Goal: Contribute content: Contribute content

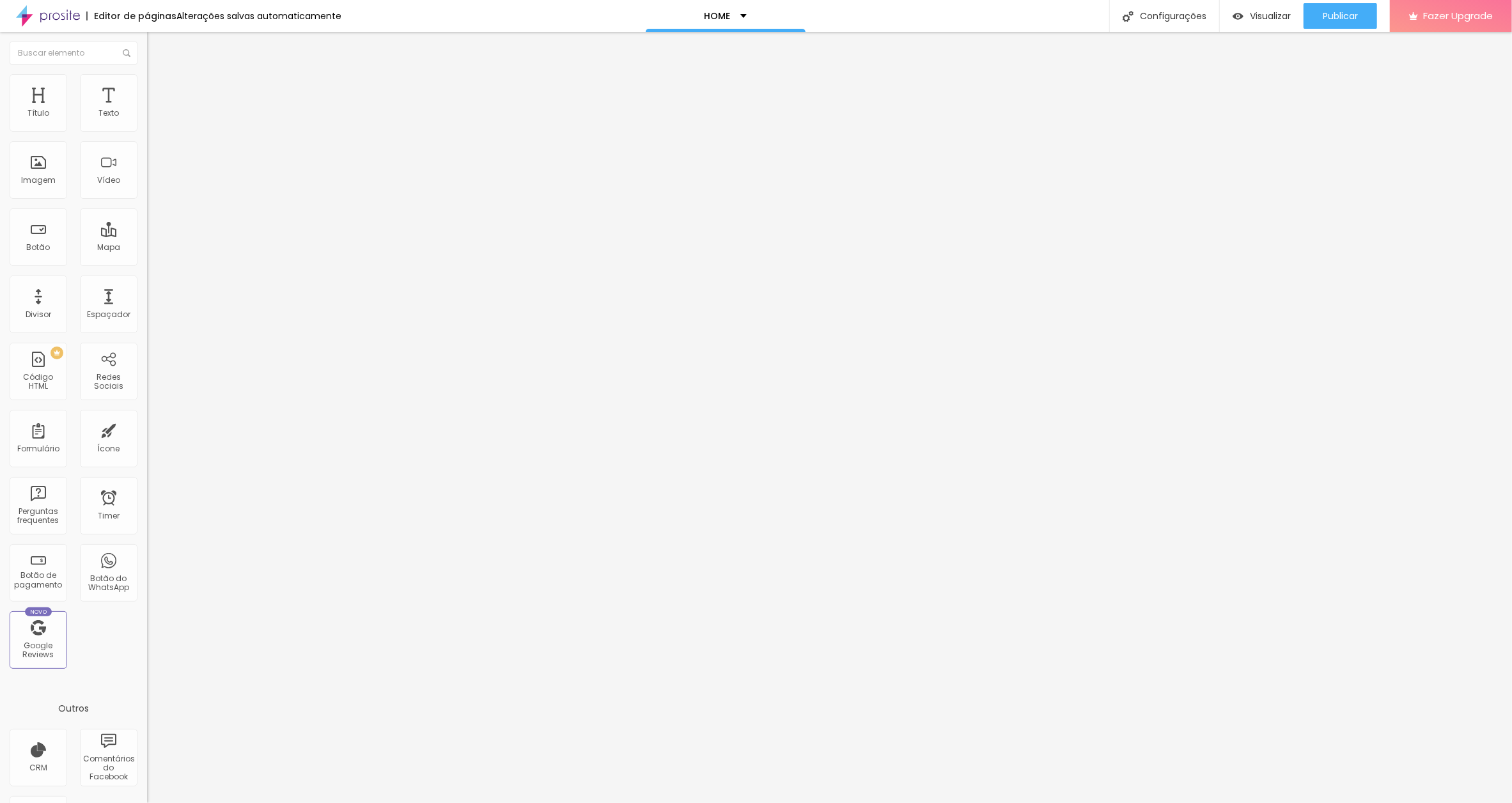
scroll to position [0, 190]
paste input "www.contrado.co.uk/stores/toutladansebazaar/vila-ida-lov/cushion-tiger-soul-281…"
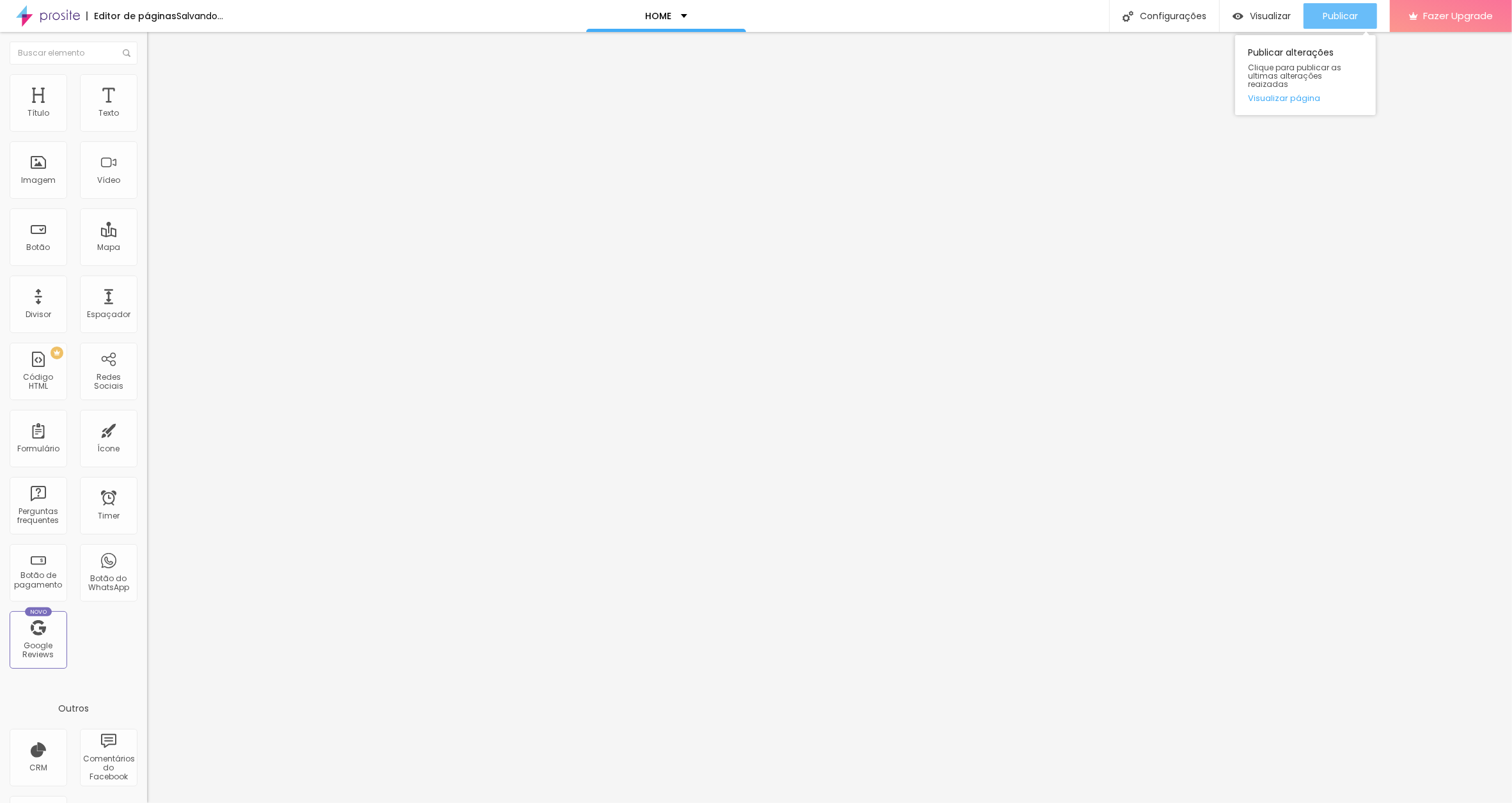
type input "https://www.contrado.co.uk/stores/toutladansebazaar/vila-ida-lov/cushion-tiger-…"
click at [1338, 14] on span "Publicar" at bounding box center [1340, 16] width 35 height 10
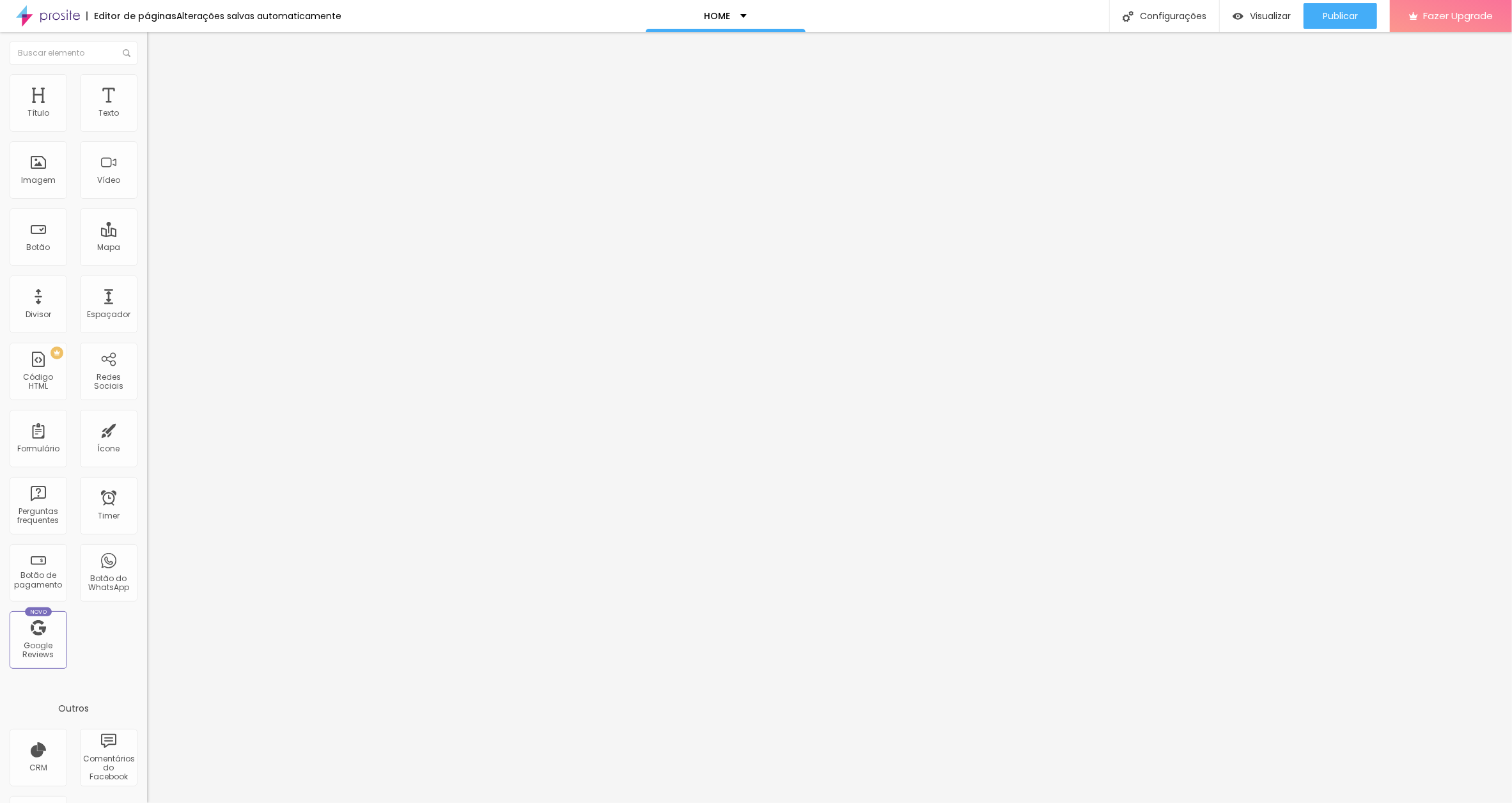
scroll to position [0, 181]
paste input "www.contrado.co.uk/stores/toutladansebazaar/vila-ida-lov/cushion-weve-got-the-l…"
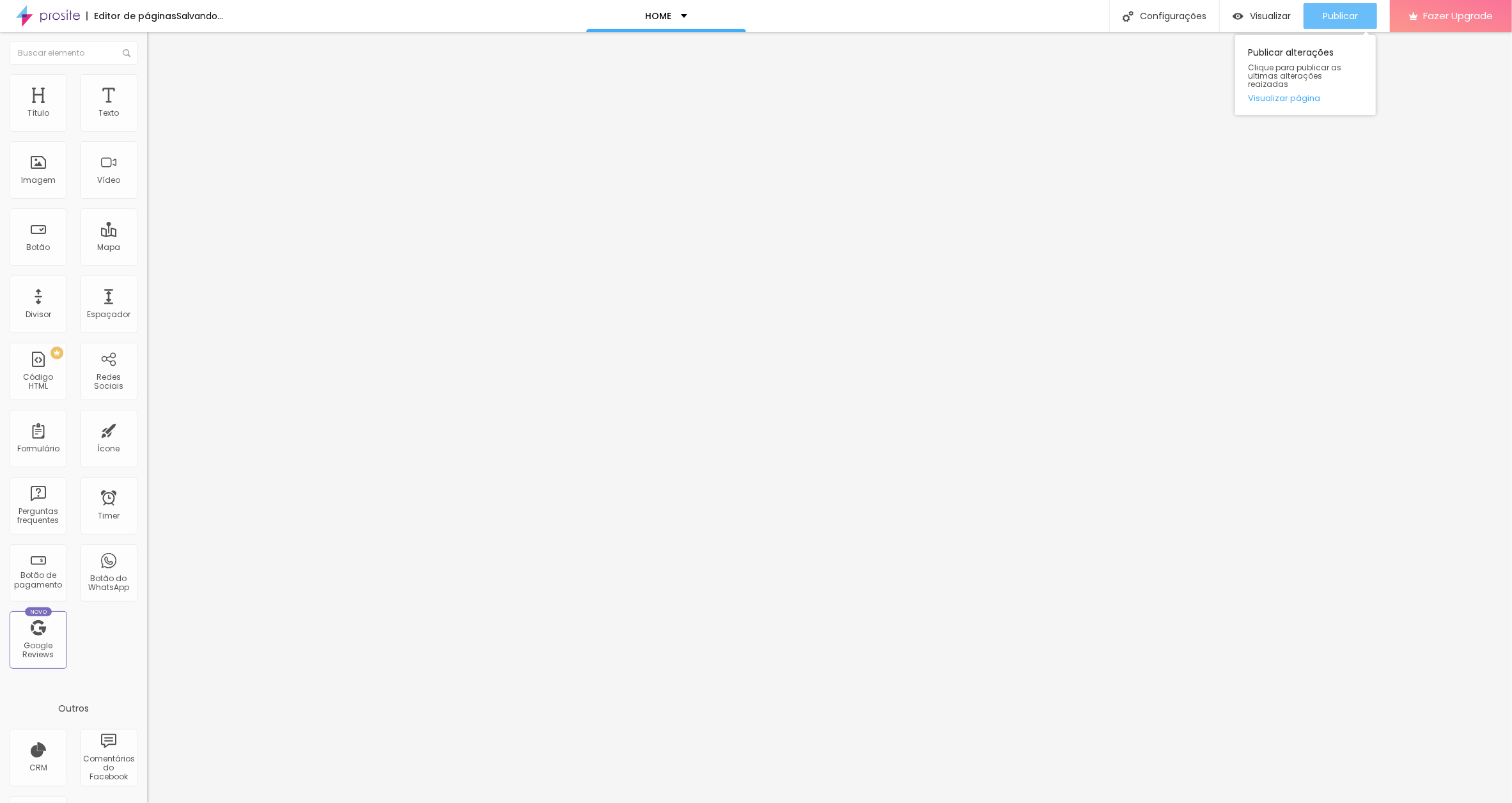
type input "https://www.contrado.co.uk/stores/toutladansebazaar/vila-ida-lov/cushion-weve-g…"
click at [1344, 12] on span "Publicar" at bounding box center [1340, 16] width 35 height 10
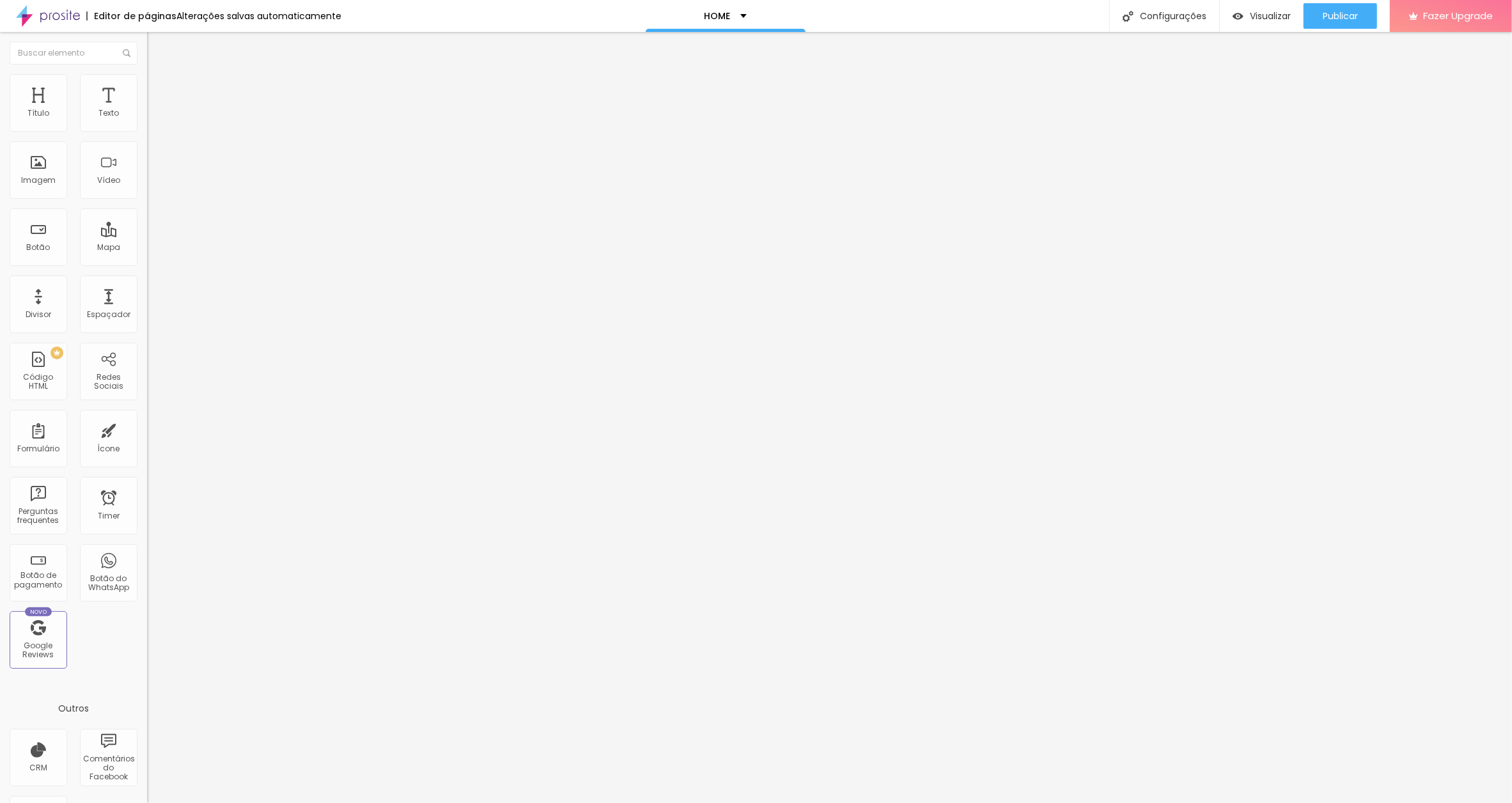
scroll to position [0, 156]
paste input "www.contrado.co.uk/stores/toutladansebazaar/vila-ida-lov/cushion-alma-feminina-…"
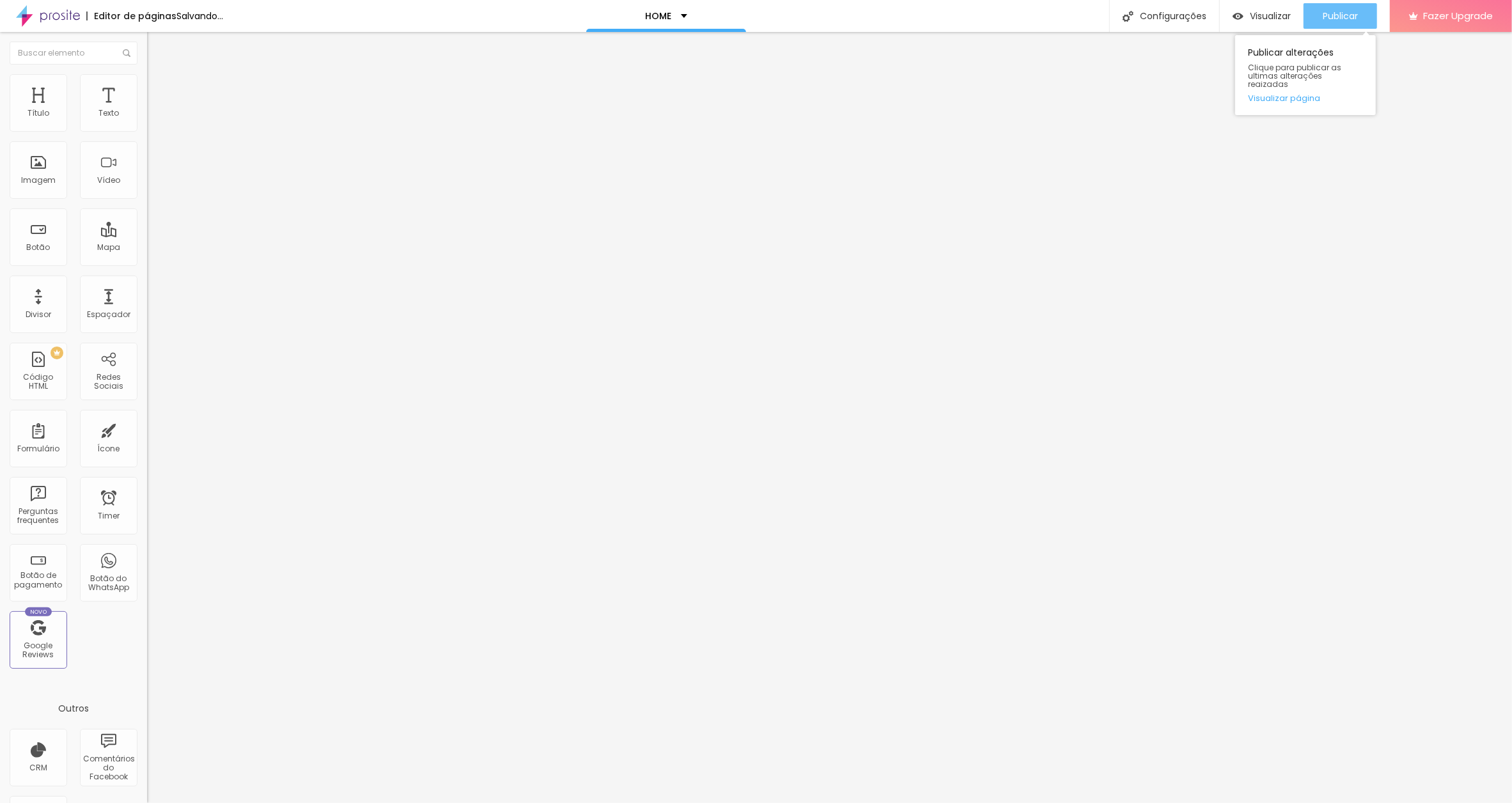
type input "https://www.contrado.co.uk/stores/toutladansebazaar/vila-ida-lov/cushion-alma-f…"
click at [1340, 16] on span "Publicar" at bounding box center [1340, 16] width 35 height 10
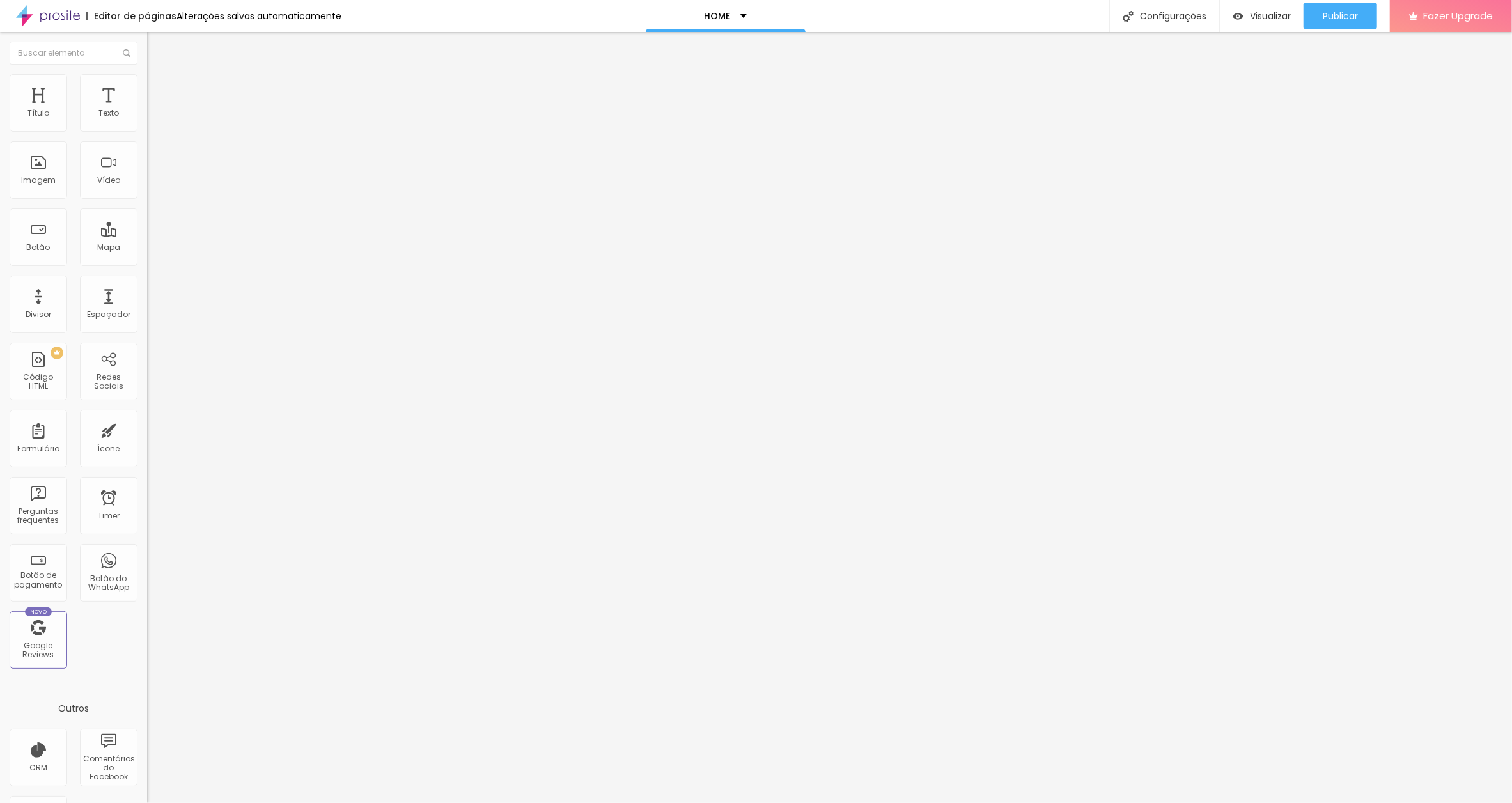
scroll to position [0, 202]
paste input "[DOMAIN_NAME][URL]"
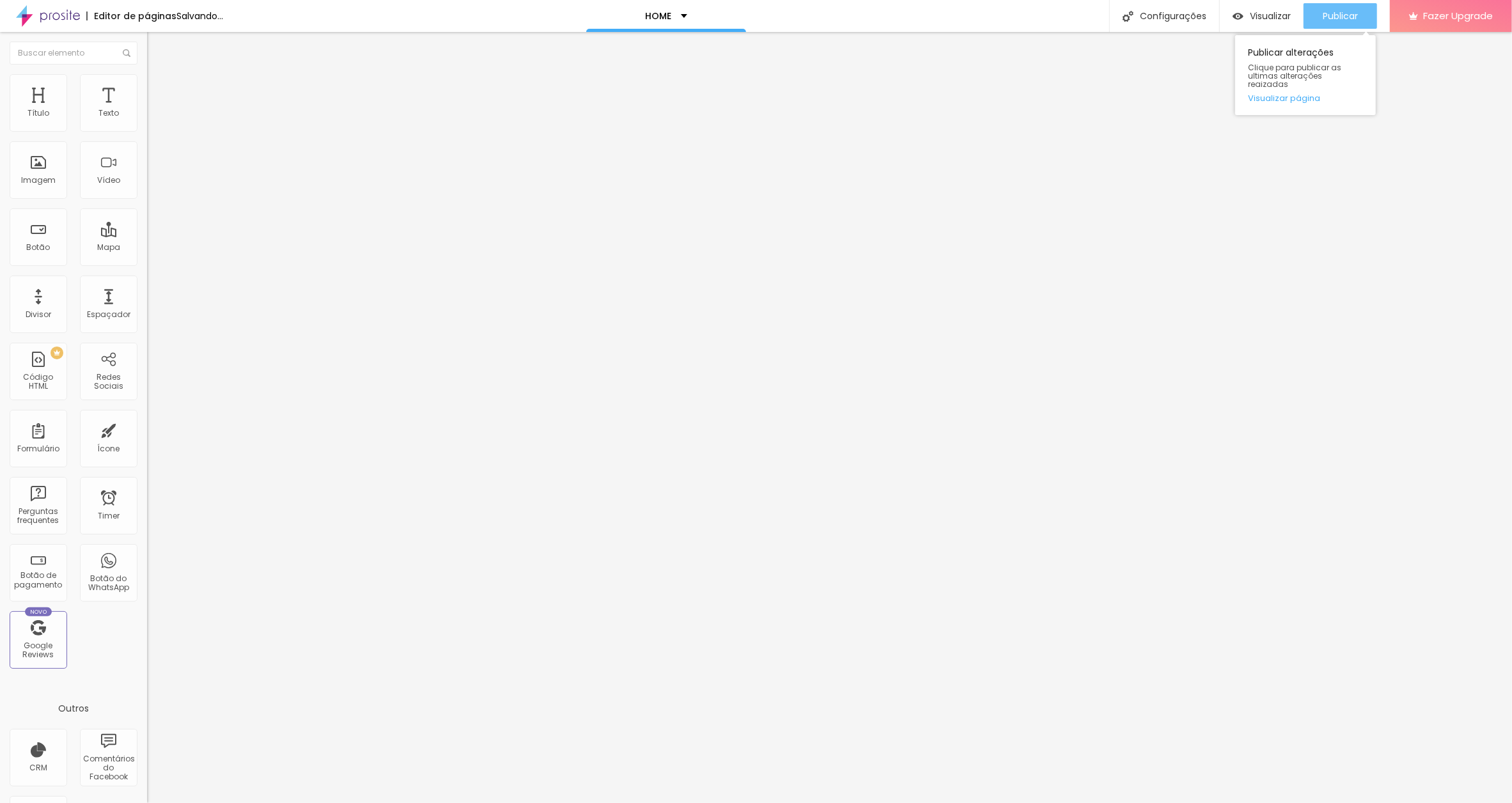
scroll to position [0, 296]
type input "[URL][DOMAIN_NAME]"
click at [1334, 20] on span "Publicar" at bounding box center [1340, 16] width 35 height 10
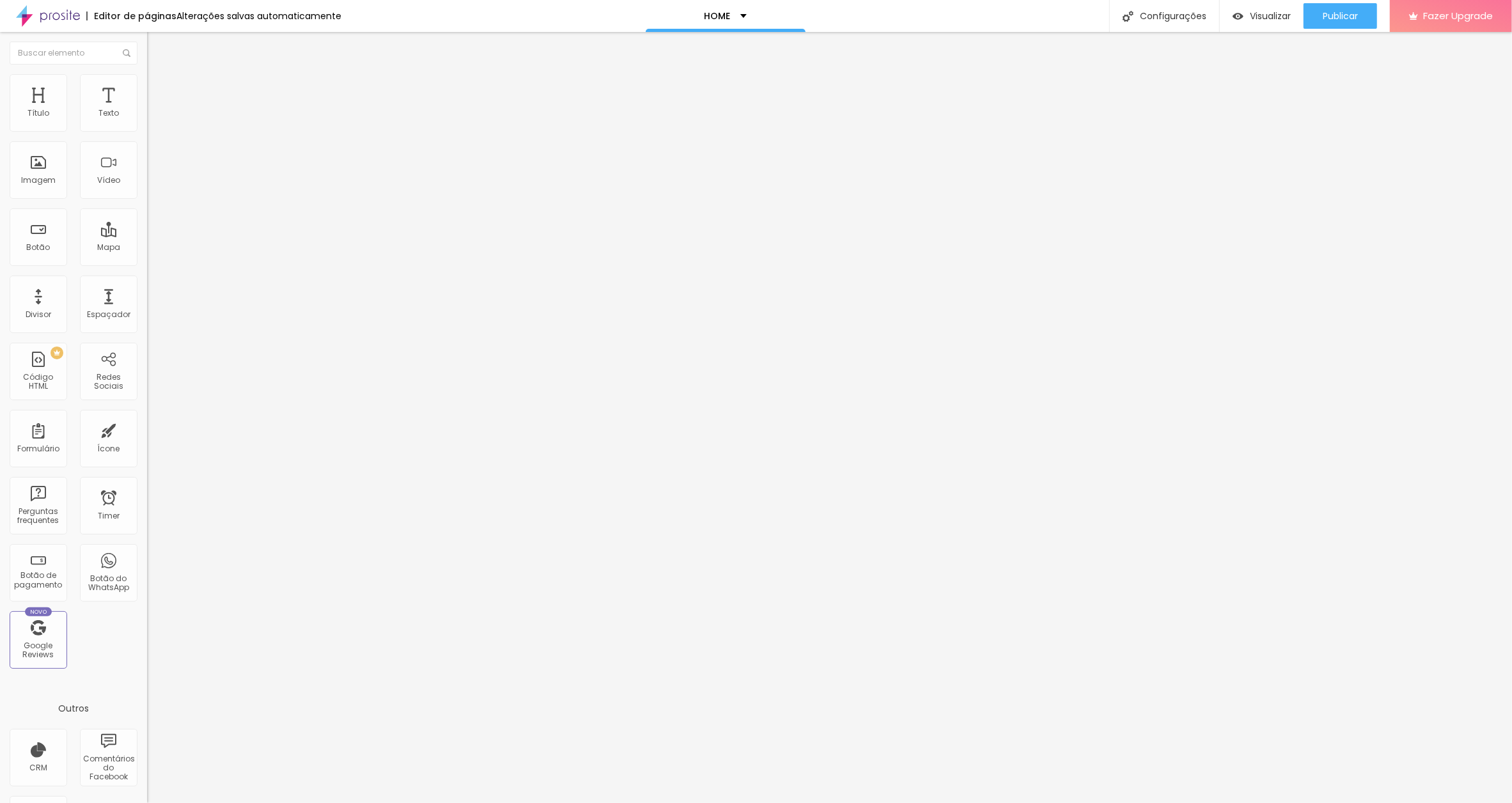
scroll to position [0, 6]
click at [147, 262] on input "https://tout-la-danse.creator-spring.com/listing/black-beautiful-pillow?product…" at bounding box center [224, 257] width 154 height 13
click at [147, 261] on input "https://tout-la-danse.creator-spring.com/listing/black-beautiful-pillow?product…" at bounding box center [224, 257] width 154 height 13
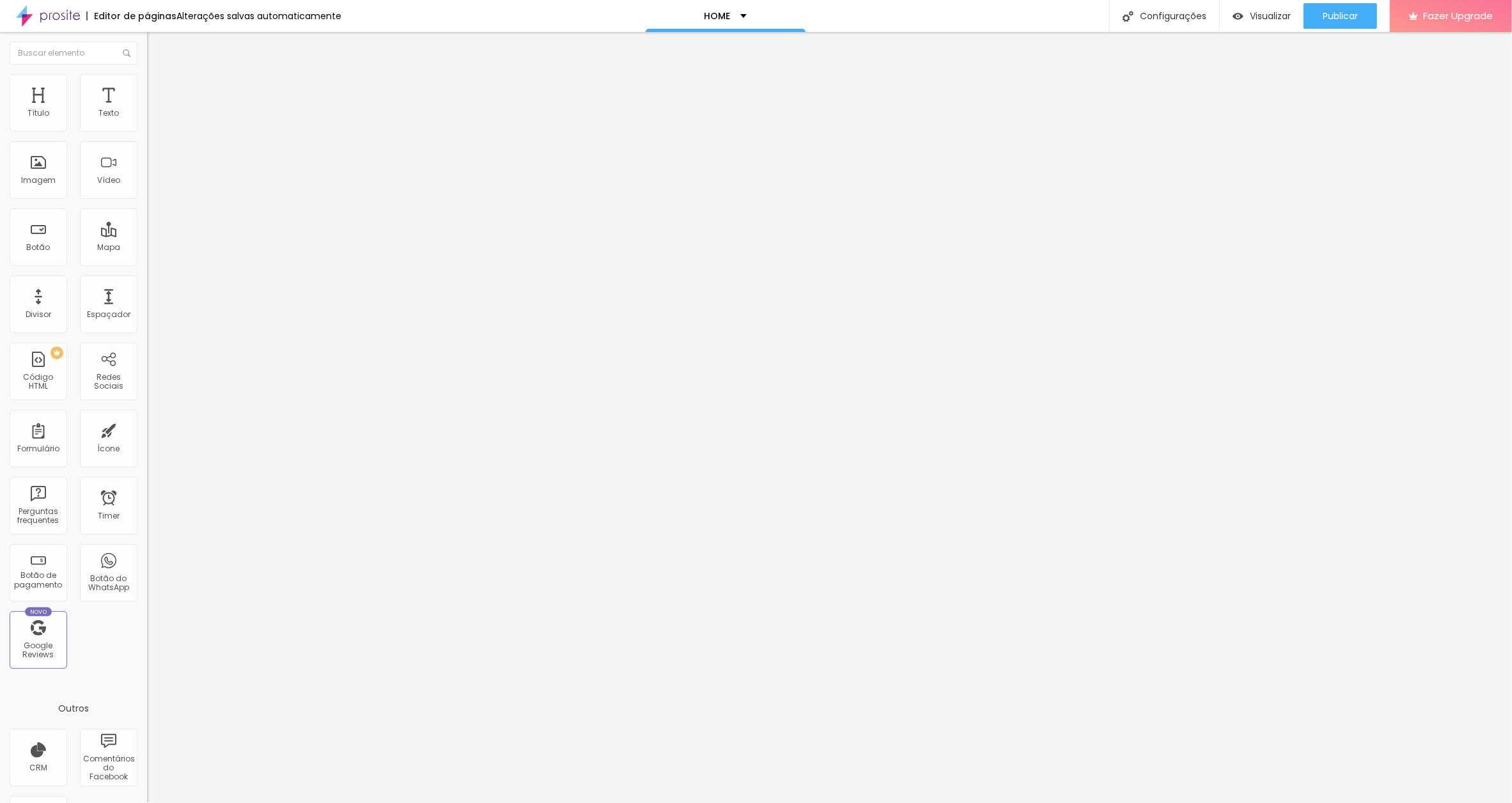
scroll to position [0, 97]
drag, startPoint x: 130, startPoint y: 264, endPoint x: -4, endPoint y: 264, distance: 134.0
click at [0, 264] on html "Editor de páginas Alterações salvas automaticamente HOME Configurações Configur…" at bounding box center [756, 401] width 1512 height 803
type input "https://tout-la-da"
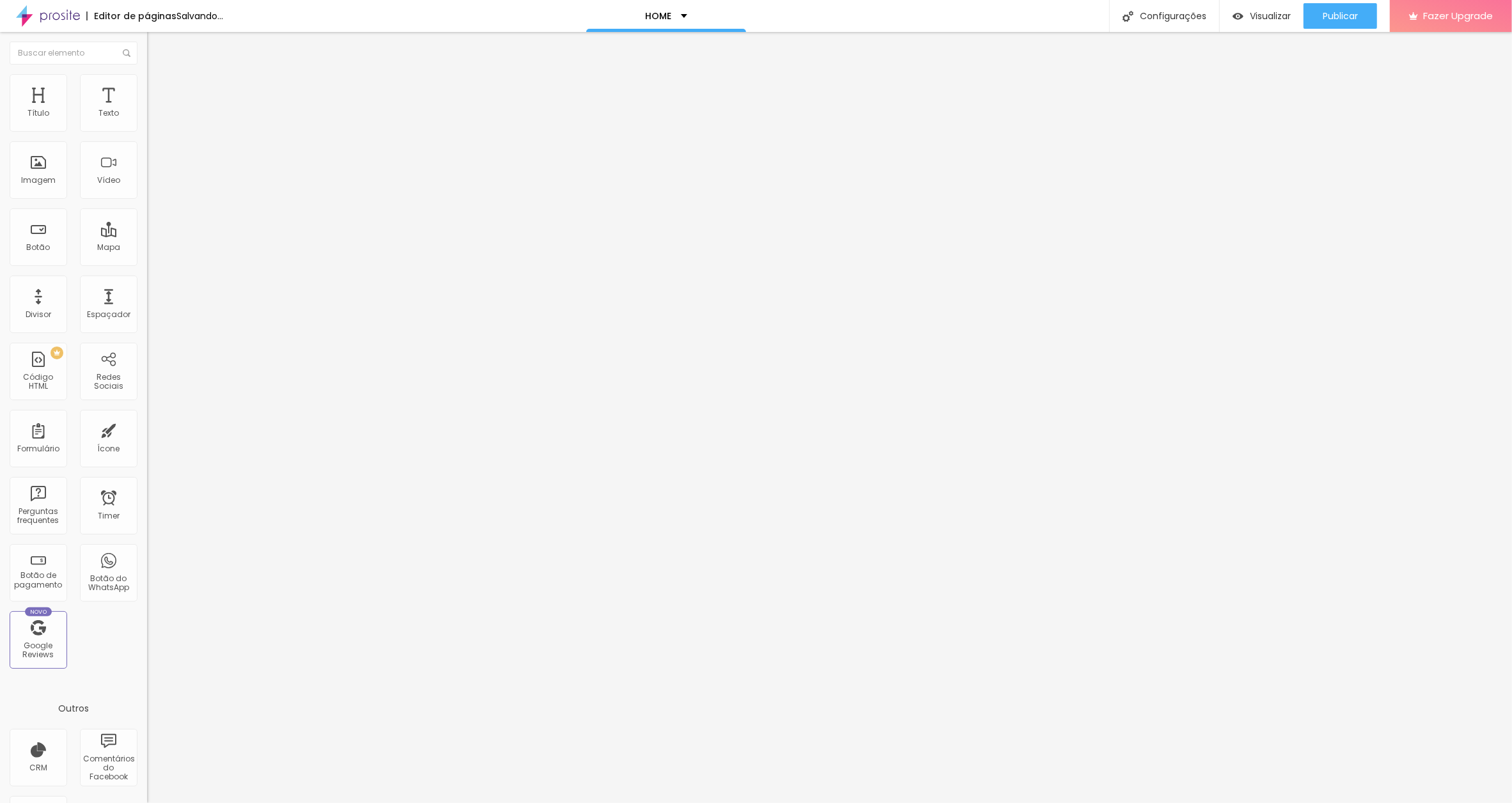
drag, startPoint x: 113, startPoint y: 264, endPoint x: 11, endPoint y: 264, distance: 102.0
click at [147, 264] on input "https://tout-la-da" at bounding box center [224, 257] width 154 height 13
paste input "[URL][DOMAIN_NAME]"
type input "[URL][DOMAIN_NAME]"
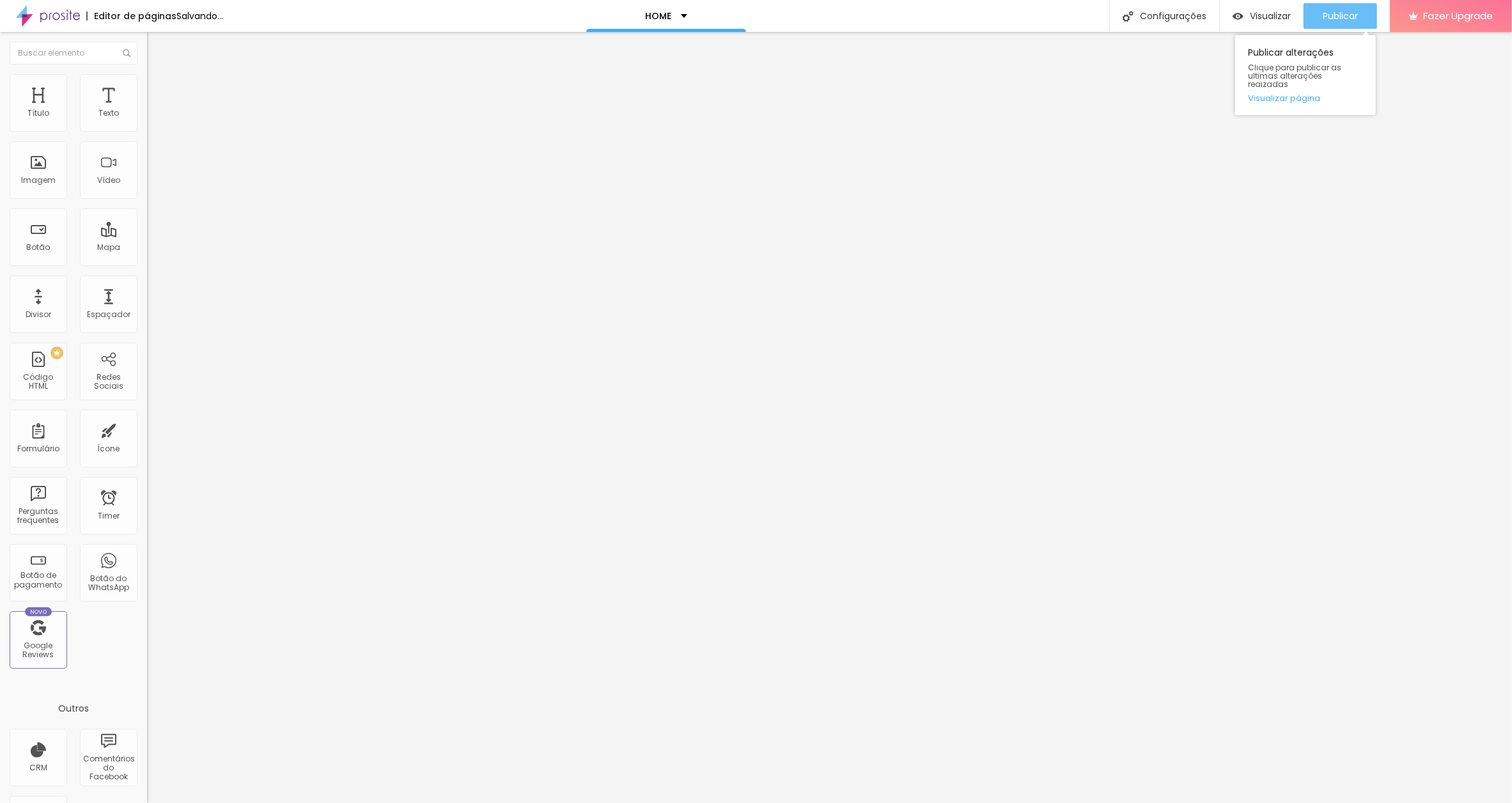
click at [1341, 12] on span "Publicar" at bounding box center [1340, 16] width 35 height 10
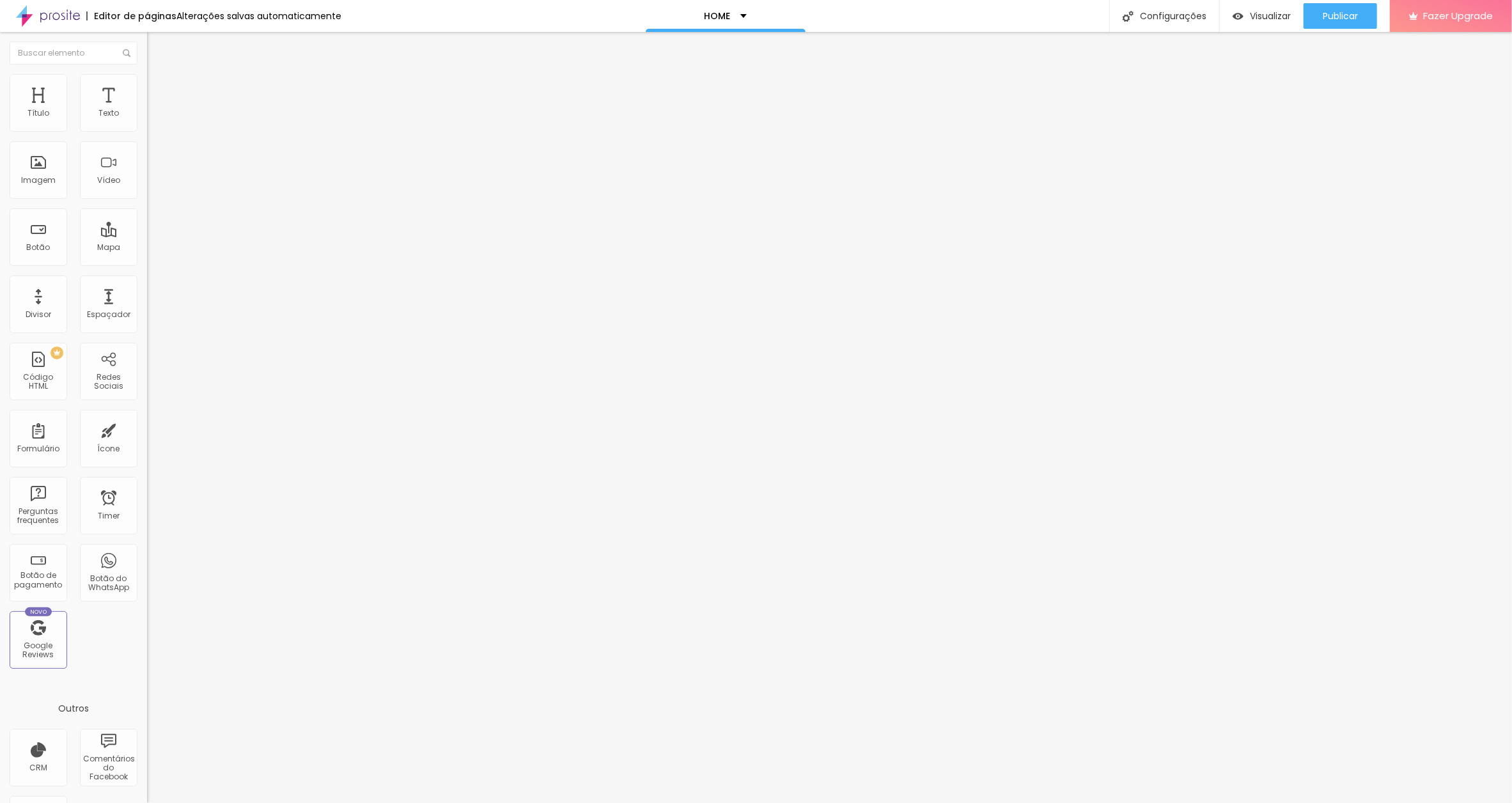
scroll to position [0, 0]
paste input "[URL][DOMAIN_NAME]"
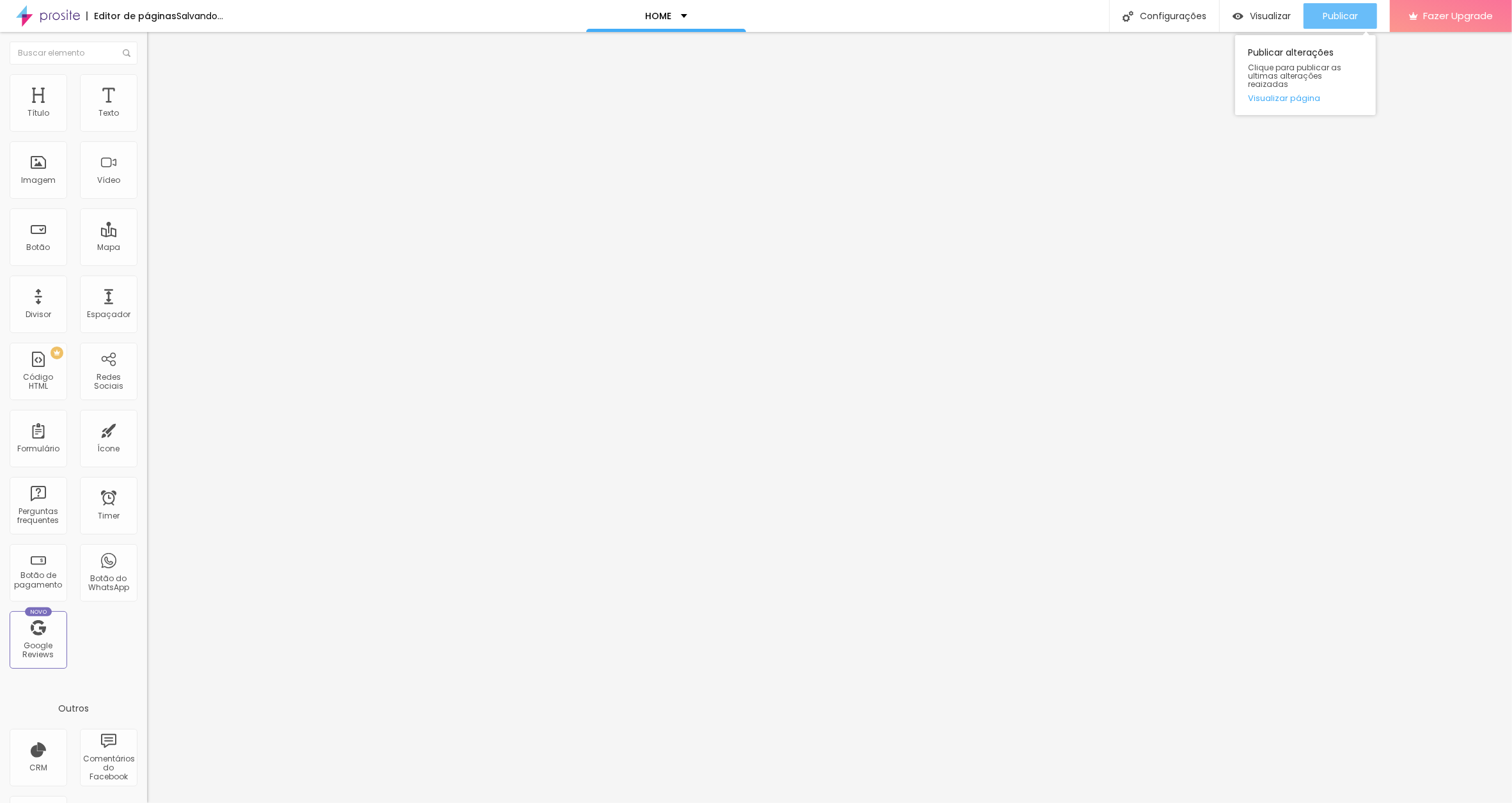
type input "[URL][DOMAIN_NAME]"
click at [1326, 19] on span "Publicar" at bounding box center [1340, 16] width 35 height 10
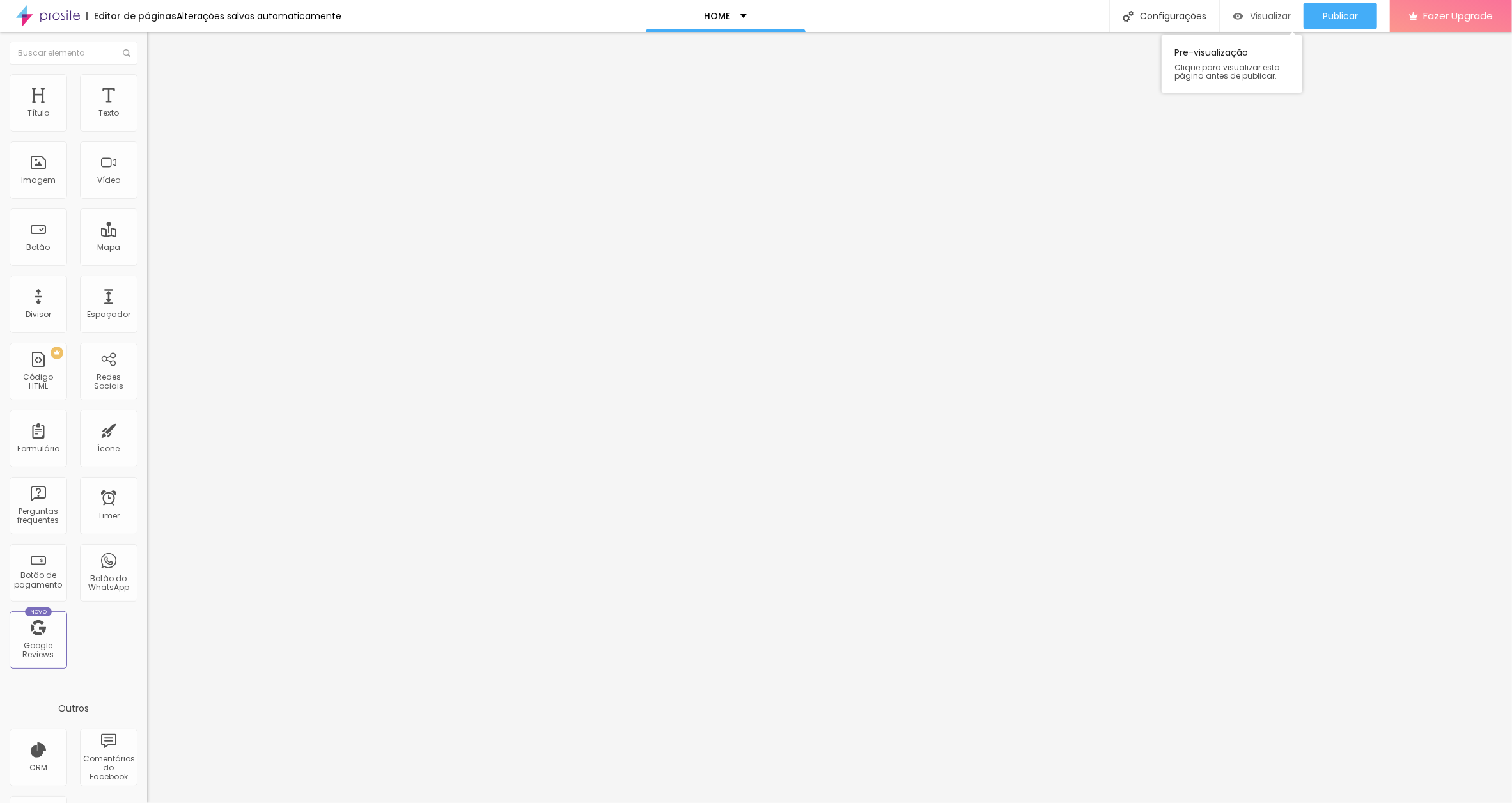
click at [1264, 17] on span "Visualizar" at bounding box center [1270, 16] width 41 height 10
click at [1335, 12] on span "Publicar" at bounding box center [1340, 16] width 35 height 10
drag, startPoint x: 66, startPoint y: 344, endPoint x: -8, endPoint y: 343, distance: 74.0
click at [0, 343] on html "Editor de páginas Alterações salvas automaticamente DES OISEAUX BRASIL SHOP Con…" at bounding box center [756, 401] width 1512 height 803
paste input "[DOMAIN_NAME][URL]"
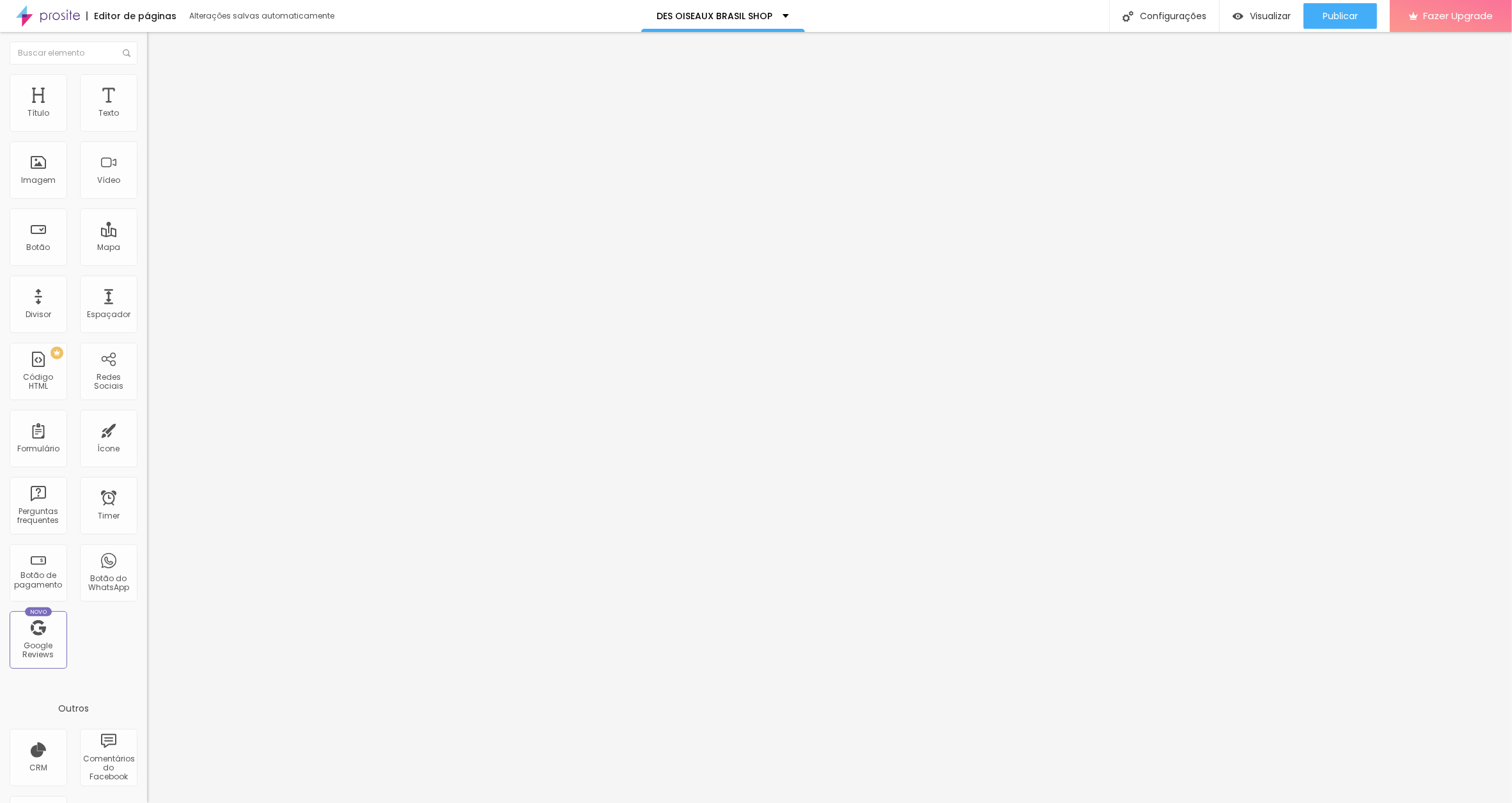
scroll to position [0, 245]
type input "[URL][DOMAIN_NAME]"
drag, startPoint x: 61, startPoint y: 145, endPoint x: 8, endPoint y: 133, distance: 54.3
click at [0, 142] on html "Editor de páginas Alterações salvas automaticamente DES OISEAUX BRASIL SHOP Con…" at bounding box center [756, 401] width 1512 height 803
type input "BLACK IS BEAUTIFUL"
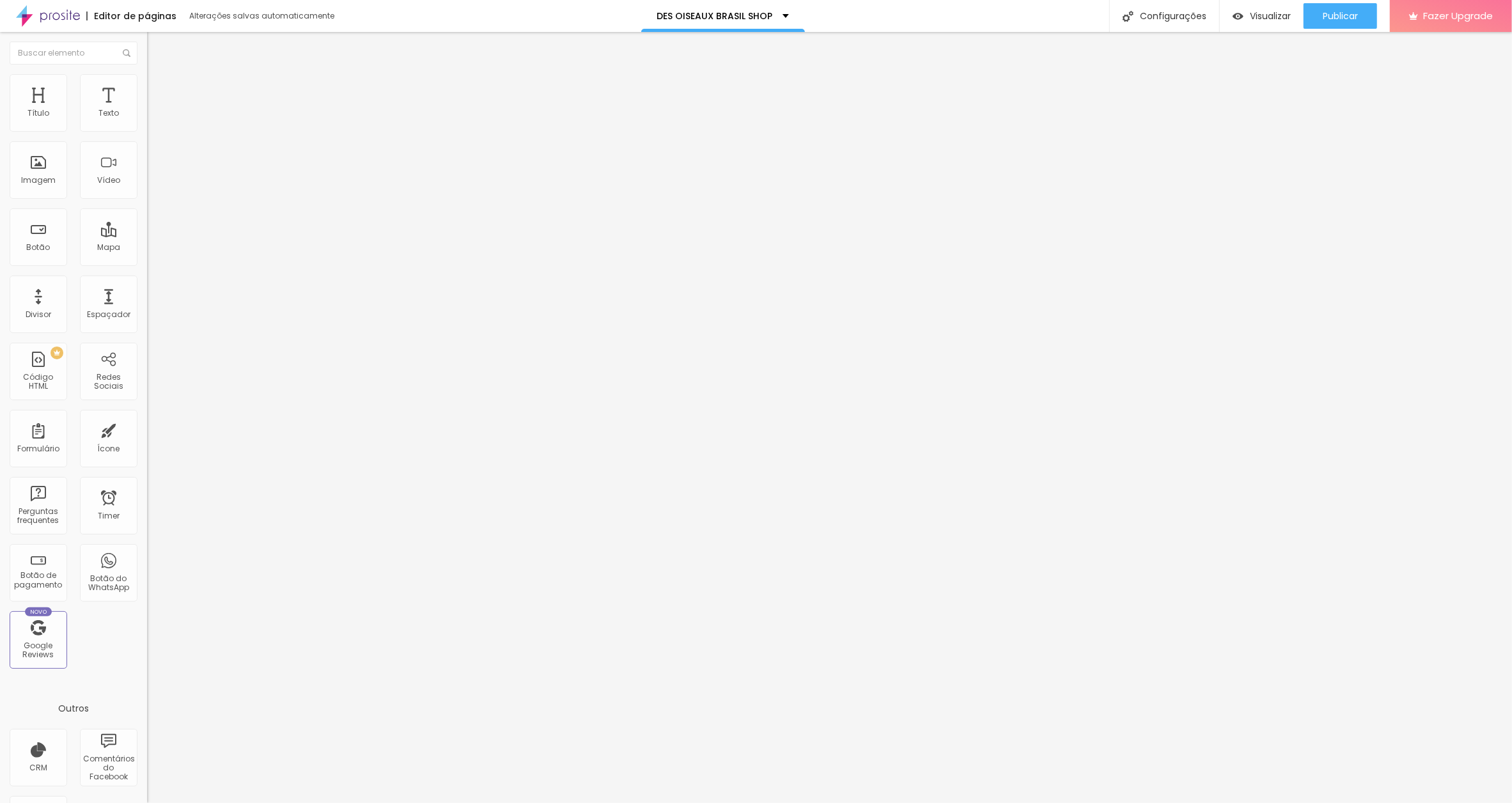
click at [0, 263] on html "Editor de páginas Alterações salvas automaticamente DES OISEAUX BRASIL SHOP Con…" at bounding box center [756, 401] width 1512 height 803
paste input "[DOMAIN_NAME][URL]"
type input "[URL][DOMAIN_NAME]"
drag, startPoint x: 1329, startPoint y: 18, endPoint x: 1318, endPoint y: 17, distance: 11.0
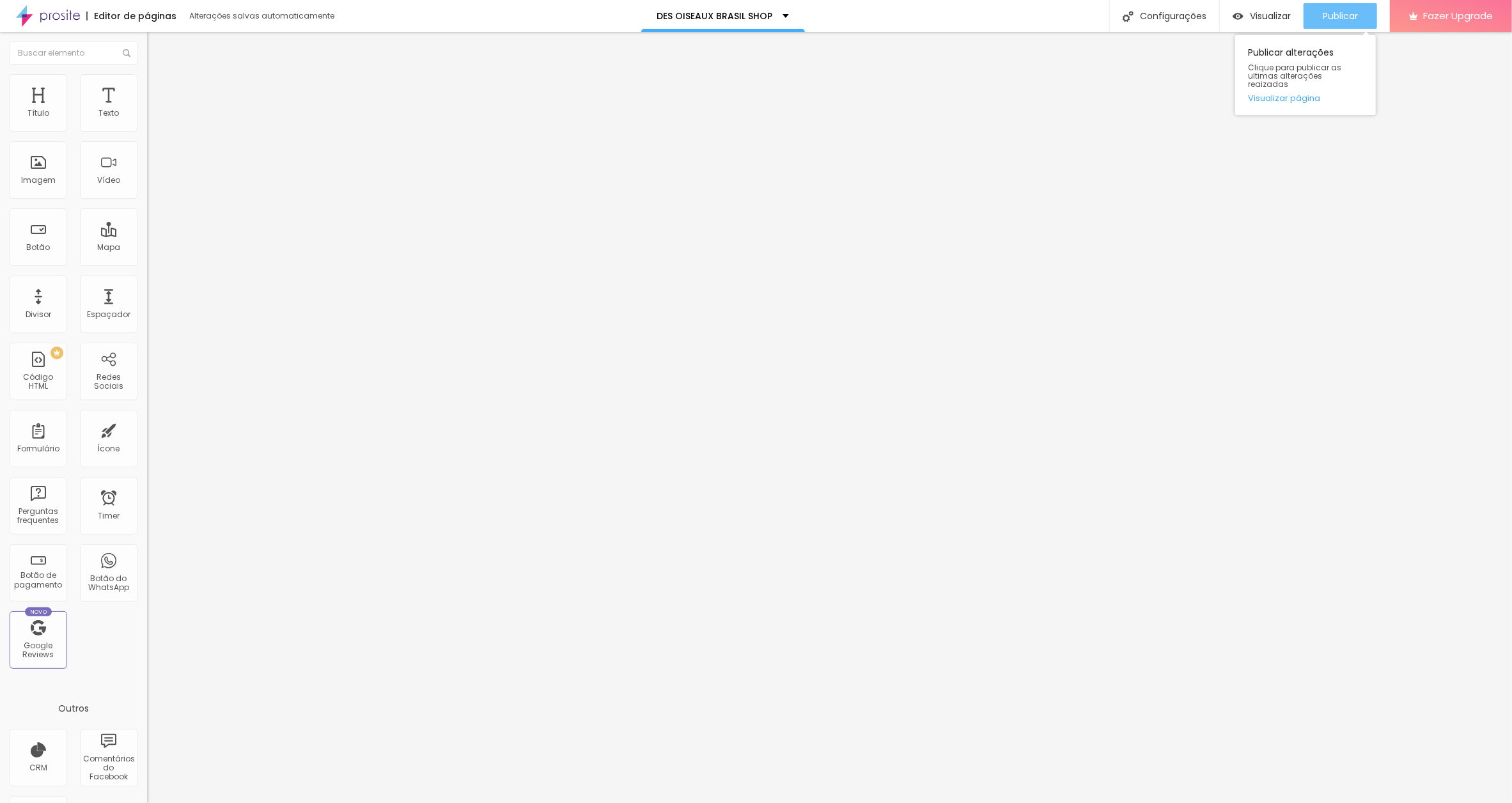
click at [1329, 18] on span "Publicar" at bounding box center [1340, 16] width 35 height 10
drag, startPoint x: 71, startPoint y: 144, endPoint x: 0, endPoint y: 143, distance: 71.0
click at [147, 143] on div "Texto Click me Alinhamento [GEOGRAPHIC_DATA] Link URL https:// Abrir em uma nov…" at bounding box center [221, 192] width 147 height 186
type input "BLACK IS BOLD"
click at [147, 264] on input "https://" at bounding box center [224, 257] width 154 height 13
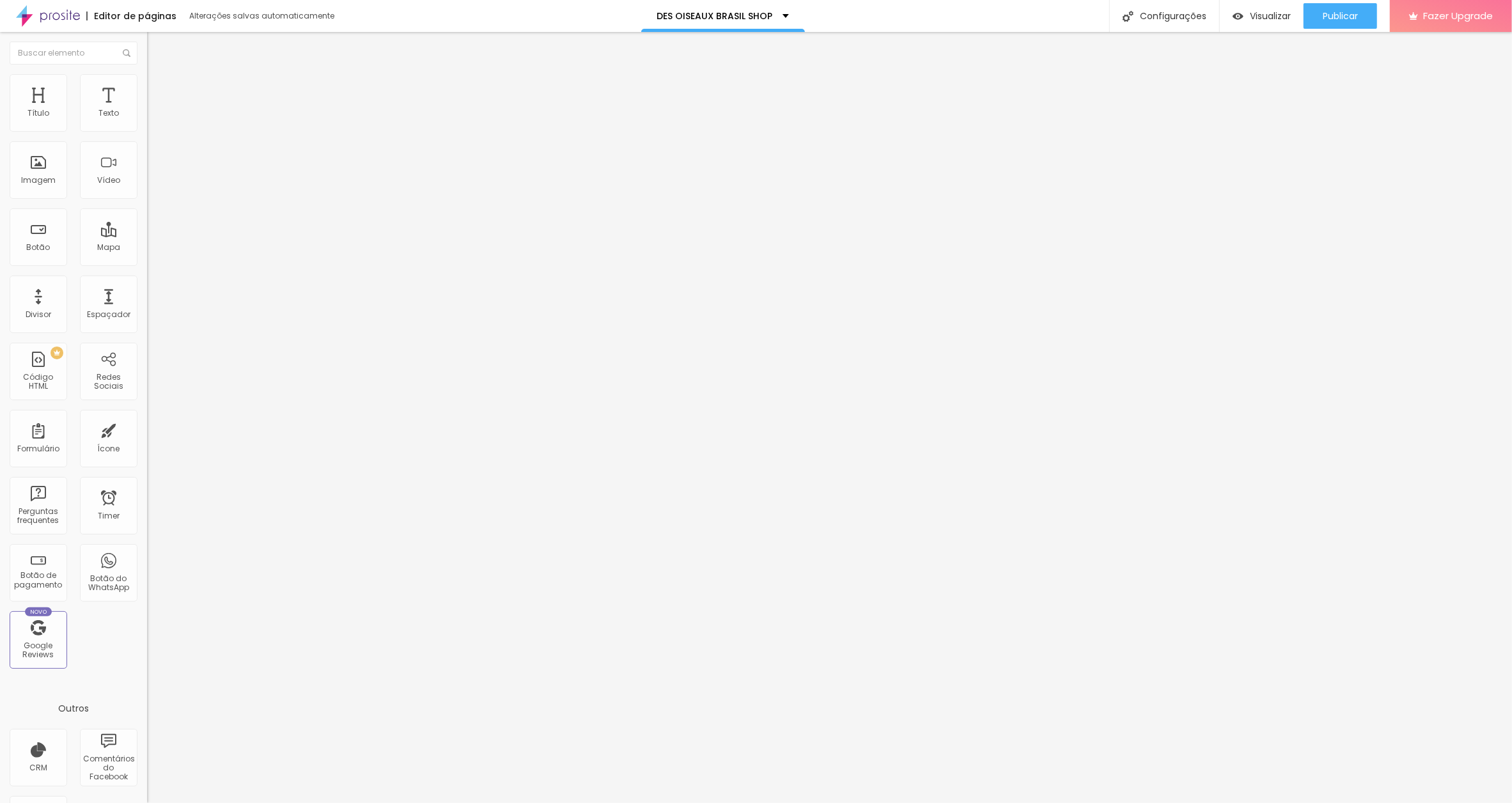
drag, startPoint x: 66, startPoint y: 264, endPoint x: 41, endPoint y: 261, distance: 25.2
click at [147, 262] on div "Texto BLACK IS BOLD Alinhamento Tamanho Normal Pequeno Normal Grande Link URL h…" at bounding box center [221, 192] width 147 height 186
paste input "[DOMAIN_NAME][URL]"
type input "[URL][DOMAIN_NAME]"
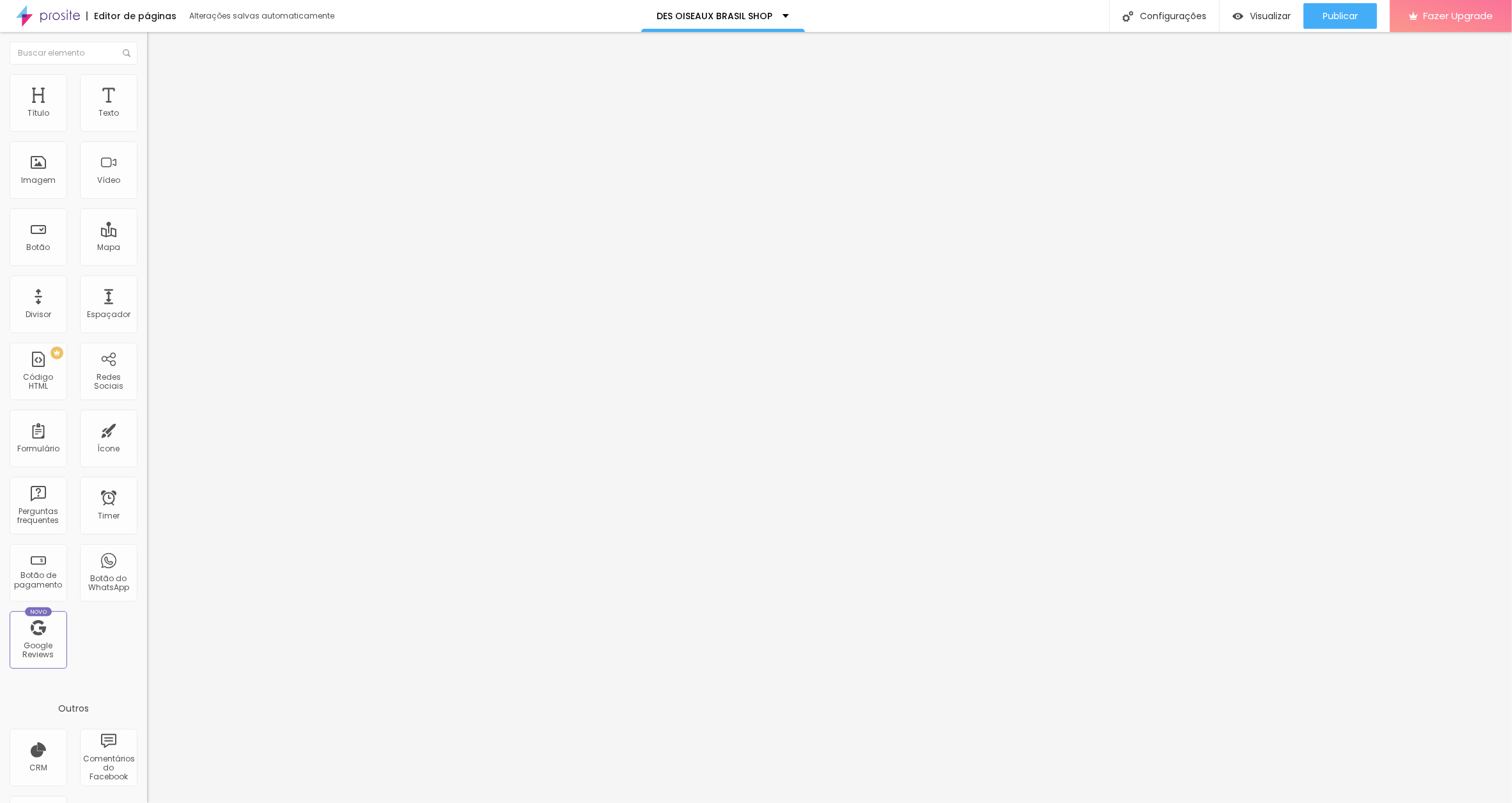
scroll to position [0, 0]
drag, startPoint x: 59, startPoint y: 345, endPoint x: 43, endPoint y: 339, distance: 17.1
click at [147, 262] on input "https://" at bounding box center [224, 256] width 154 height 13
paste input "[DOMAIN_NAME][URL]"
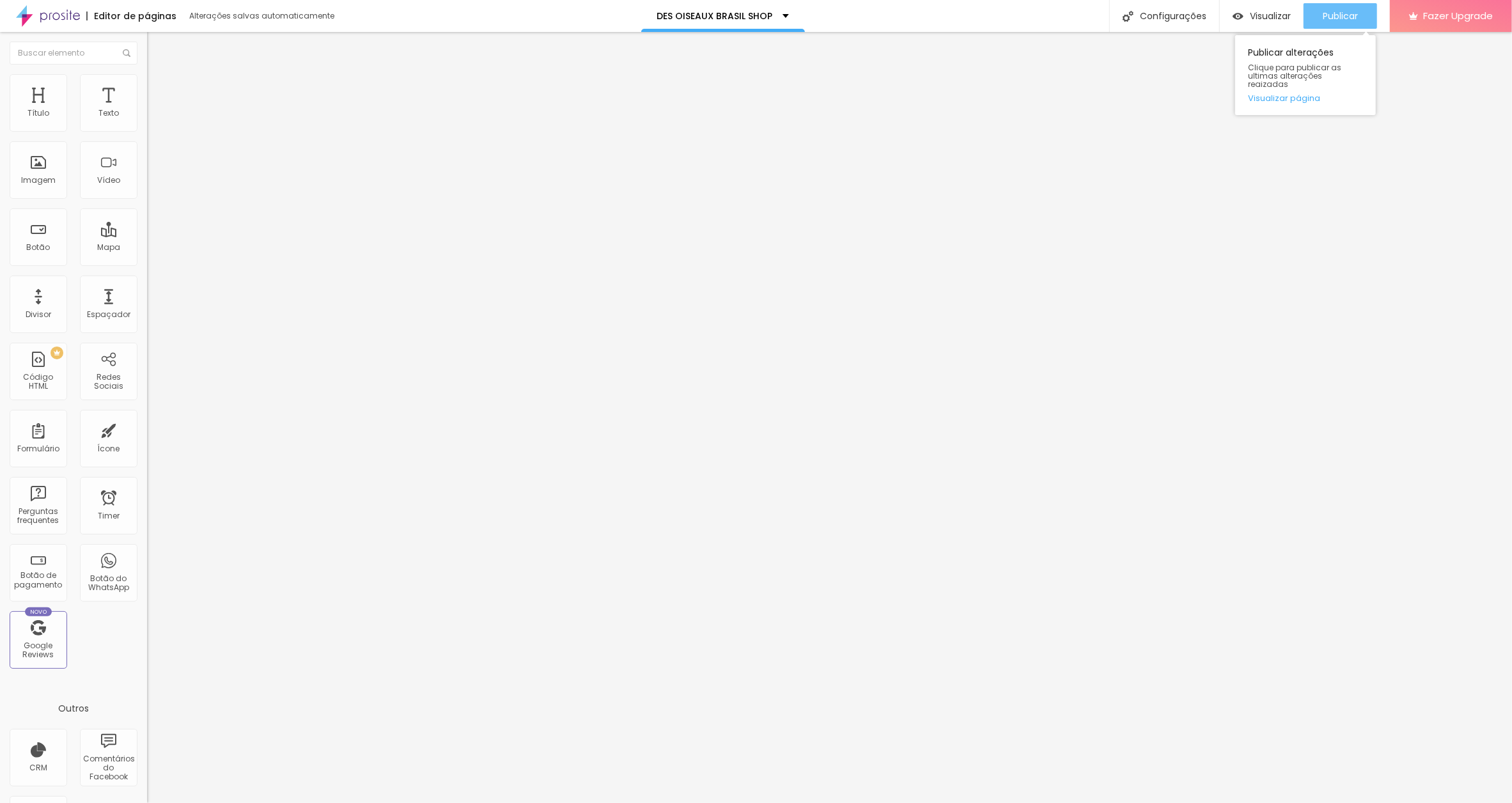
type input "[URL][DOMAIN_NAME]"
click at [1350, 12] on span "Publicar" at bounding box center [1340, 16] width 35 height 10
drag, startPoint x: 56, startPoint y: 348, endPoint x: 3, endPoint y: 341, distance: 53.5
click at [147, 292] on div "Trocar imagem Descrição da imagem (Alt) Alinhamento Proporção 1:1 Quadrado Cine…" at bounding box center [221, 196] width 147 height 192
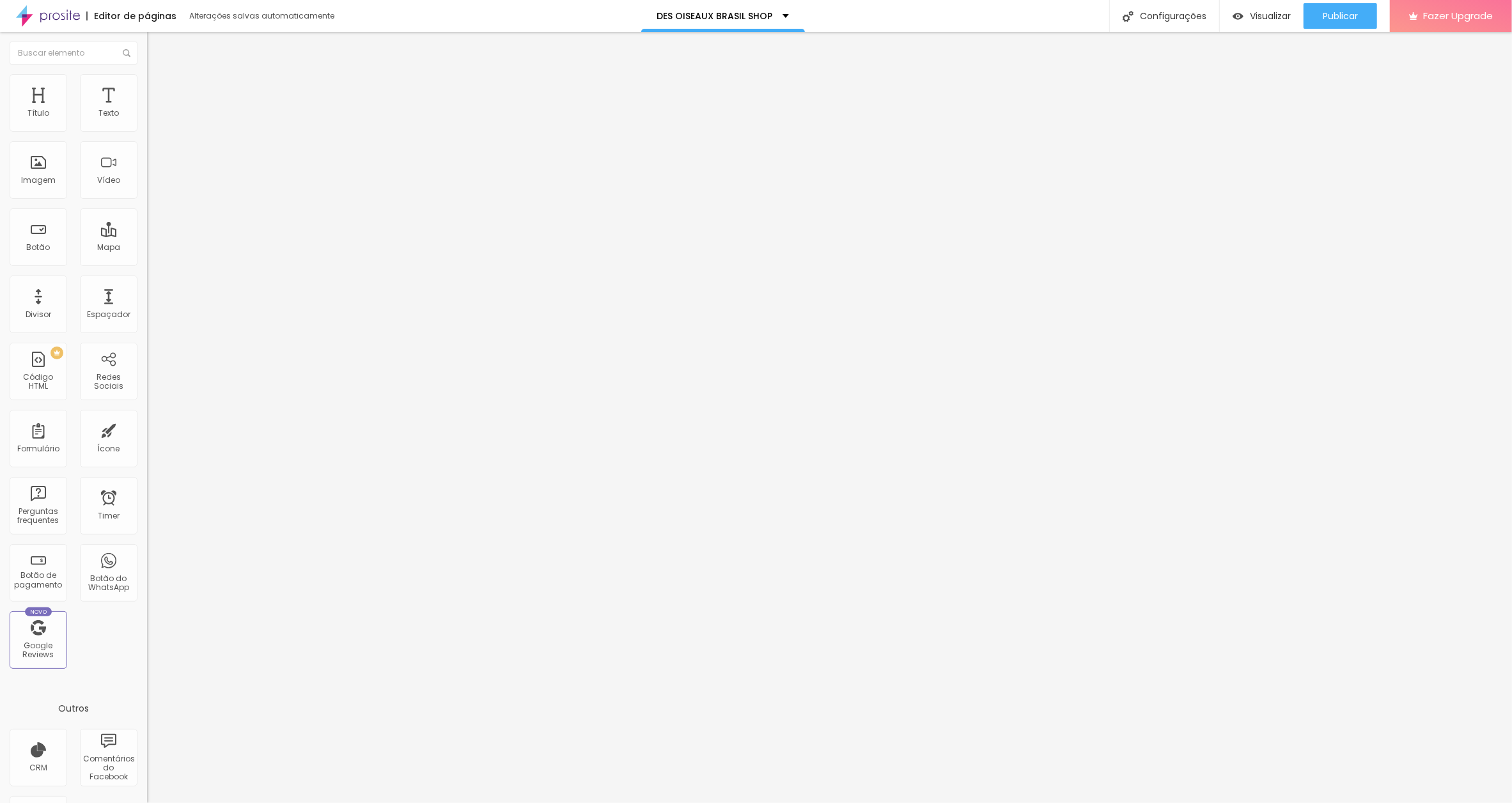
paste input "[DOMAIN_NAME][URL]"
type input "[URL][DOMAIN_NAME]"
drag, startPoint x: 68, startPoint y: 143, endPoint x: 81, endPoint y: 141, distance: 13.2
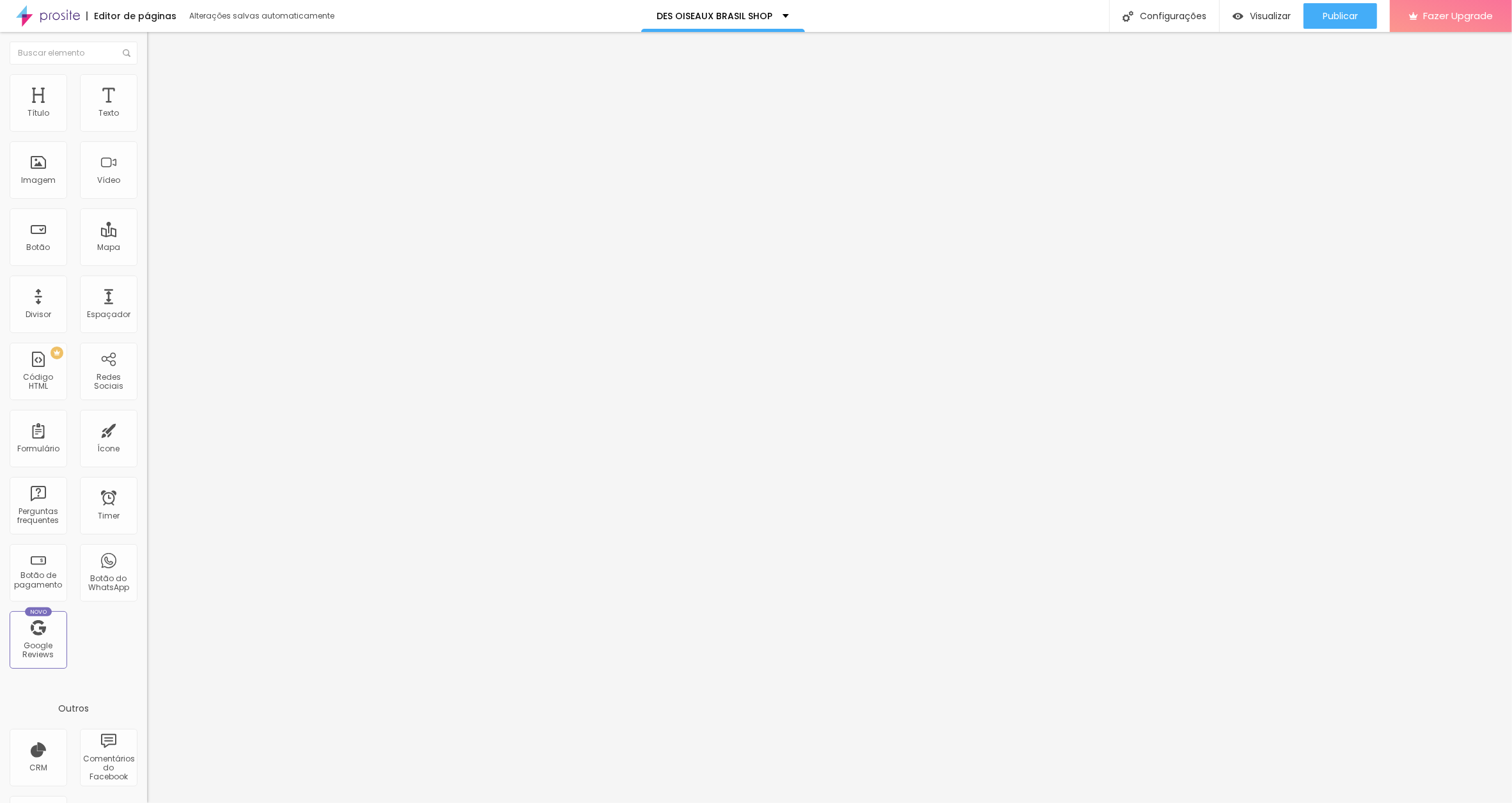
click at [0, 141] on html "Editor de páginas Alterações salvas automaticamente DES OISEAUX BRASIL SHOP Con…" at bounding box center [756, 401] width 1512 height 803
type input "BLACK IS GOLD"
drag, startPoint x: 52, startPoint y: 266, endPoint x: -4, endPoint y: 264, distance: 56.0
click at [0, 264] on html "Editor de páginas Alterações salvas automaticamente DES OISEAUX BRASIL SHOP Con…" at bounding box center [756, 401] width 1512 height 803
paste input "[DOMAIN_NAME][URL]"
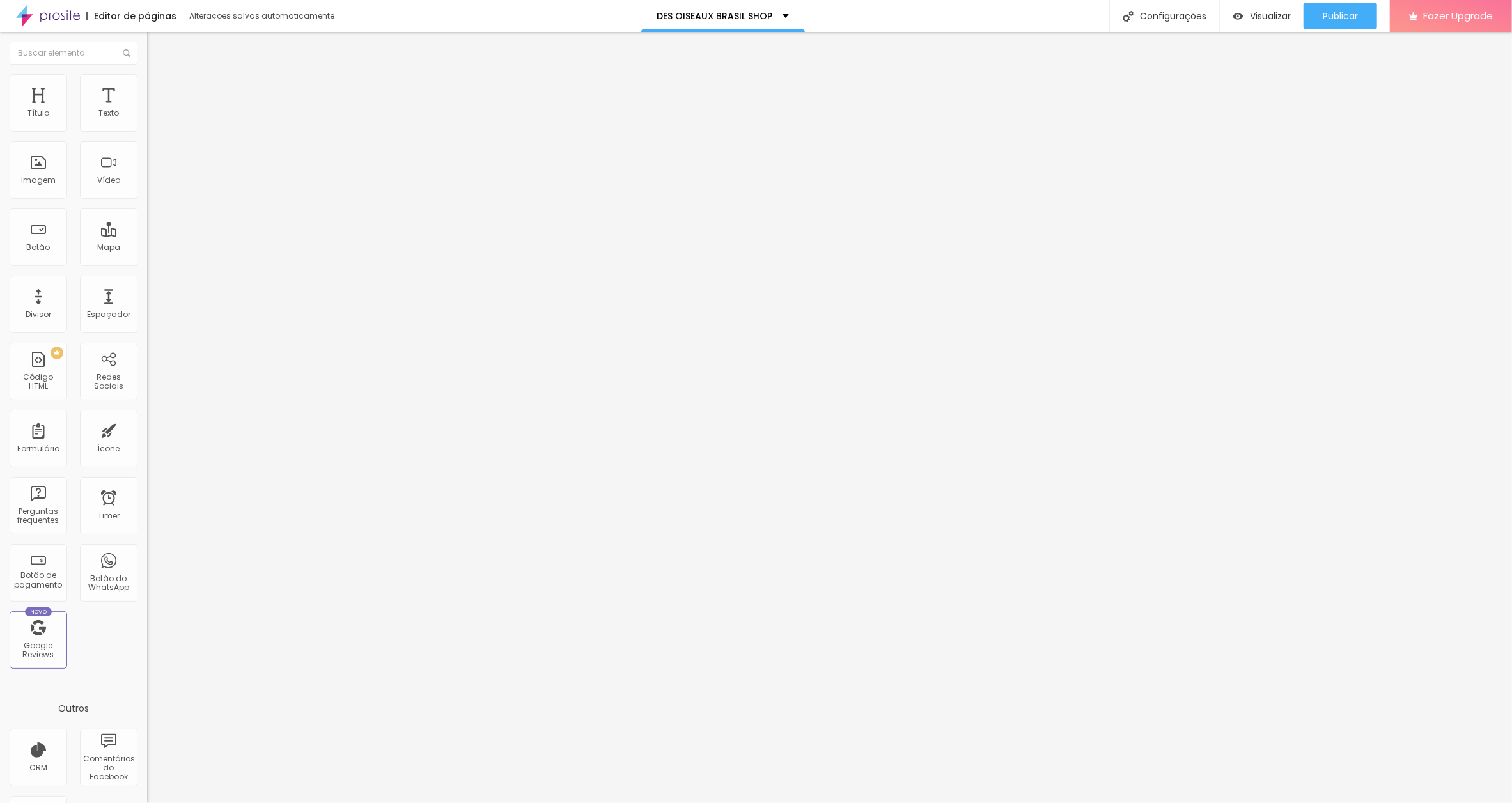
scroll to position [0, 245]
type input "[URL][DOMAIN_NAME]"
click at [1339, 12] on span "Publicar" at bounding box center [1340, 16] width 35 height 10
click at [147, 262] on input "https://" at bounding box center [224, 256] width 154 height 13
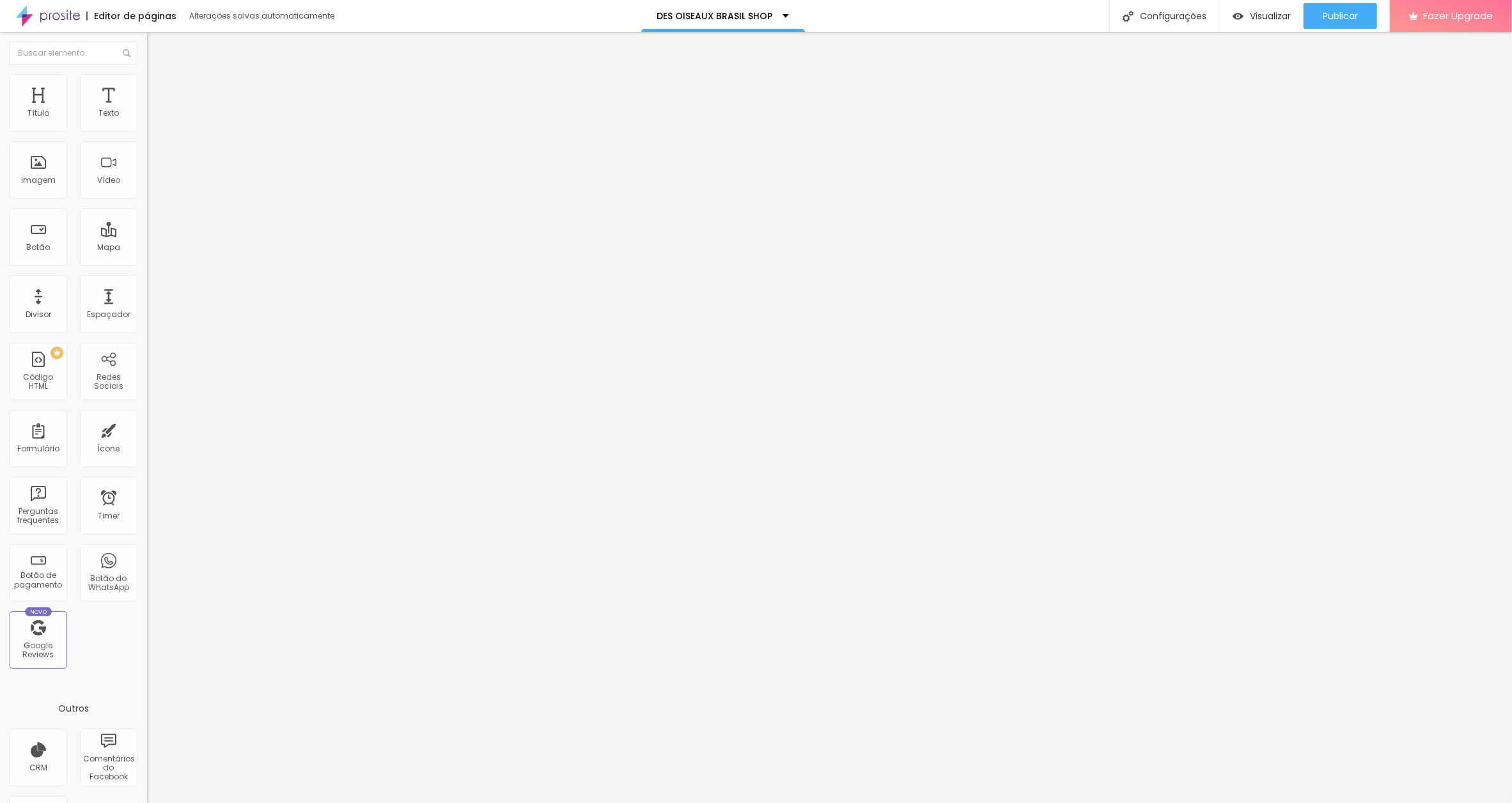
drag, startPoint x: 55, startPoint y: 343, endPoint x: -3, endPoint y: 342, distance: 58.0
click at [0, 342] on html "Editor de páginas Alterações salvas automaticamente DES OISEAUX BRASIL SHOP Con…" at bounding box center [756, 401] width 1512 height 803
paste input "[DOMAIN_NAME][URL]"
type input "[URL][DOMAIN_NAME]"
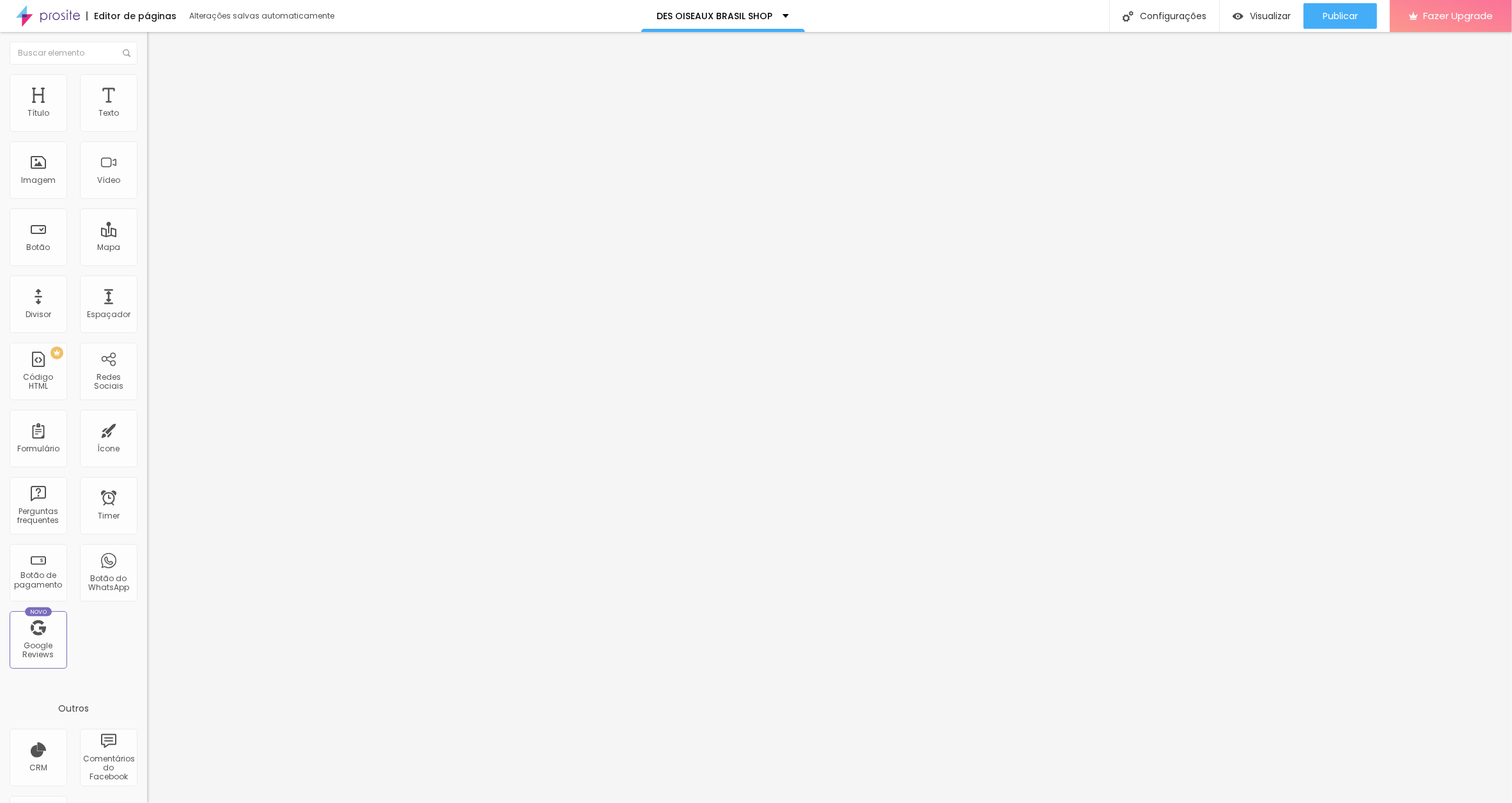
scroll to position [0, 0]
click at [39, 232] on div "Botão" at bounding box center [38, 237] width 58 height 58
drag, startPoint x: 65, startPoint y: 263, endPoint x: 7, endPoint y: 264, distance: 58.0
click at [147, 264] on div "Texto Click me Alinhamento [GEOGRAPHIC_DATA] Link URL https:// Abrir em uma nov…" at bounding box center [221, 192] width 147 height 186
paste input "[DOMAIN_NAME][URL]"
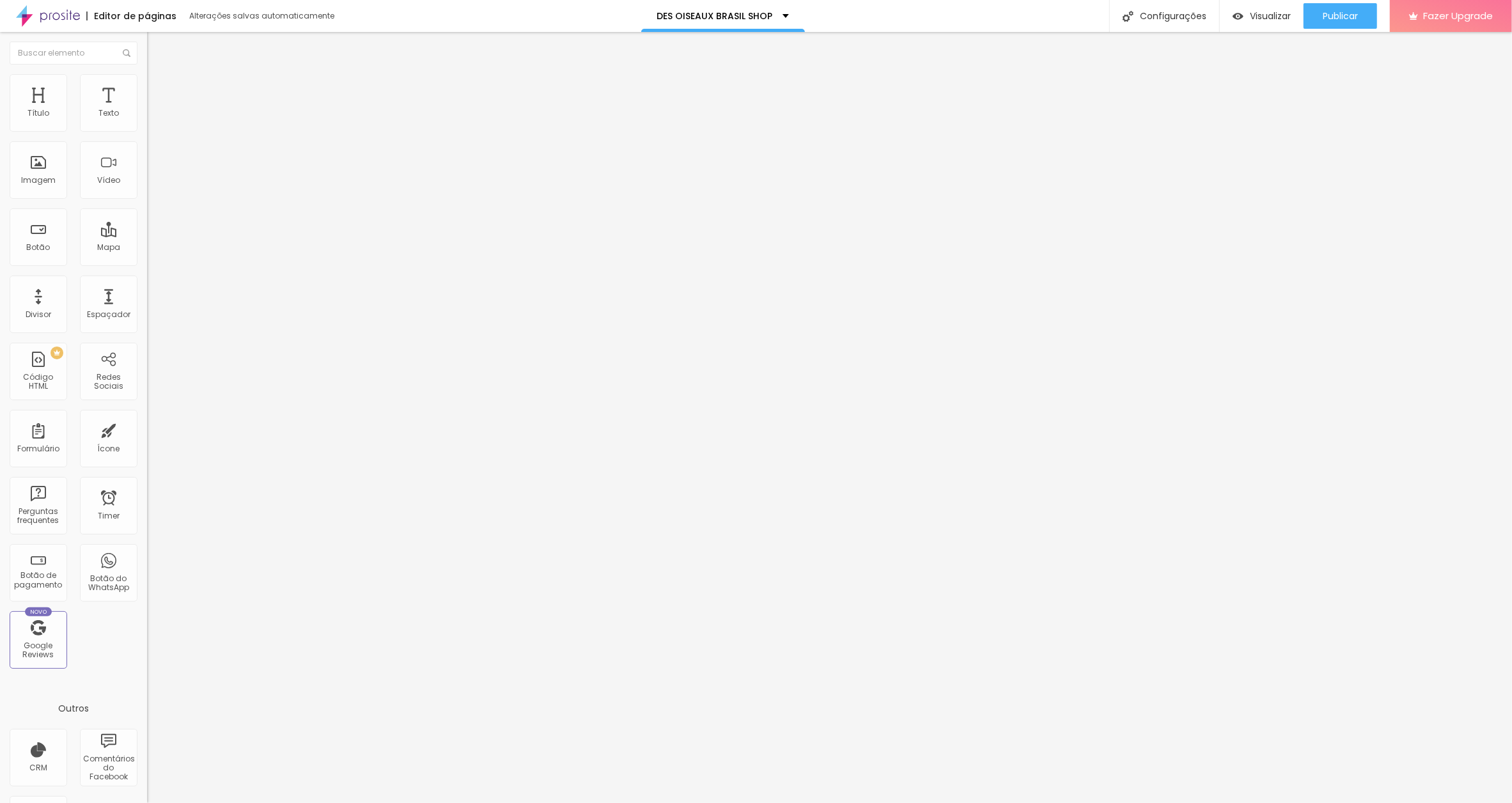
scroll to position [0, 292]
type input "[URL][DOMAIN_NAME]"
drag, startPoint x: 65, startPoint y: 144, endPoint x: 18, endPoint y: 136, distance: 47.7
click at [0, 139] on html "Editor de páginas Alterações salvas automaticamente DES OISEAUX BRASIL SHOP Con…" at bounding box center [756, 401] width 1512 height 803
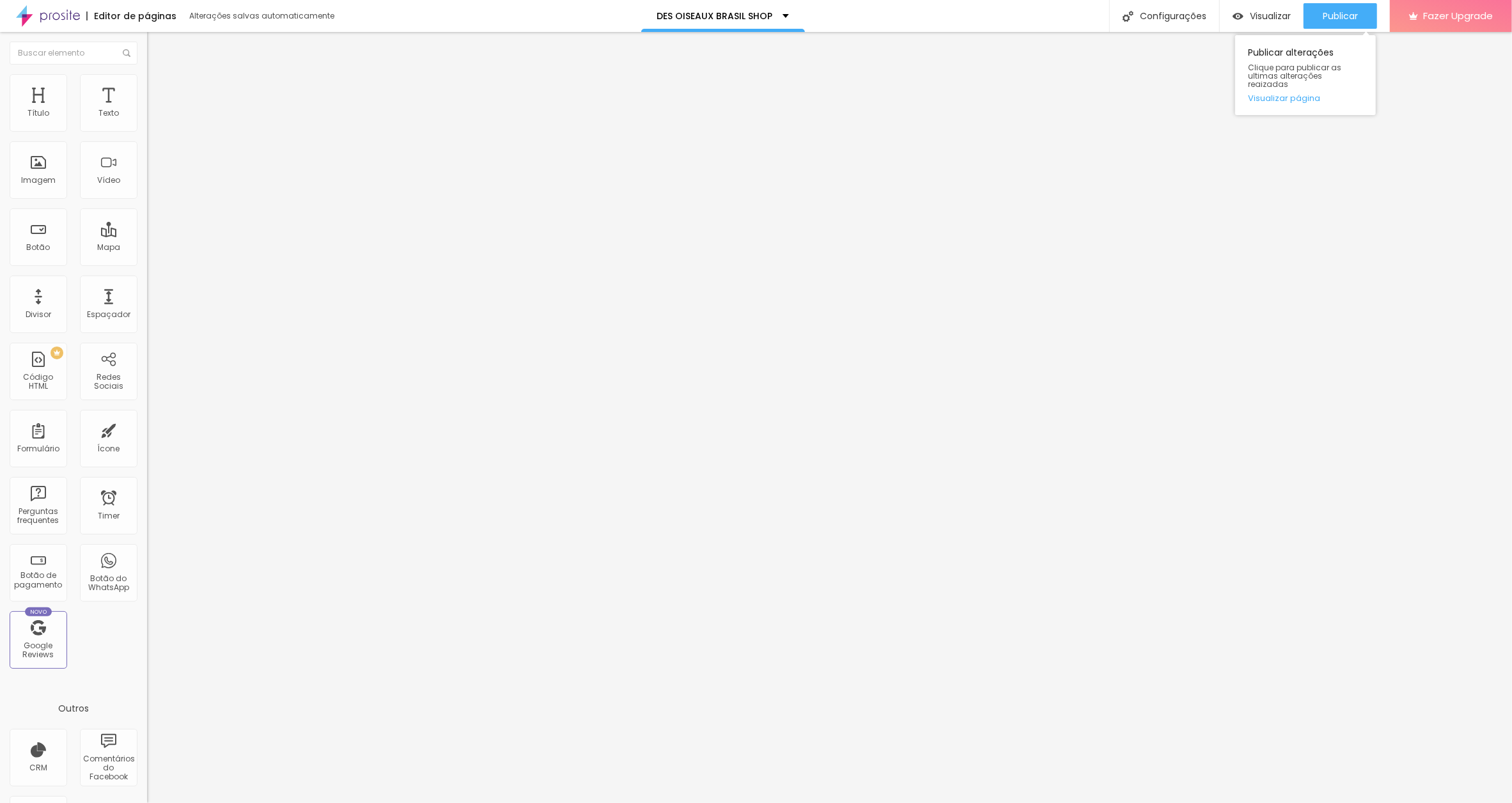
type input "VIOLET FLAME"
click at [1334, 18] on span "Publicar" at bounding box center [1340, 16] width 35 height 10
click at [1271, 17] on span "Visualizar" at bounding box center [1270, 16] width 41 height 10
paste input "-black-is-beautiful-2814043"
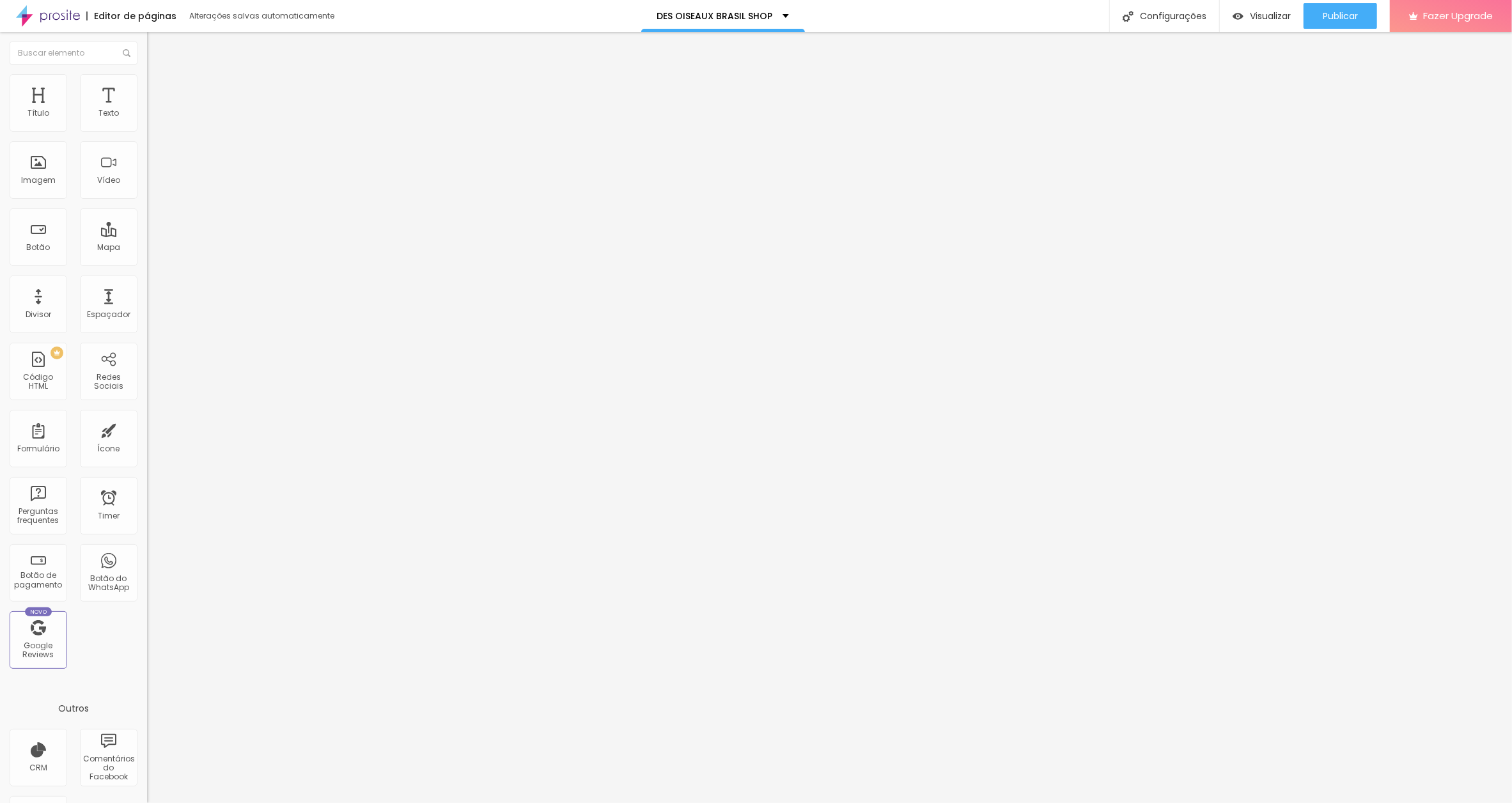
scroll to position [0, 315]
type input "[URL][DOMAIN_NAME]"
paste input "-black-is-beautiful-2814043"
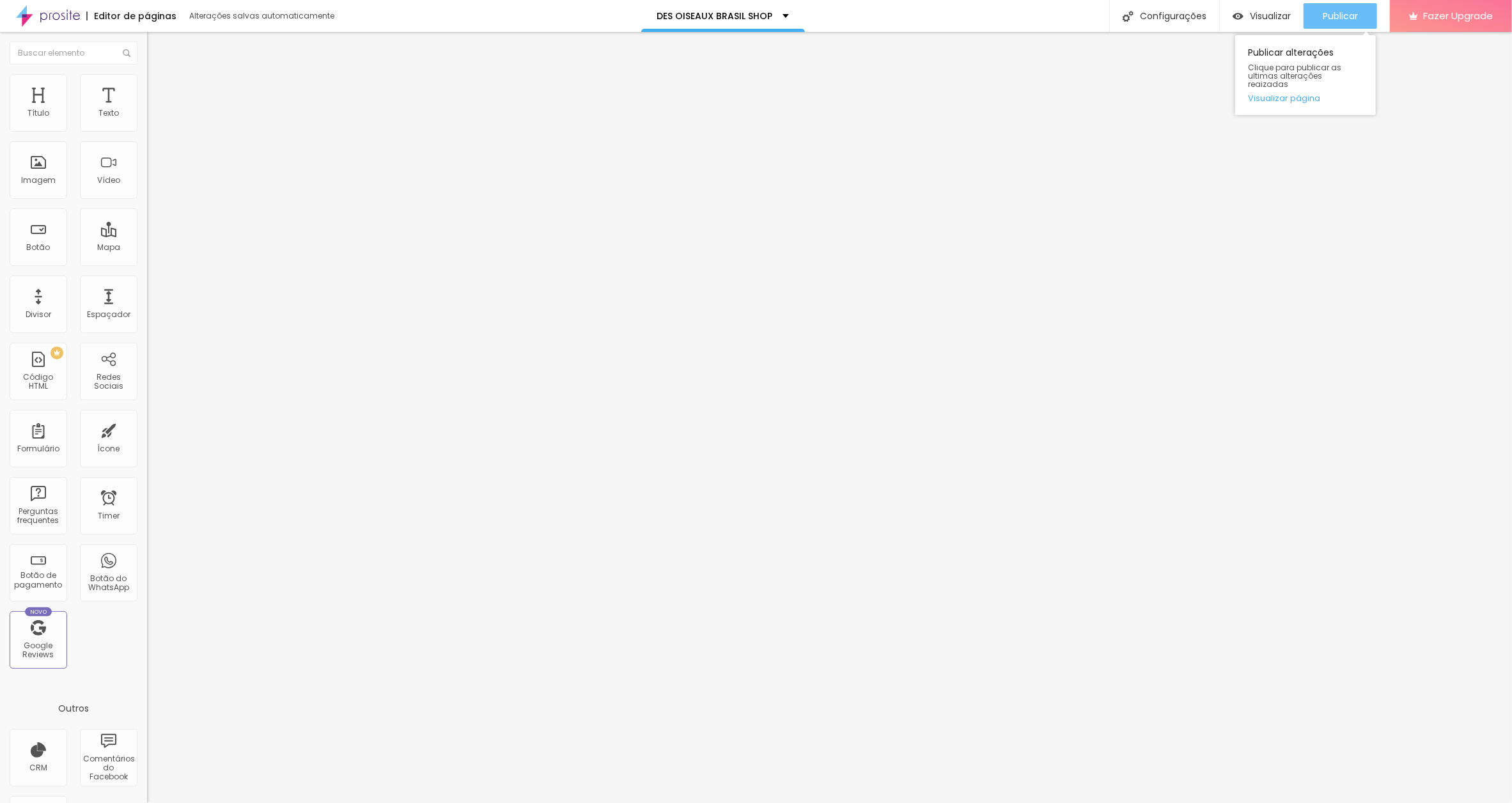
type input "[URL][DOMAIN_NAME]"
click at [1344, 12] on span "Publicar" at bounding box center [1340, 16] width 35 height 10
click at [1339, 11] on span "Publicar" at bounding box center [1340, 16] width 35 height 10
click at [1261, 15] on span "Visualizar" at bounding box center [1259, 16] width 41 height 10
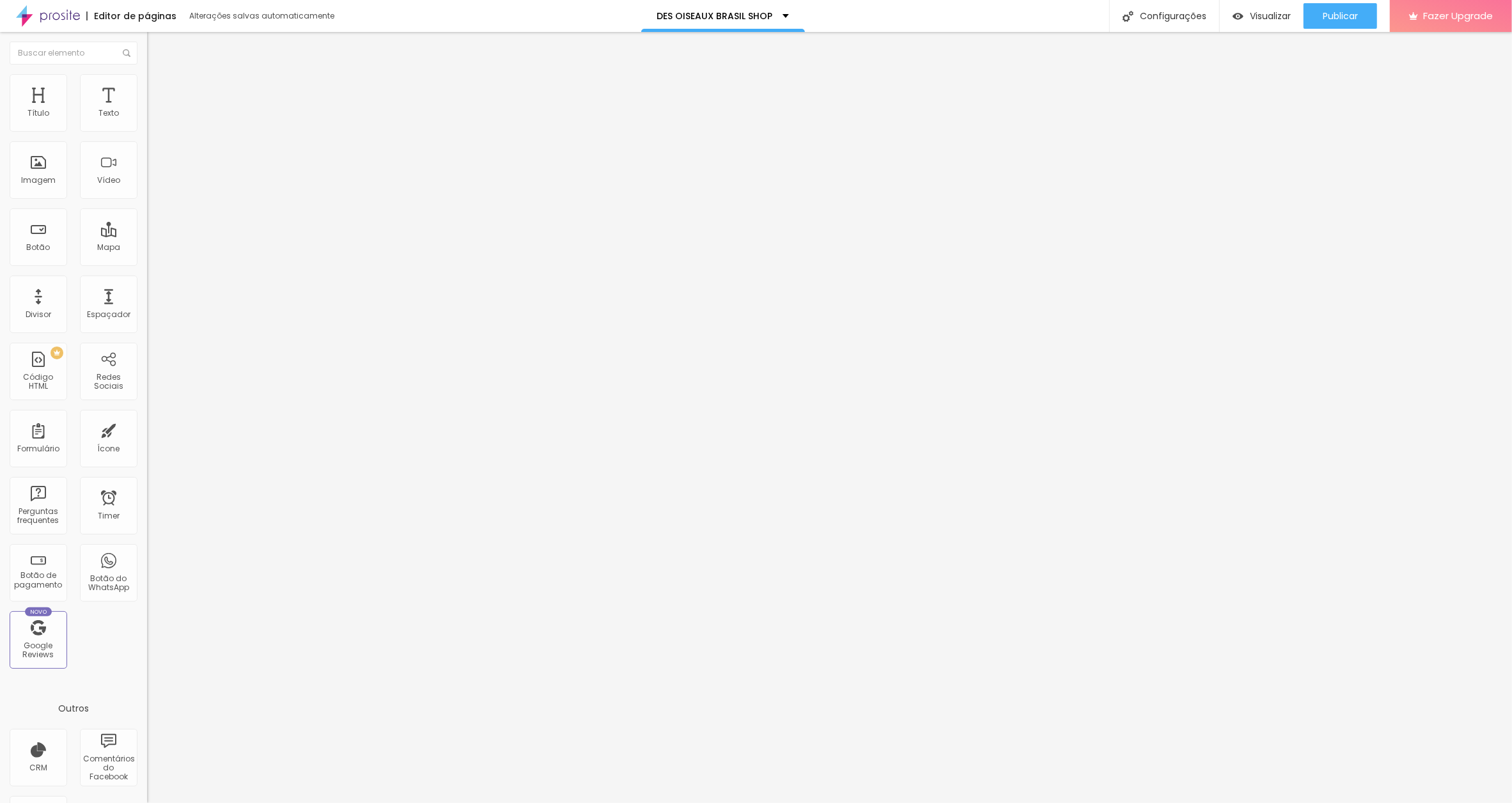
scroll to position [0, 245]
paste input "-black-is-gold"
type input "[URL][DOMAIN_NAME]"
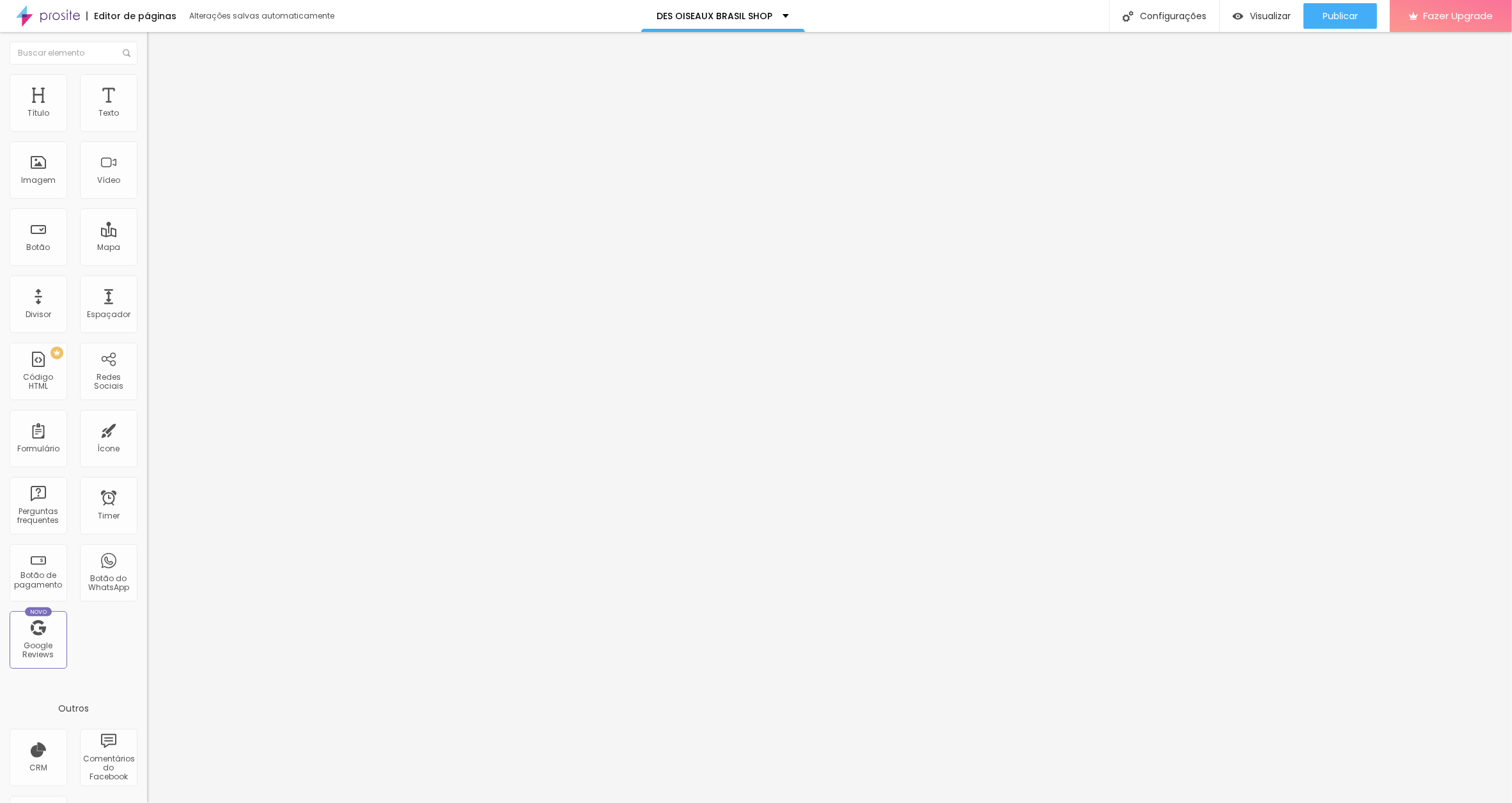
paste input "-black-is-gold"
type input "[URL][DOMAIN_NAME]"
click at [1329, 13] on span "Publicar" at bounding box center [1340, 16] width 35 height 10
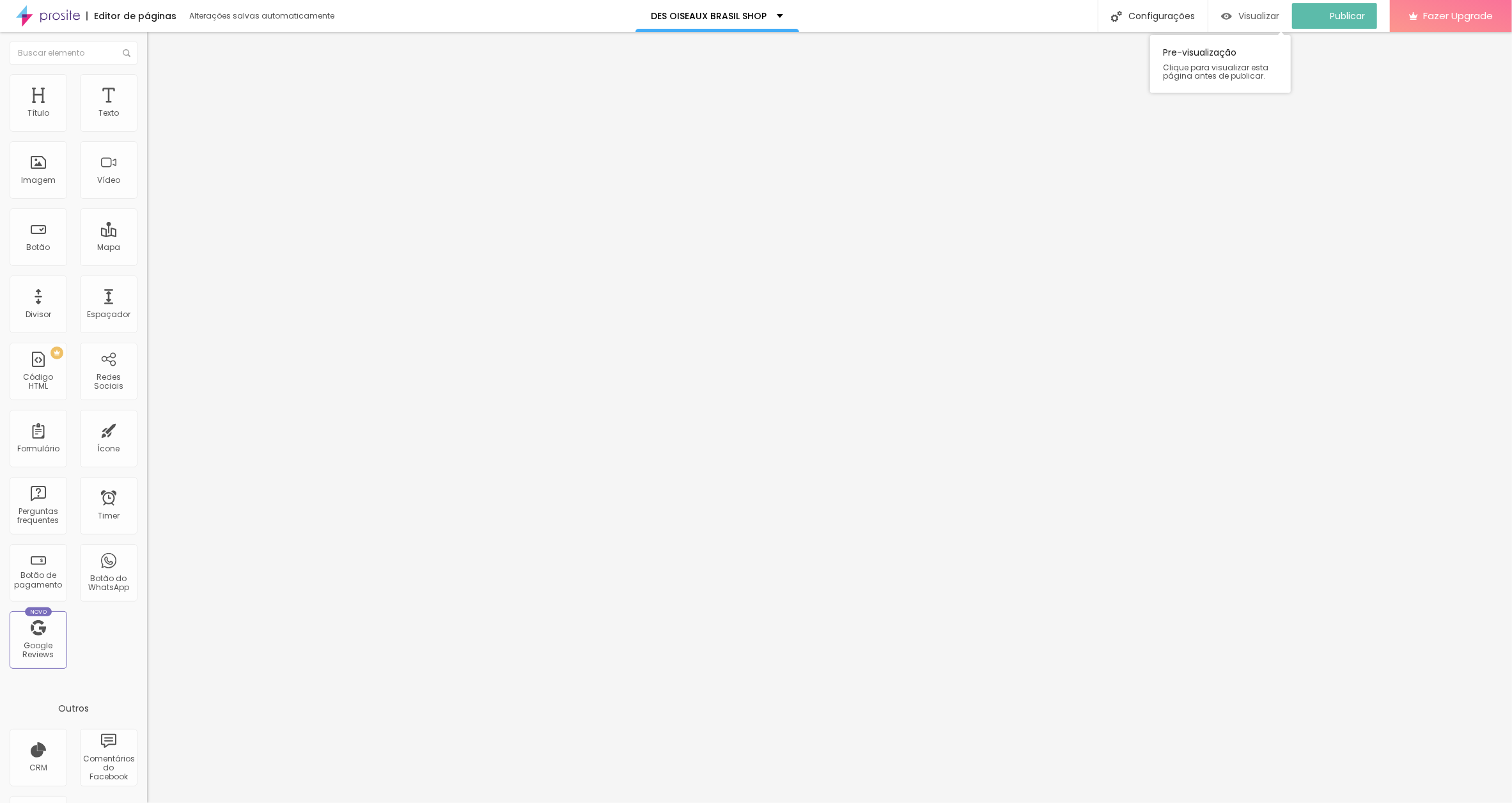
click at [1278, 12] on span "Visualizar" at bounding box center [1259, 16] width 41 height 10
click at [147, 197] on span "Normal" at bounding box center [162, 196] width 29 height 11
click at [147, 209] on span "Pequeno" at bounding box center [164, 203] width 34 height 11
click at [158, 213] on span "Pequeno" at bounding box center [175, 207] width 34 height 11
click at [147, 197] on span "Normal" at bounding box center [162, 196] width 29 height 11
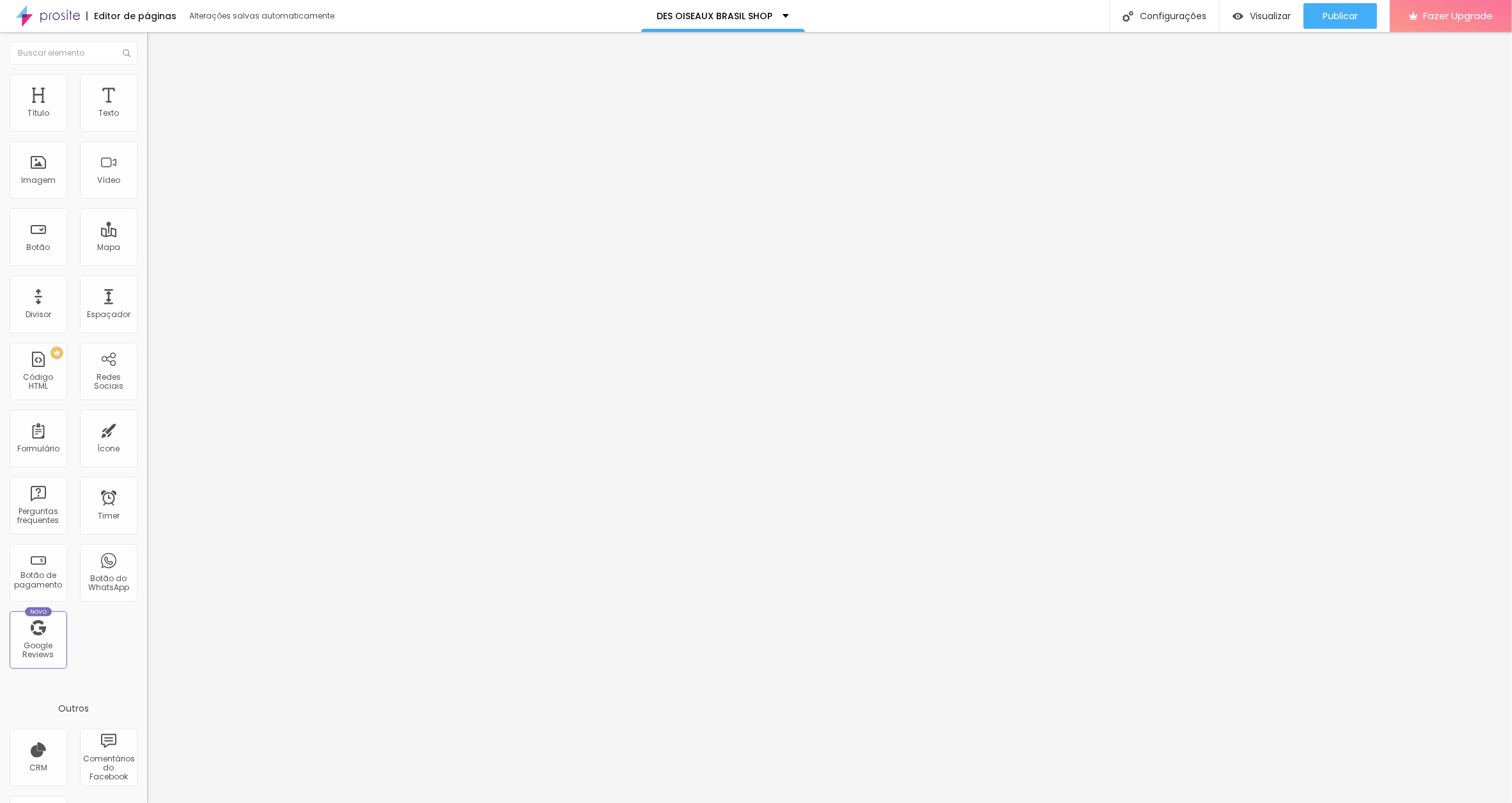
click at [147, 209] on span "Pequeno" at bounding box center [164, 203] width 34 height 11
click at [147, 197] on span "Normal" at bounding box center [162, 196] width 29 height 11
click at [147, 209] on span "Pequeno" at bounding box center [164, 203] width 34 height 11
click at [1336, 13] on span "Publicar" at bounding box center [1340, 16] width 35 height 10
click at [1262, 15] on span "Visualizar" at bounding box center [1259, 16] width 41 height 10
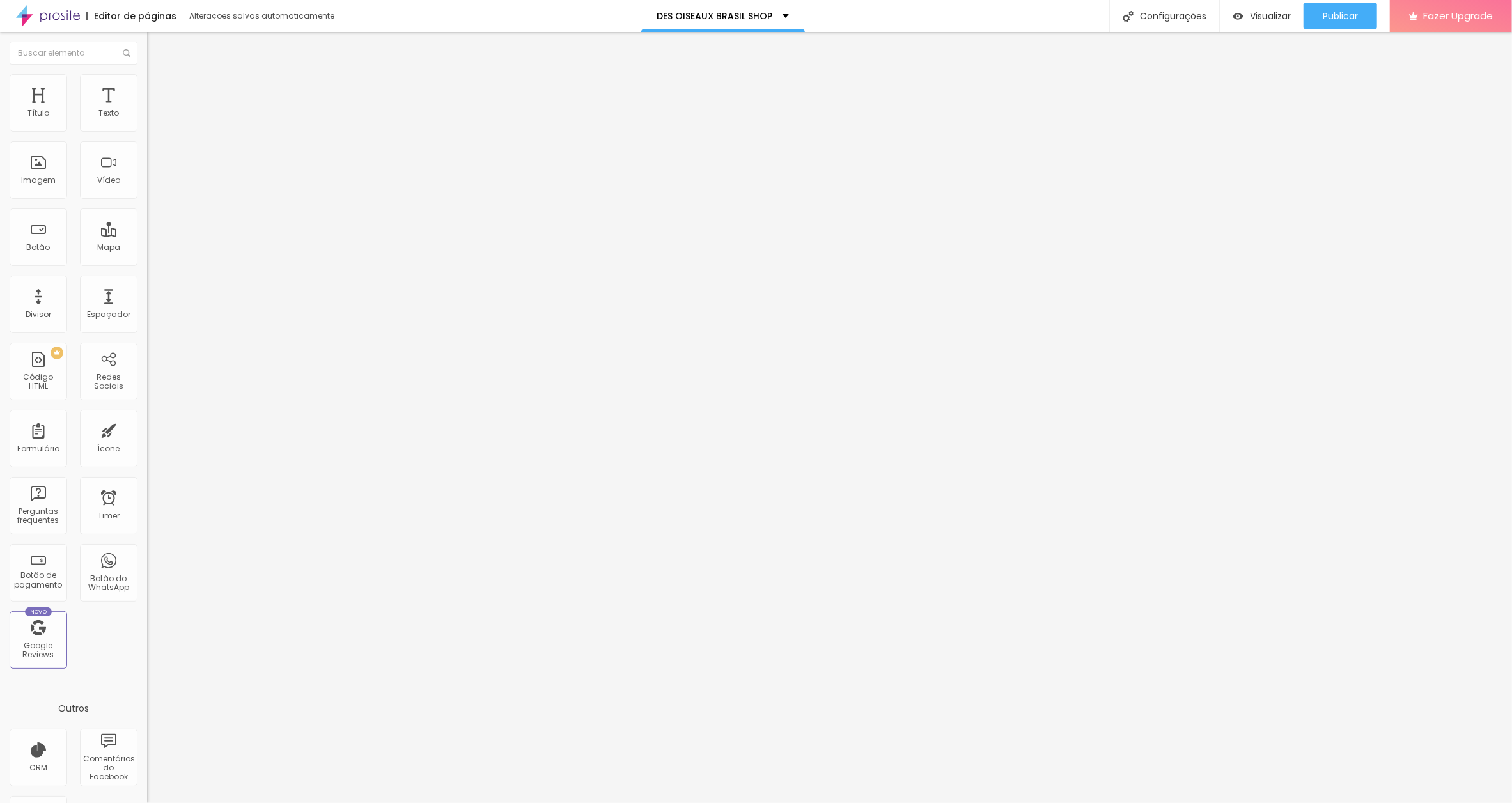
click at [147, 197] on div "Texto FLOWERY DARKNESS Alinhamento Tamanho Pequeno Pequeno Normal Grande Link U…" at bounding box center [221, 192] width 147 height 186
click at [147, 194] on span "Pequeno" at bounding box center [164, 196] width 34 height 11
click at [147, 221] on span "Normal" at bounding box center [162, 215] width 29 height 11
click at [147, 196] on span "Pequeno" at bounding box center [164, 196] width 34 height 11
click at [147, 221] on span "Normal" at bounding box center [162, 215] width 29 height 11
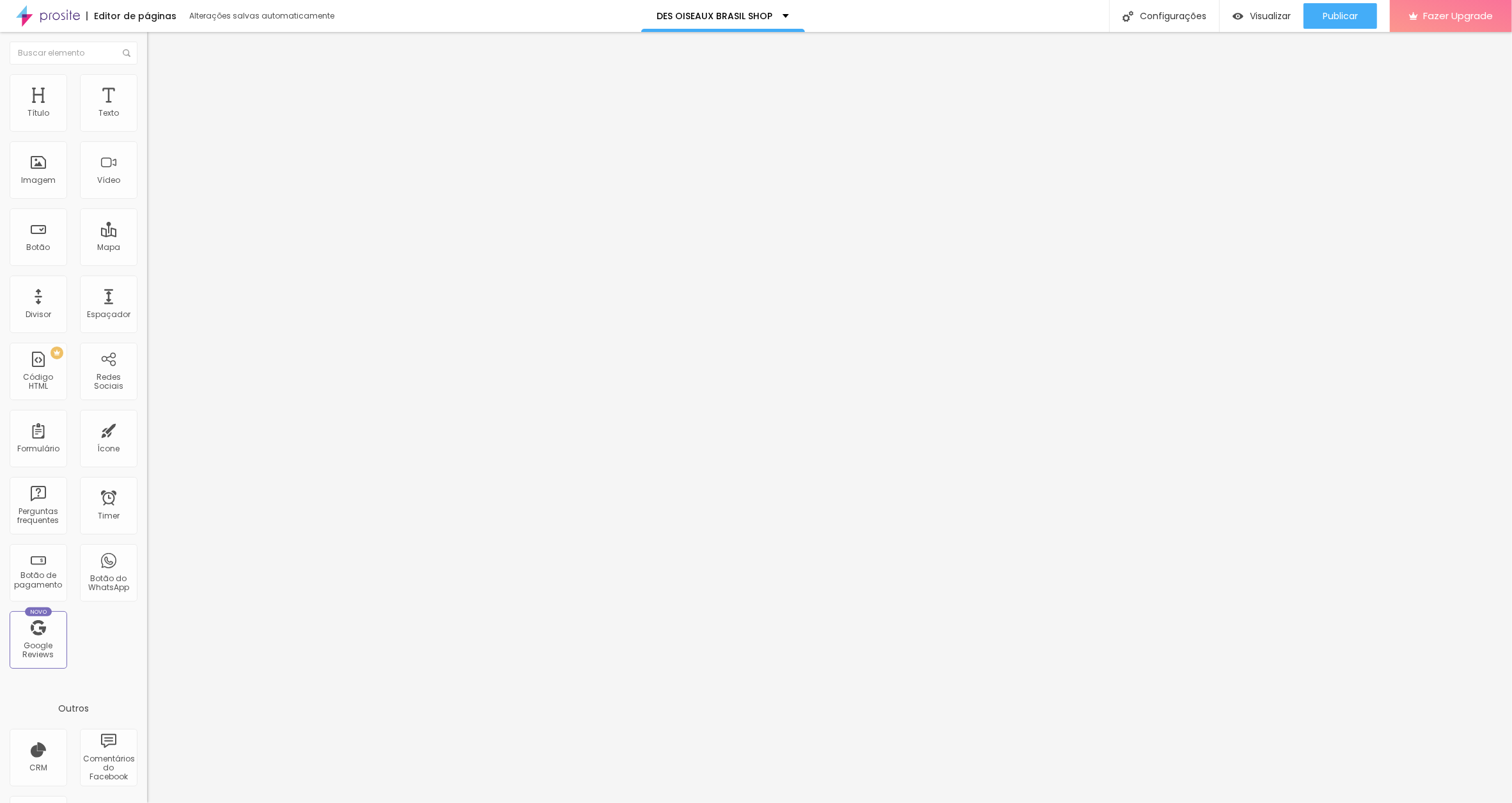
click at [147, 197] on span "Pequeno" at bounding box center [164, 196] width 34 height 11
click at [147, 221] on span "Normal" at bounding box center [162, 215] width 29 height 11
click at [159, 87] on span "Estilo" at bounding box center [168, 82] width 20 height 11
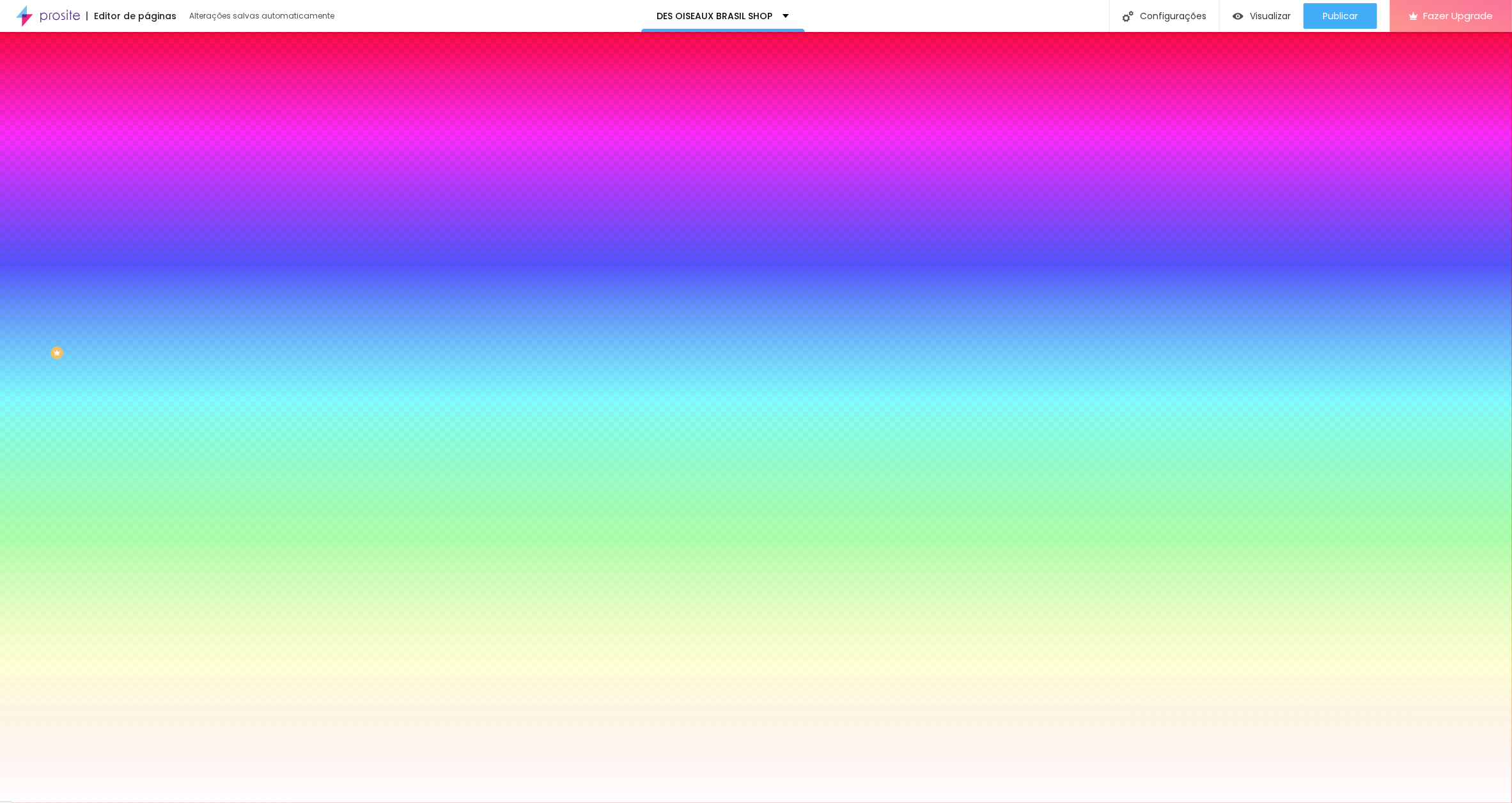
click at [152, 159] on icon "button" at bounding box center [156, 162] width 8 height 8
drag, startPoint x: 286, startPoint y: 249, endPoint x: 276, endPoint y: 247, distance: 10.2
drag, startPoint x: 277, startPoint y: 245, endPoint x: 296, endPoint y: 245, distance: 19.0
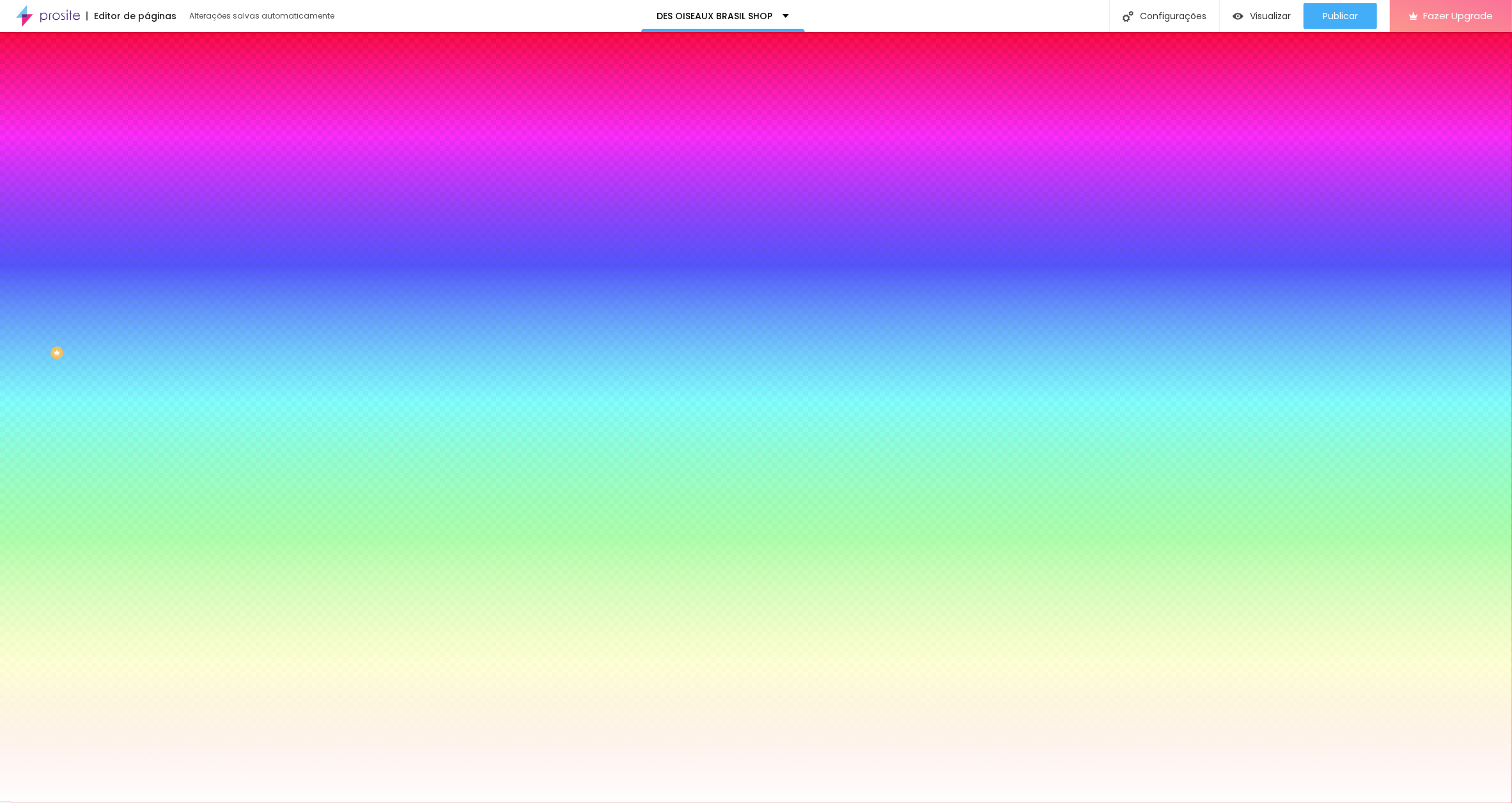
type input "1"
type input "14"
click at [676, 802] on div at bounding box center [756, 803] width 1512 height 0
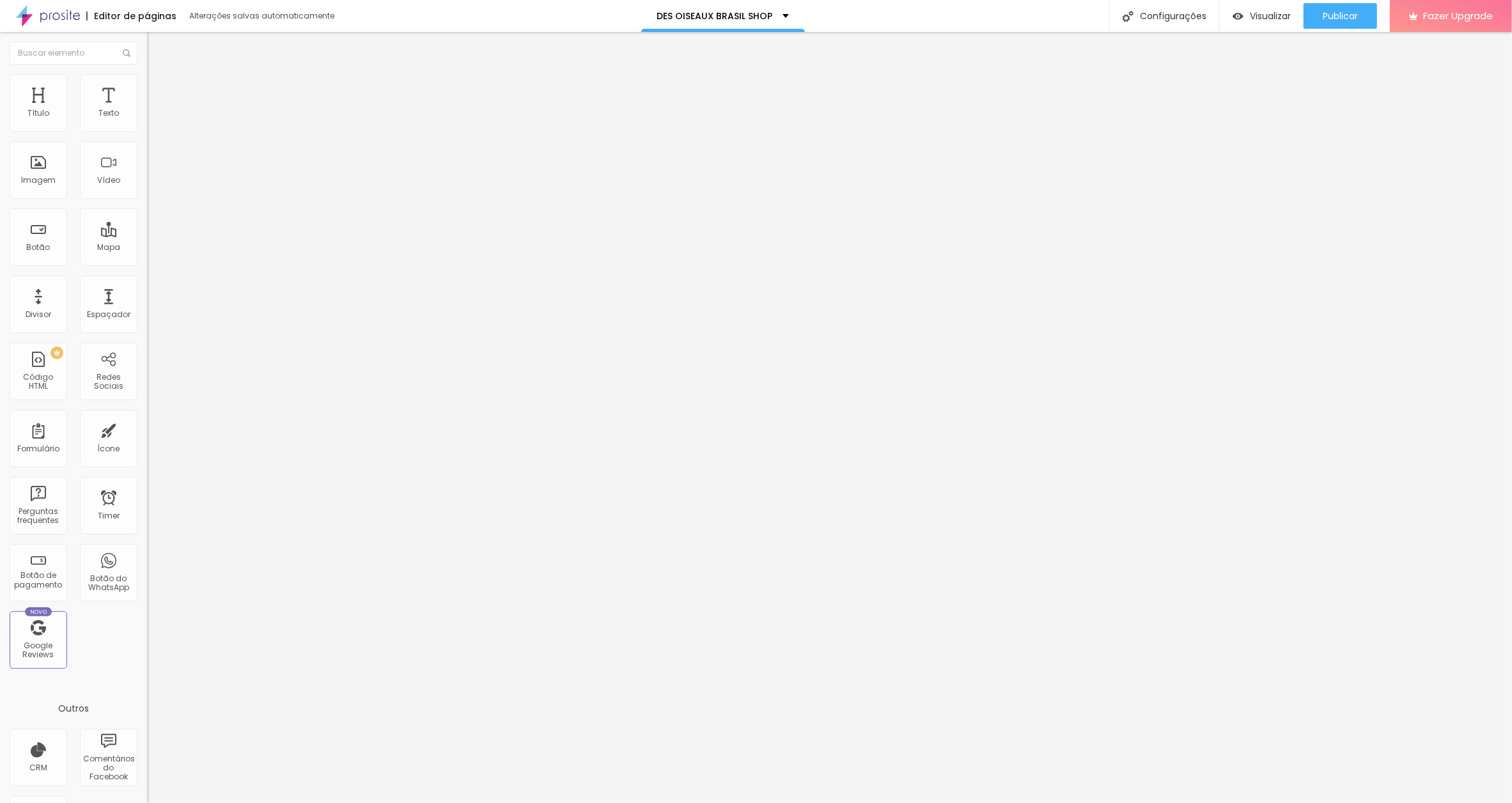
click at [159, 90] on span "Avançado" at bounding box center [180, 95] width 42 height 11
drag, startPoint x: 71, startPoint y: 79, endPoint x: 87, endPoint y: 105, distance: 30.5
click at [147, 79] on img at bounding box center [153, 80] width 12 height 12
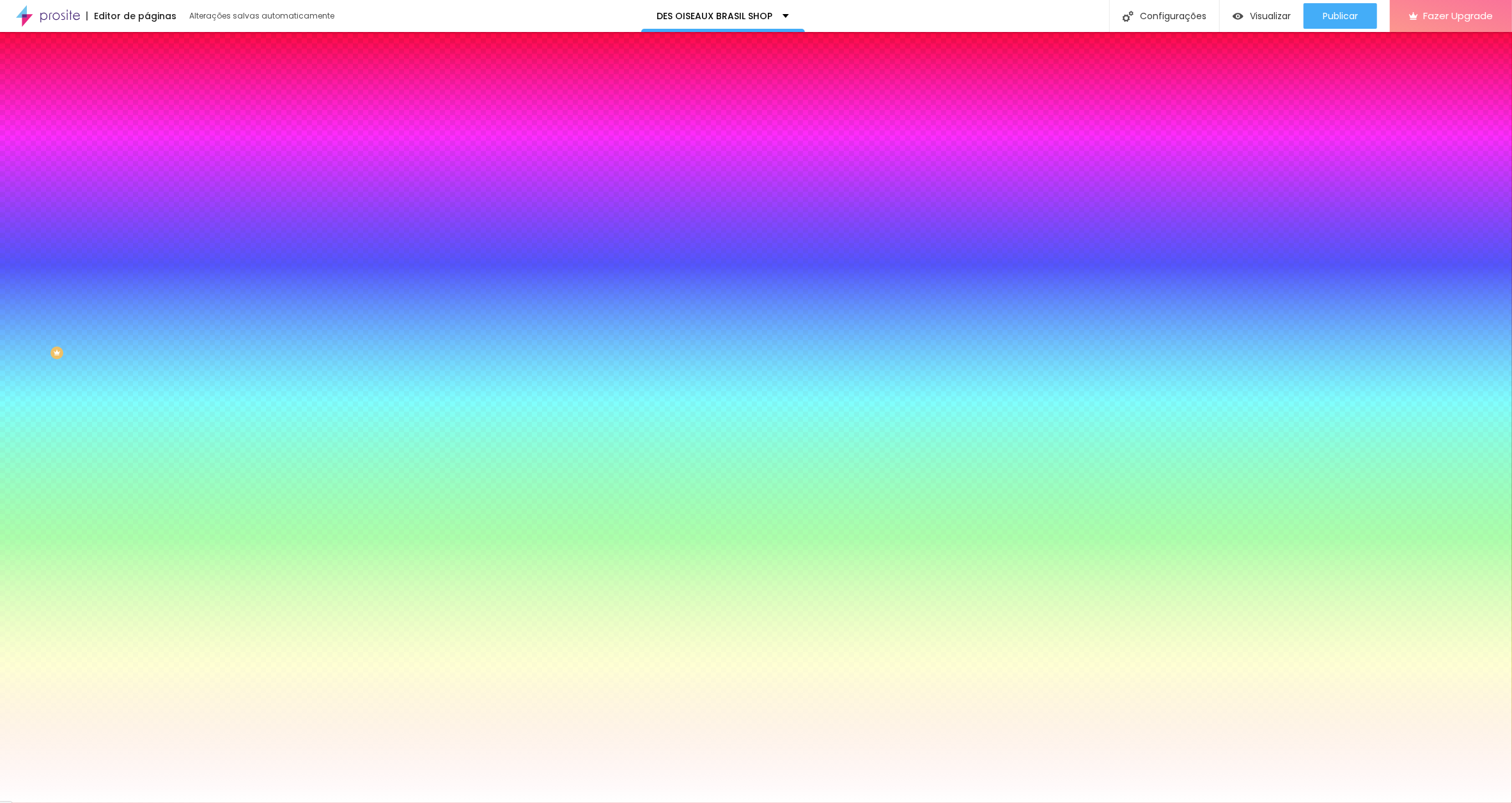
click at [152, 159] on icon "button" at bounding box center [156, 162] width 8 height 8
drag, startPoint x: 275, startPoint y: 248, endPoint x: 303, endPoint y: 246, distance: 28.1
type input "8"
type input "1"
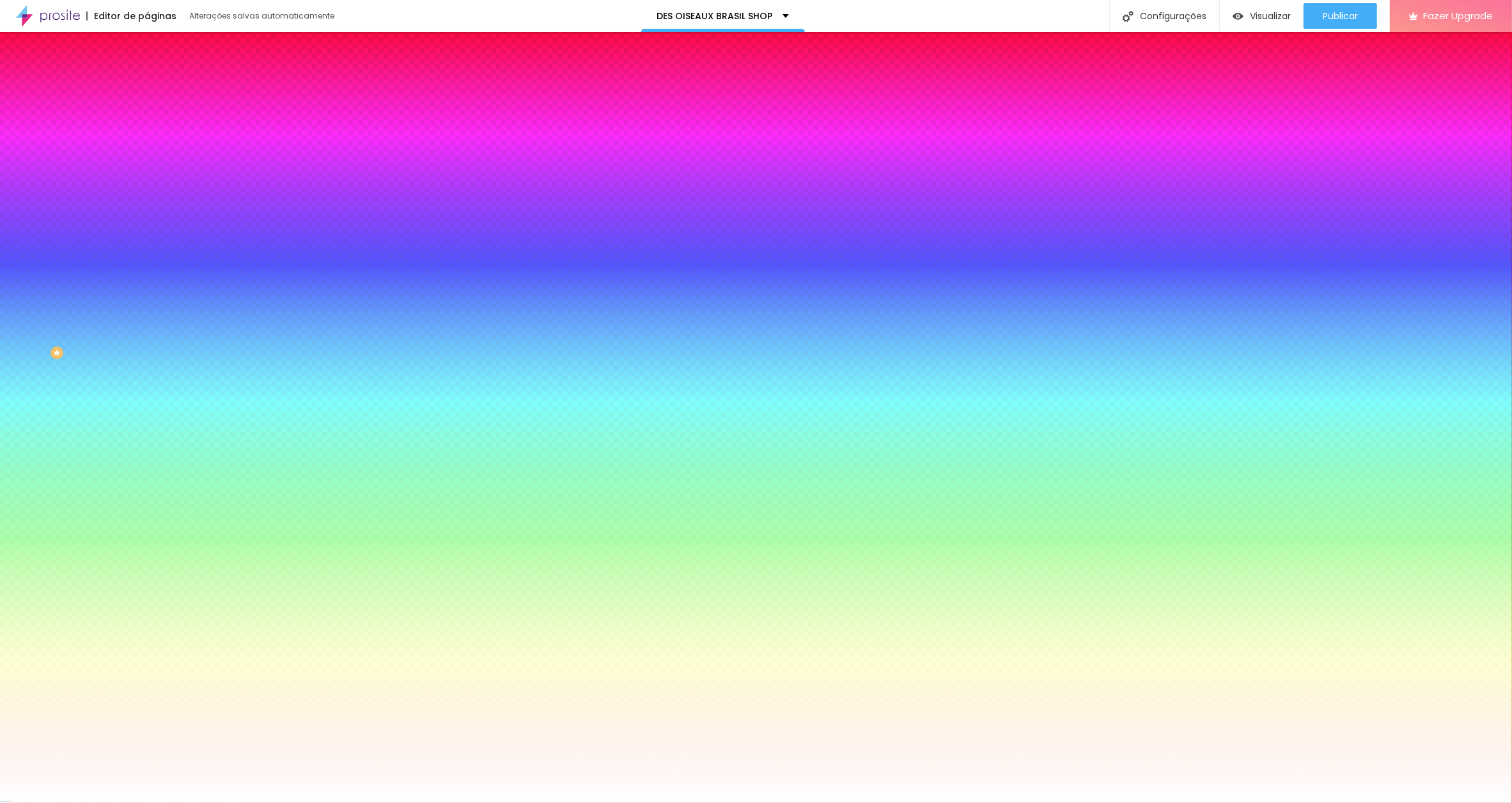
type input "14"
click at [1427, 802] on div at bounding box center [756, 803] width 1512 height 0
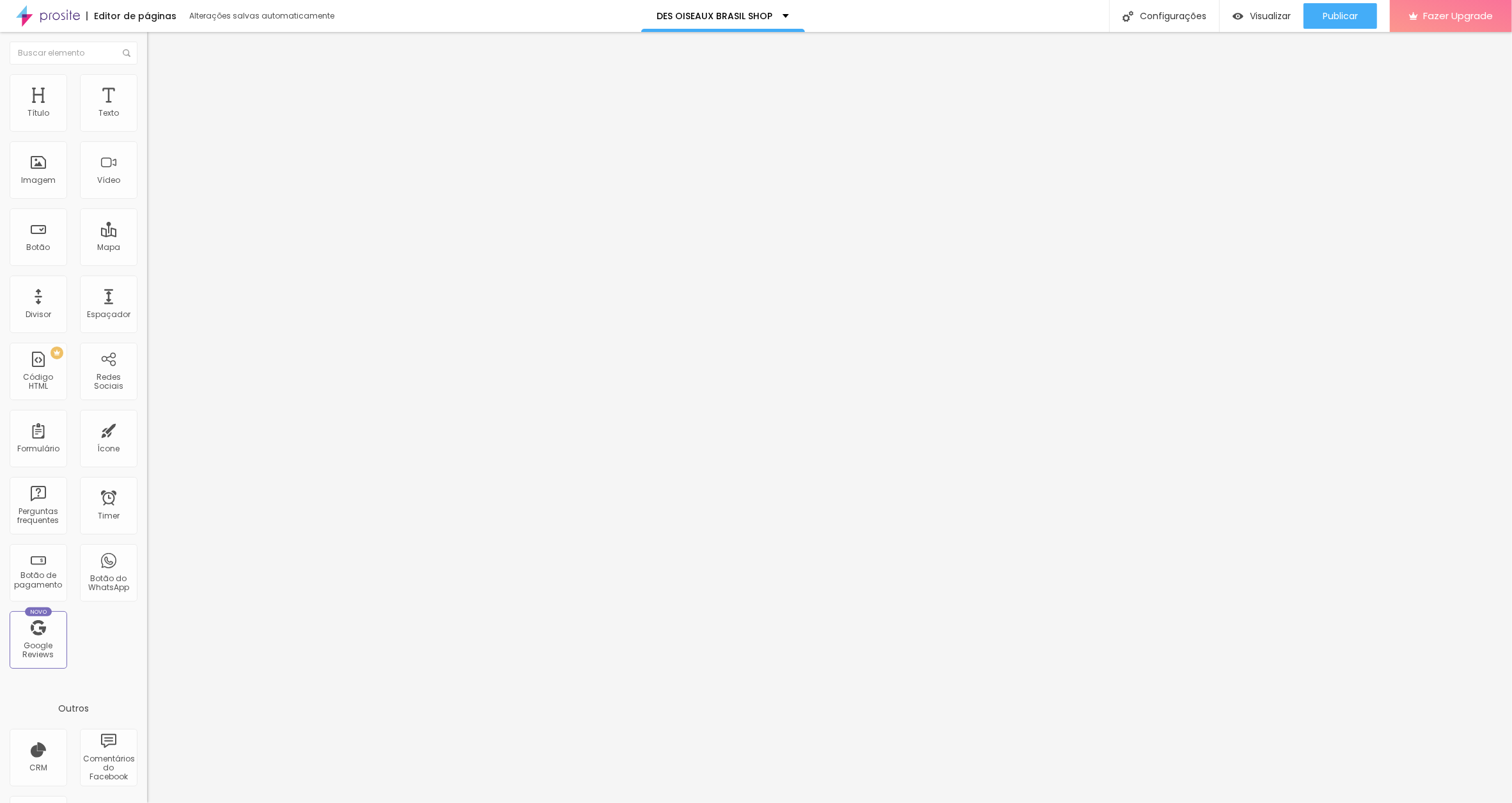
click at [159, 88] on span "Estilo" at bounding box center [168, 82] width 20 height 11
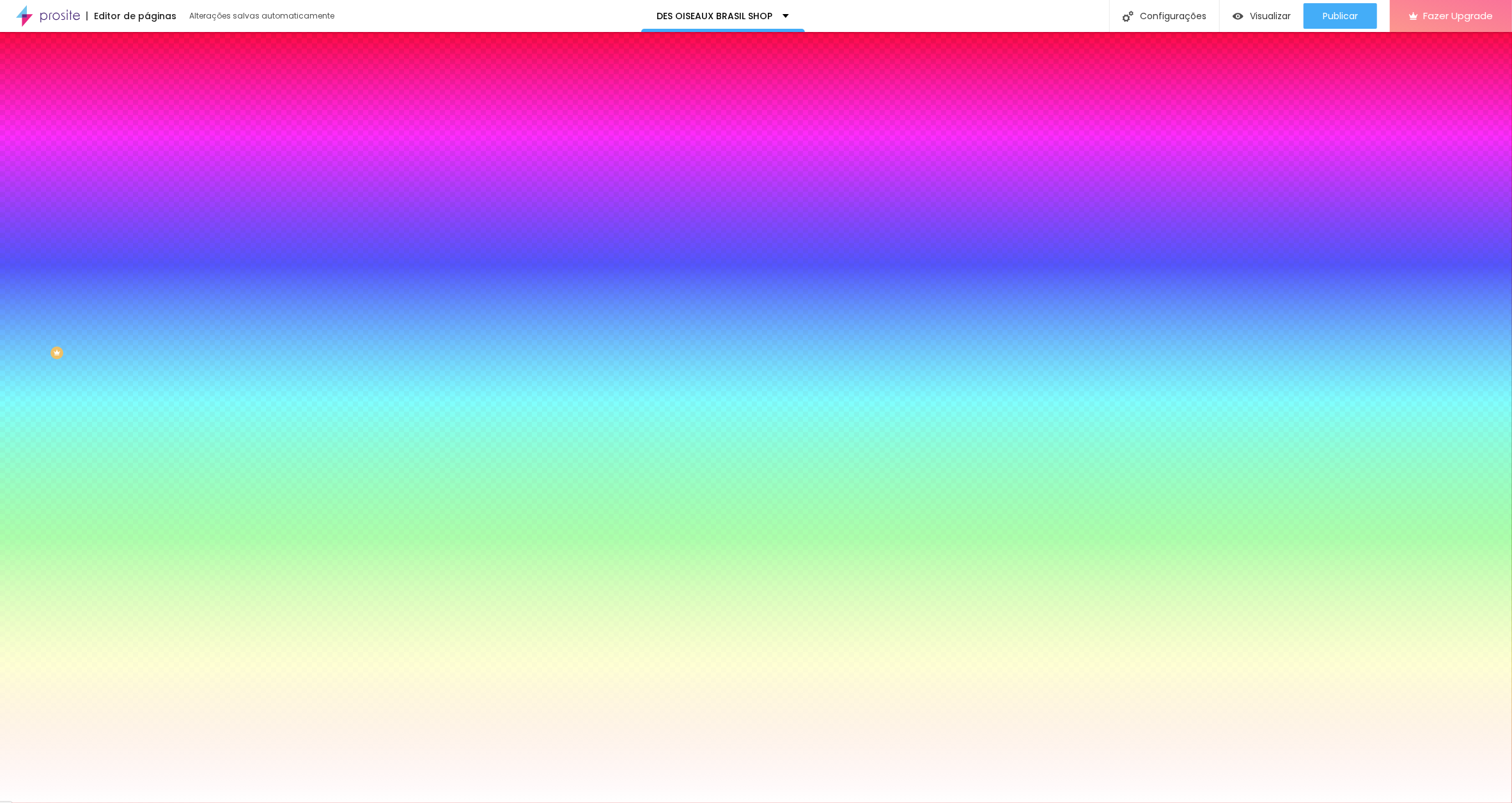
click at [157, 159] on icon "button" at bounding box center [159, 161] width 3 height 3
drag, startPoint x: 284, startPoint y: 246, endPoint x: 293, endPoint y: 247, distance: 9.1
type input "8"
type input "1"
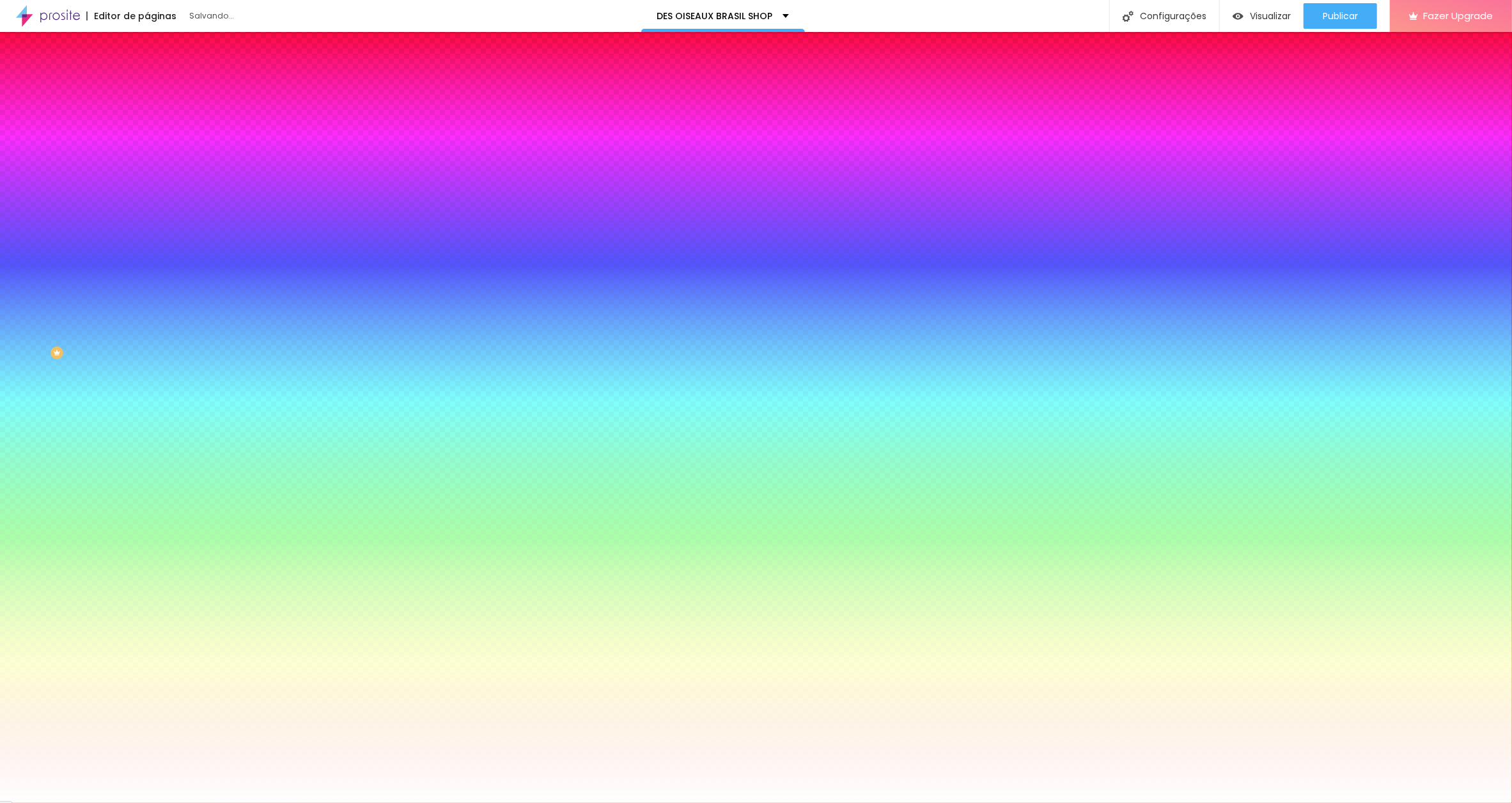
type input "14"
drag, startPoint x: 1509, startPoint y: 255, endPoint x: 1504, endPoint y: 318, distance: 63.2
click at [1504, 802] on div at bounding box center [756, 803] width 1512 height 0
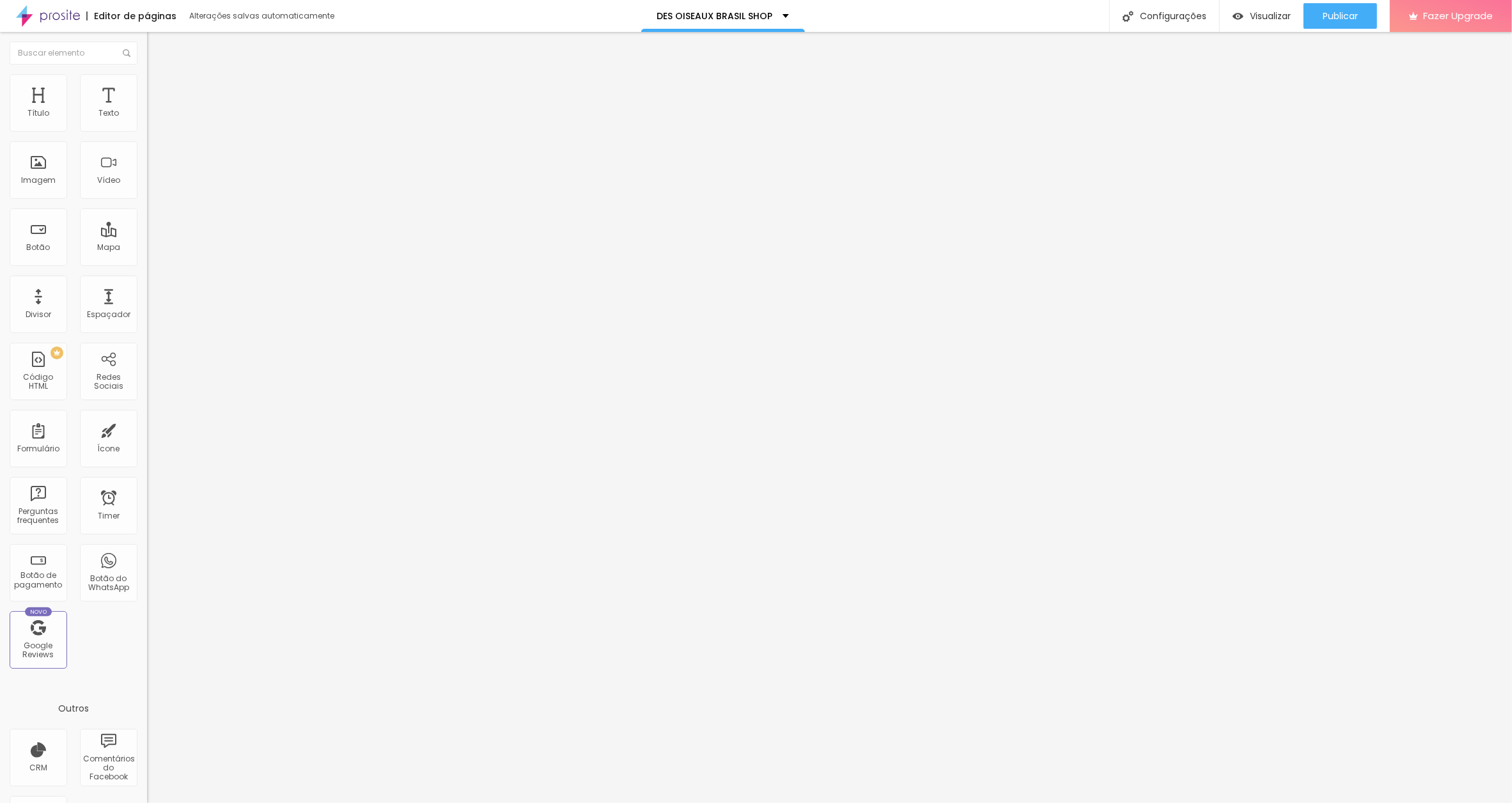
drag, startPoint x: 72, startPoint y: 82, endPoint x: 141, endPoint y: 88, distance: 69.3
click at [147, 82] on img at bounding box center [153, 80] width 12 height 12
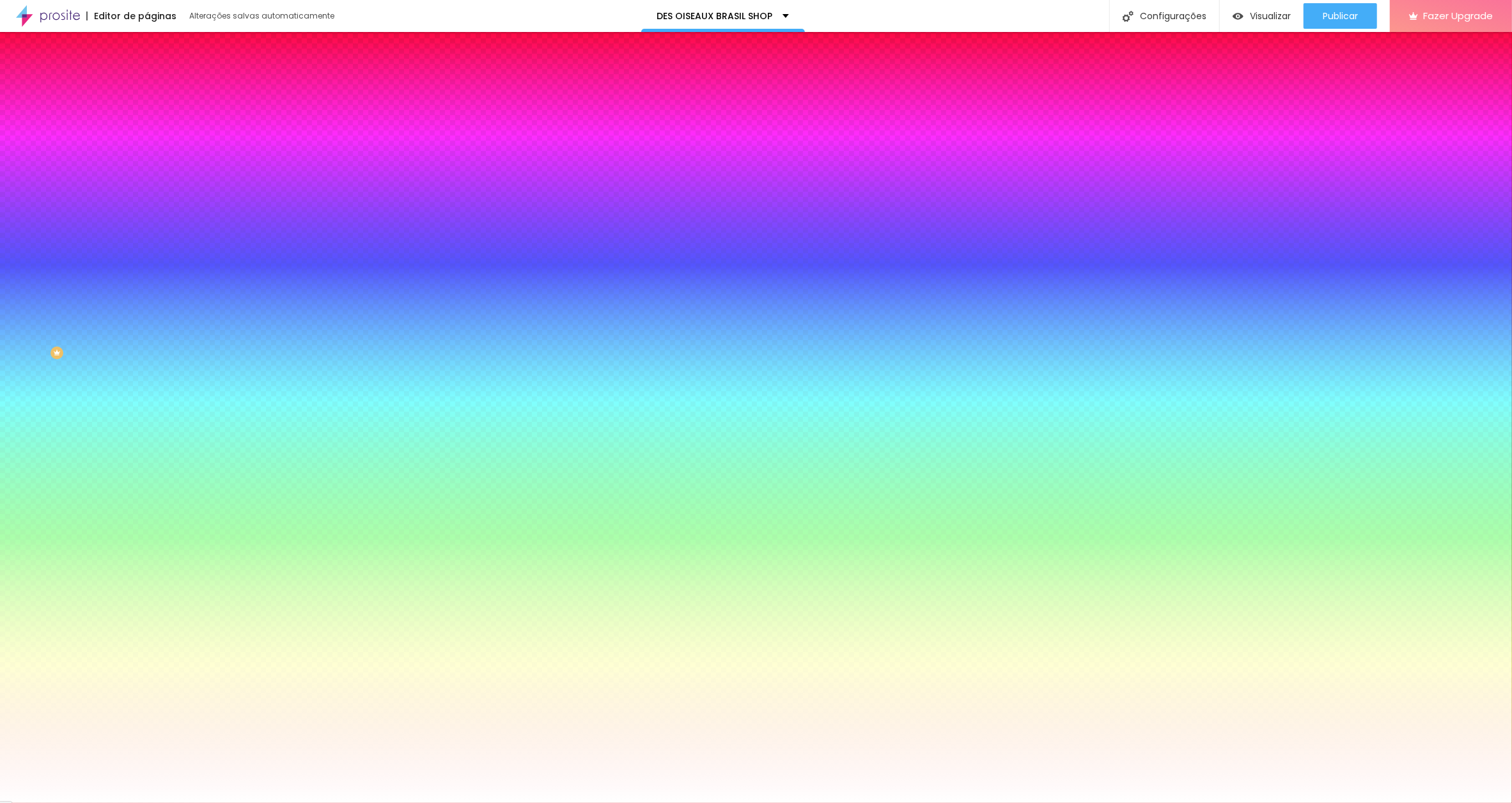
click at [154, 159] on icon "button" at bounding box center [156, 162] width 5 height 5
drag, startPoint x: 278, startPoint y: 247, endPoint x: 299, endPoint y: 246, distance: 21.0
type input "8"
type input "1"
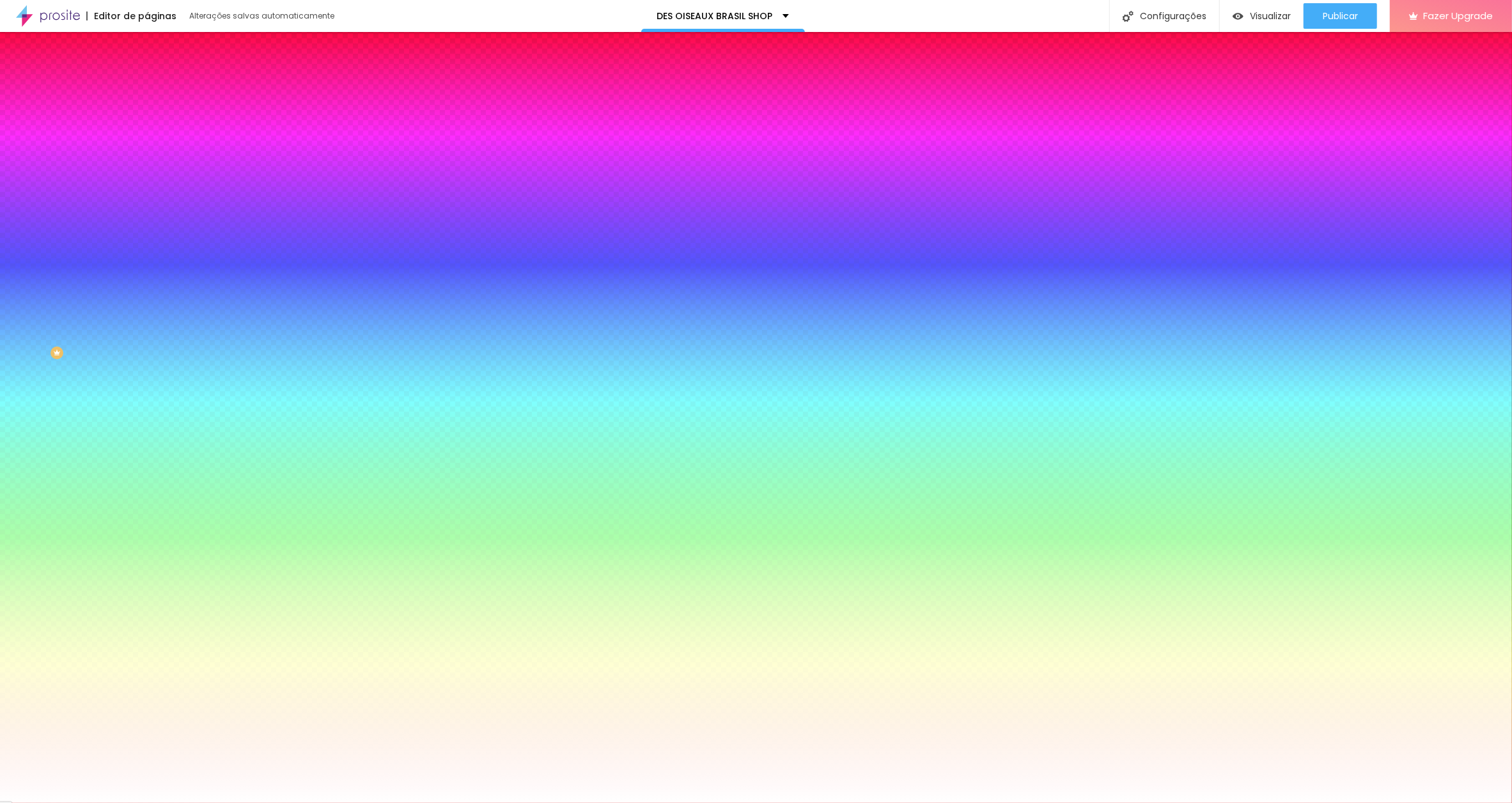
type input "14"
click at [138, 802] on select "AbrilFatface-Regular Actor-Regular Alegreya AlegreyaBlack [PERSON_NAME] Allan-R…" at bounding box center [68, 817] width 138 height 13
click at [92, 802] on div at bounding box center [756, 803] width 1512 height 0
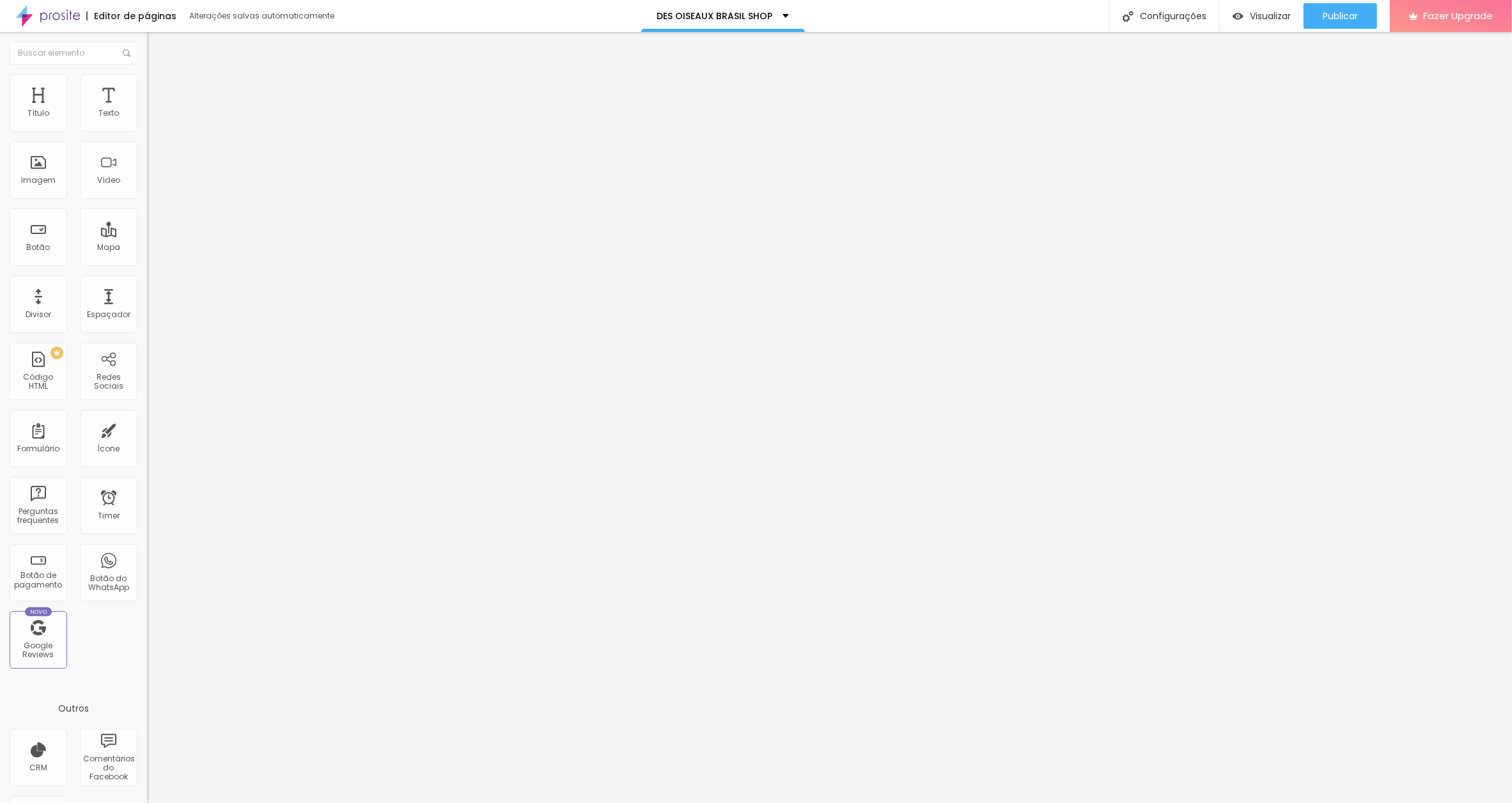
click at [159, 88] on span "Estilo" at bounding box center [168, 82] width 20 height 11
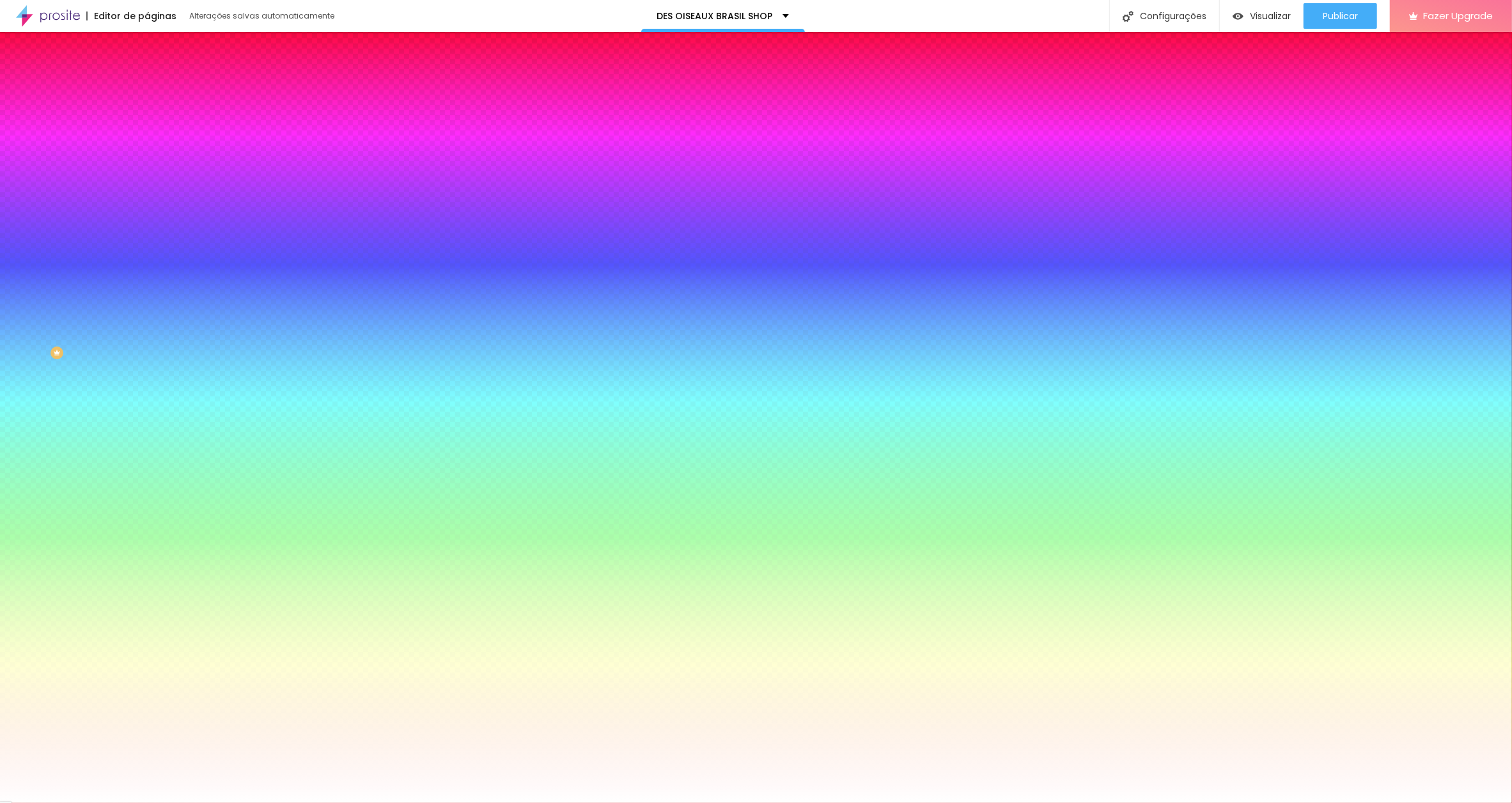
click at [152, 159] on icon "button" at bounding box center [156, 162] width 8 height 8
drag, startPoint x: 279, startPoint y: 246, endPoint x: 298, endPoint y: 248, distance: 19.1
type input "8"
type input "1"
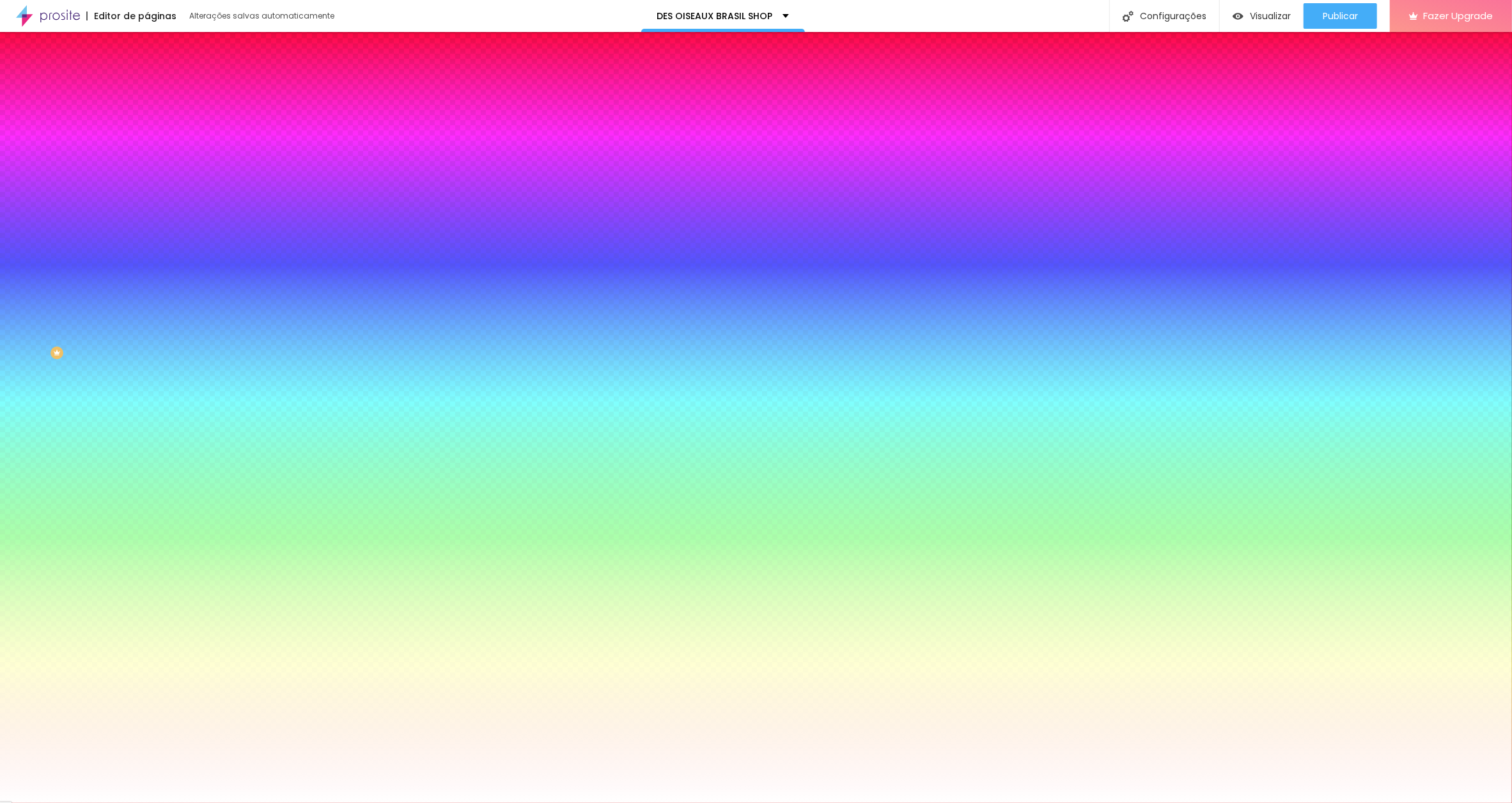
type input "14"
click at [948, 802] on div at bounding box center [756, 803] width 1512 height 0
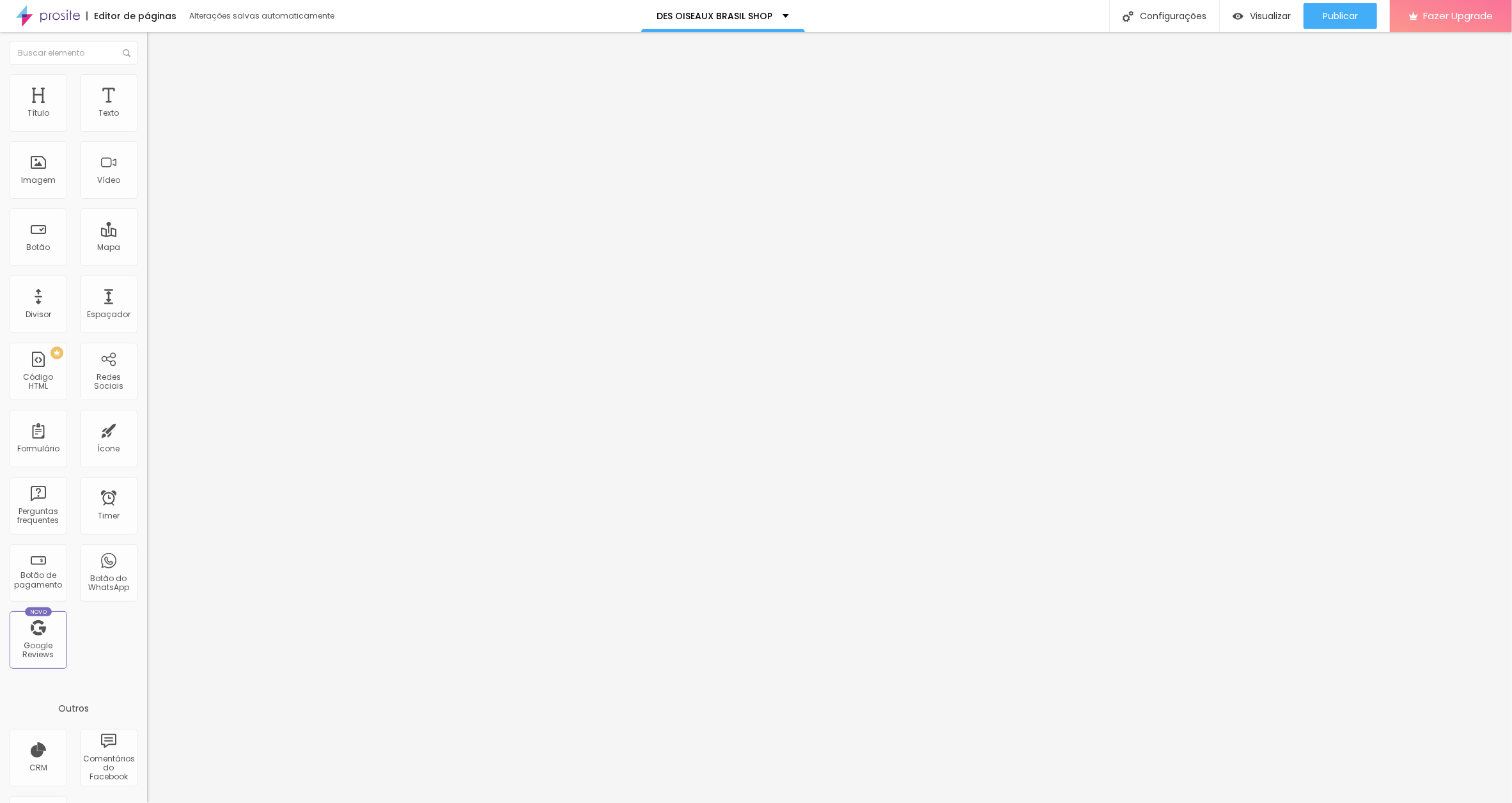
click at [159, 88] on span "Estilo" at bounding box center [168, 82] width 20 height 11
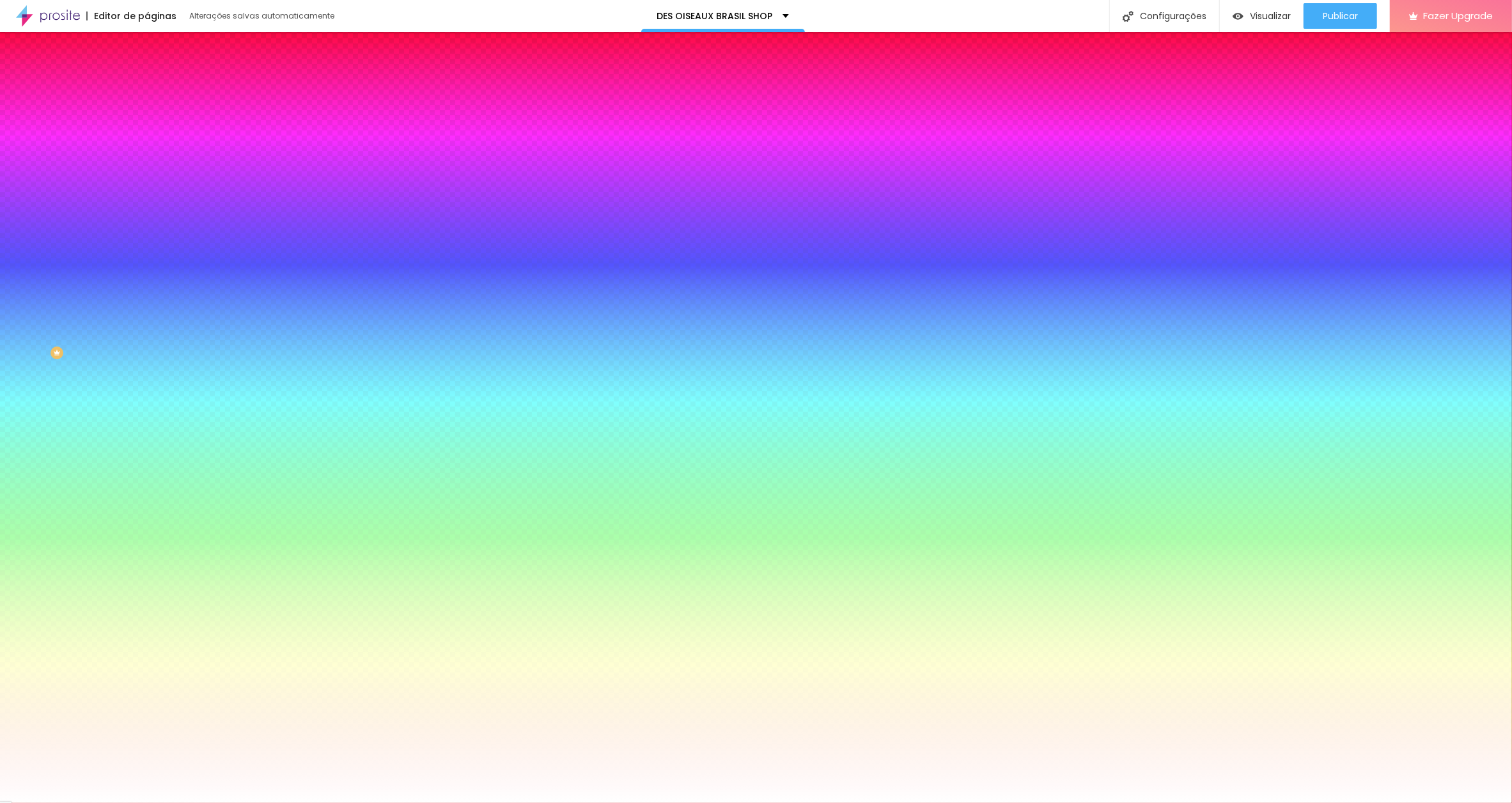
click at [154, 159] on icon "button" at bounding box center [156, 162] width 5 height 5
drag, startPoint x: 276, startPoint y: 245, endPoint x: 289, endPoint y: 245, distance: 13.0
type input "8"
type input "1"
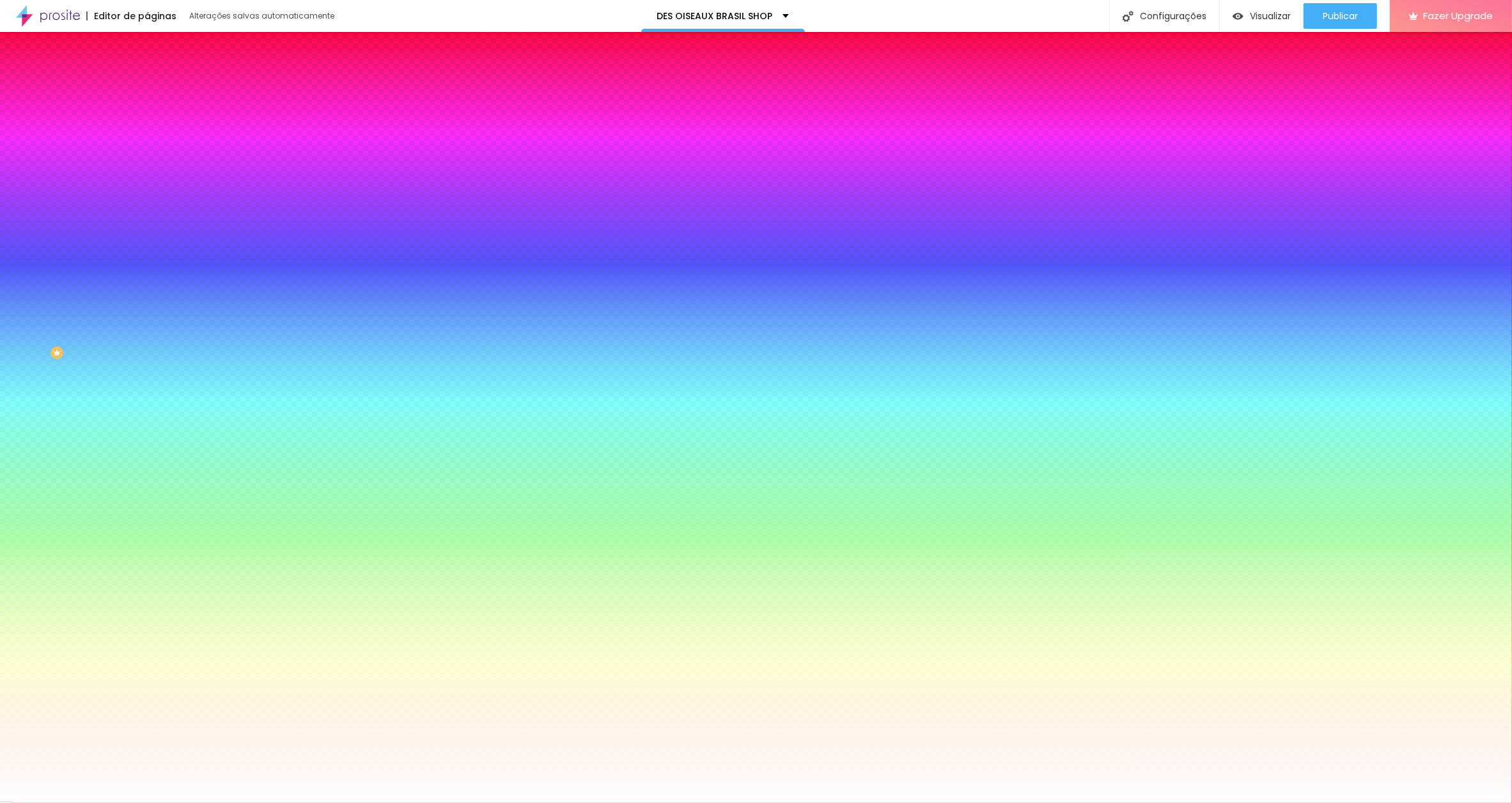
type input "14"
click at [195, 802] on div at bounding box center [756, 803] width 1512 height 0
click at [159, 90] on span "Avançado" at bounding box center [180, 95] width 42 height 11
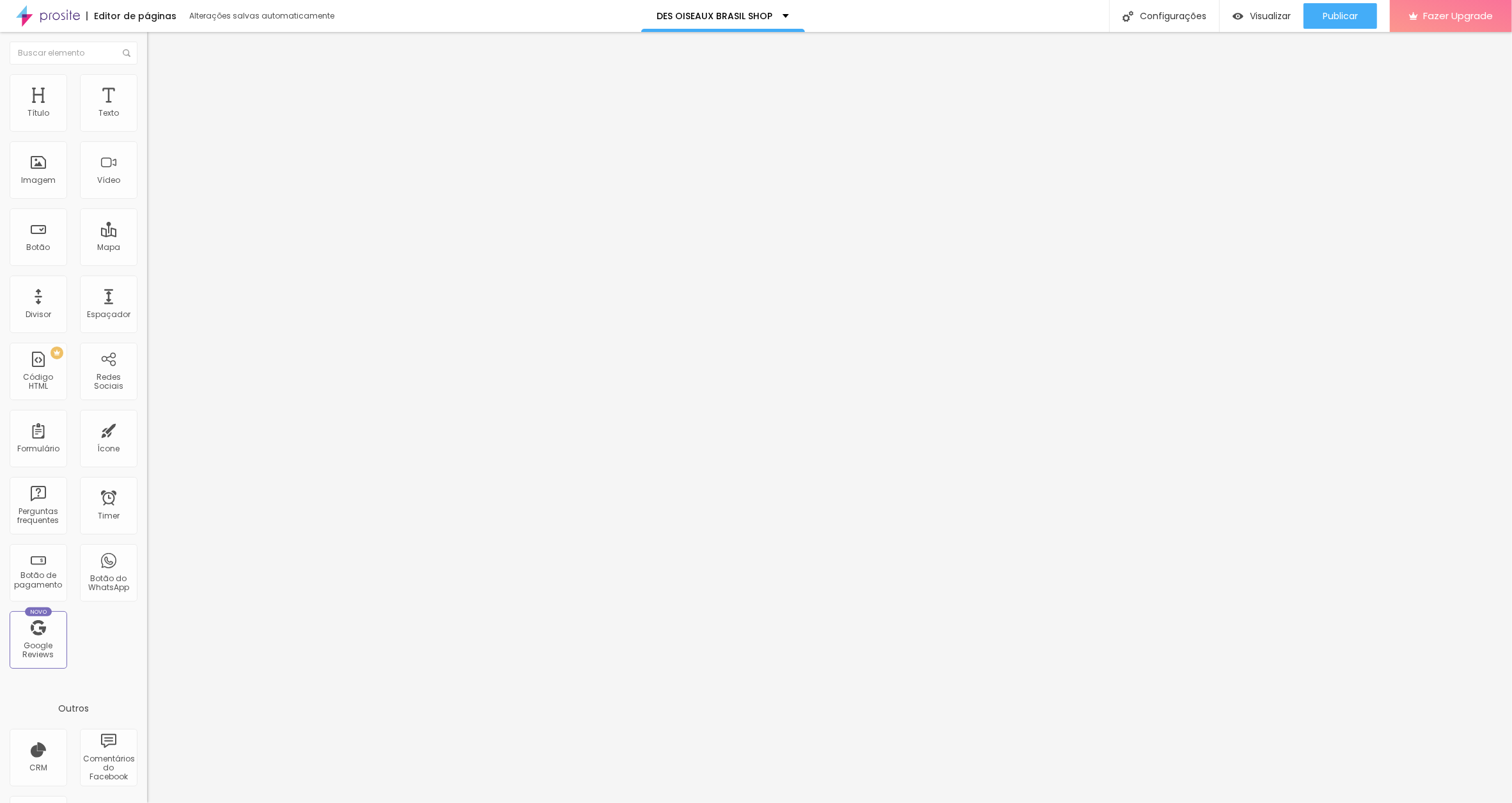
type input "8"
type input "9"
type input "10"
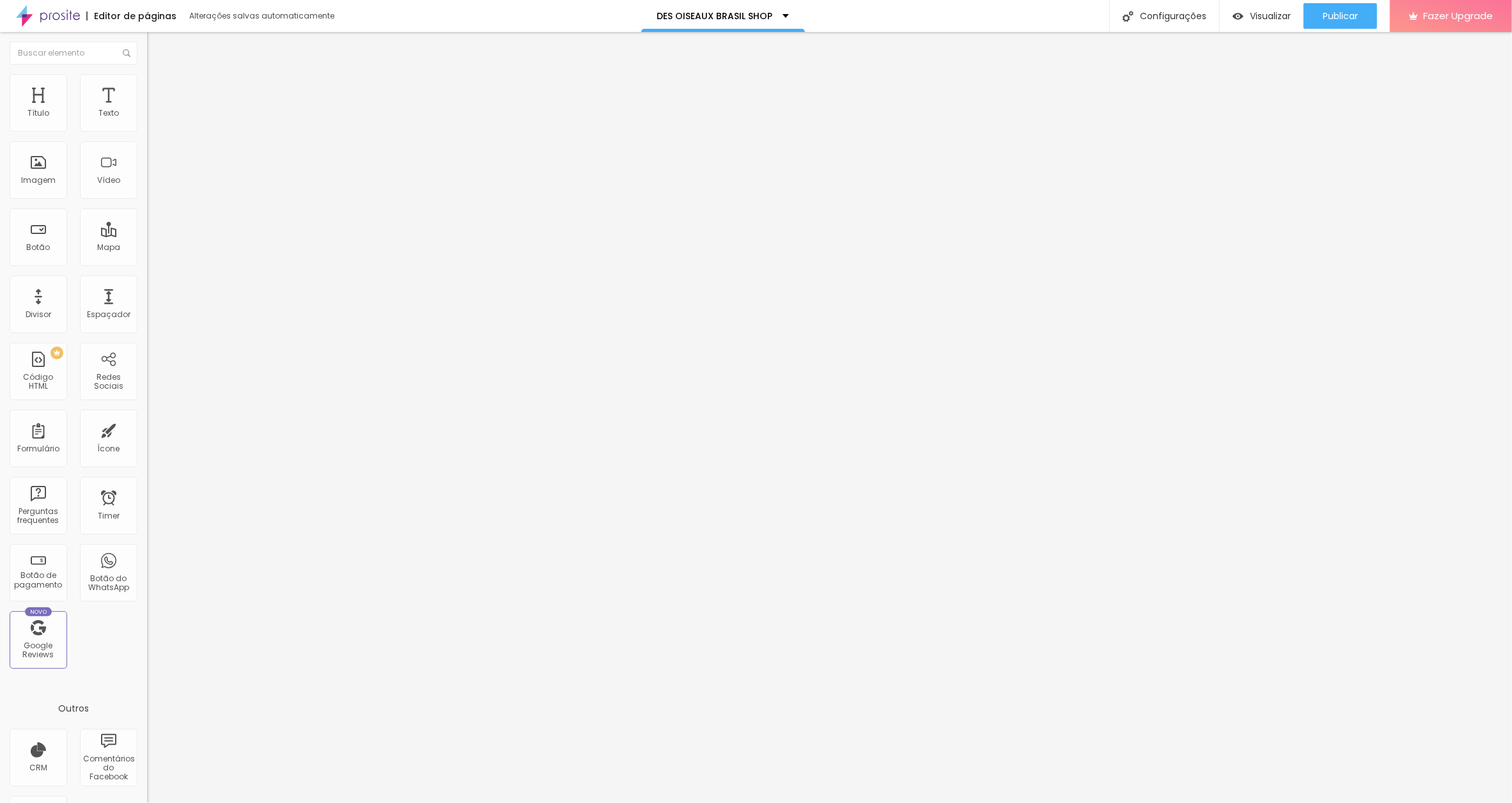
type input "10"
type input "15"
type input "19"
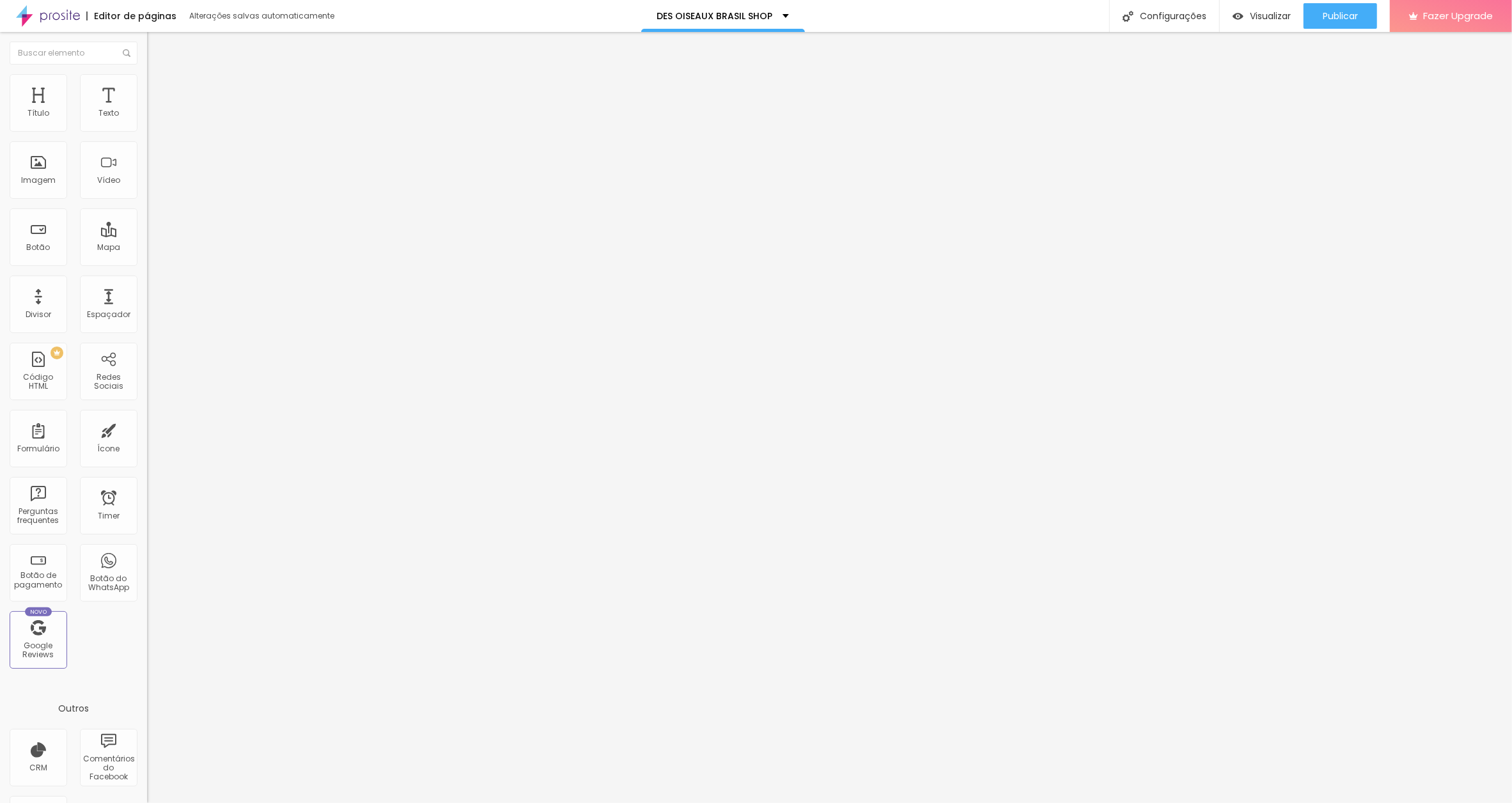
type input "21"
type input "22"
type input "23"
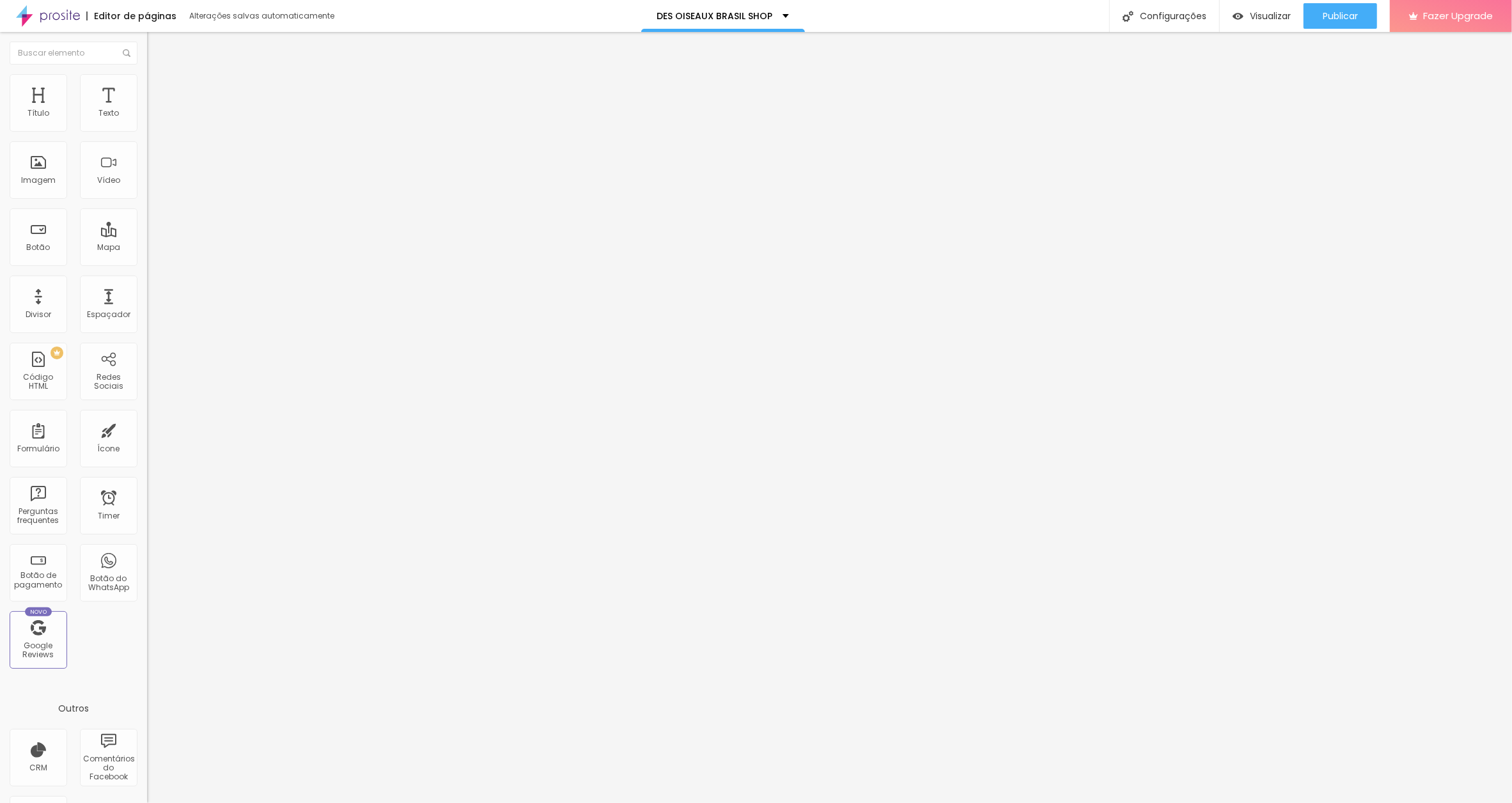
type input "23"
type input "22"
type input "21"
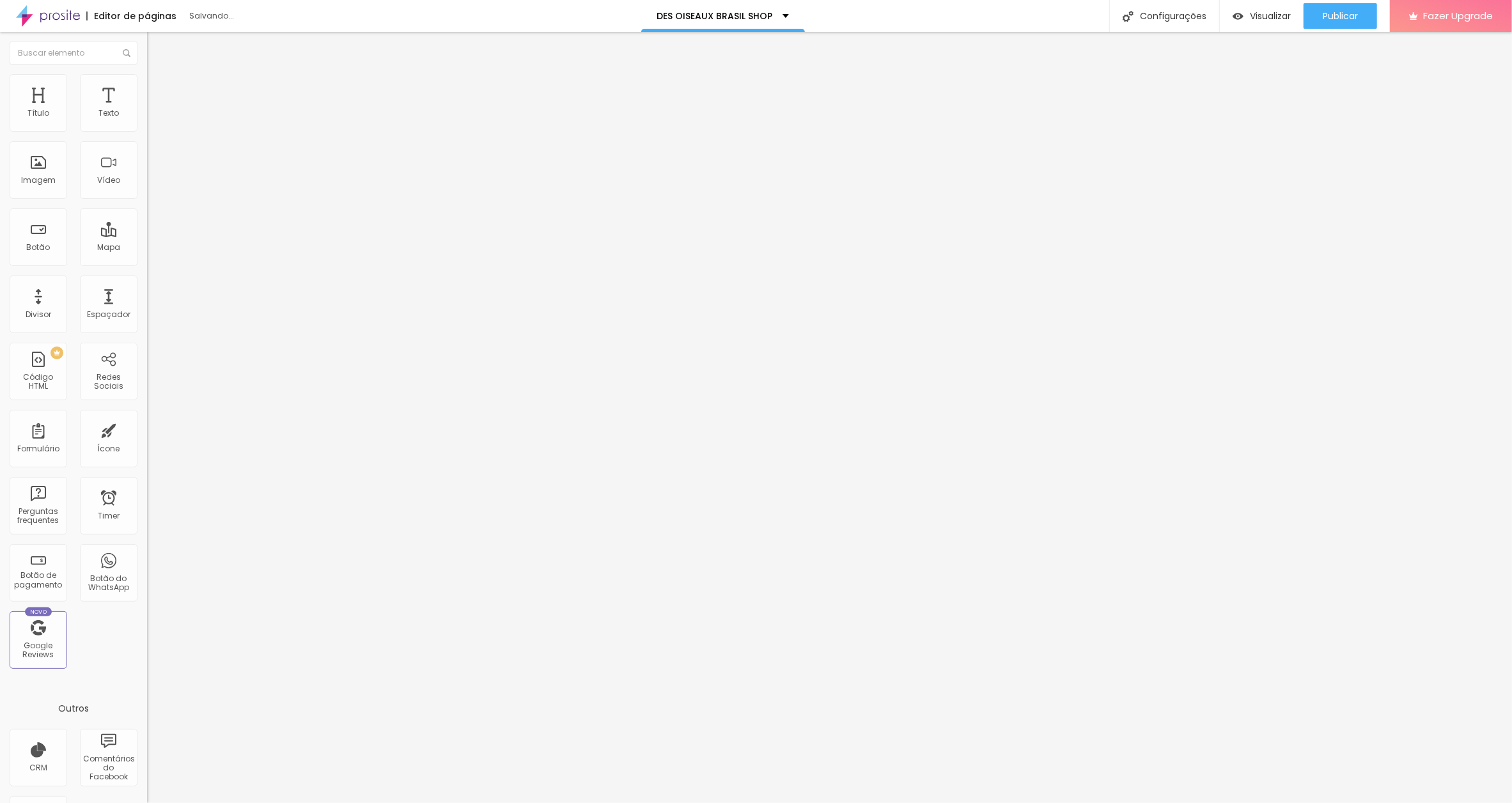
type input "19"
type input "16"
type input "15"
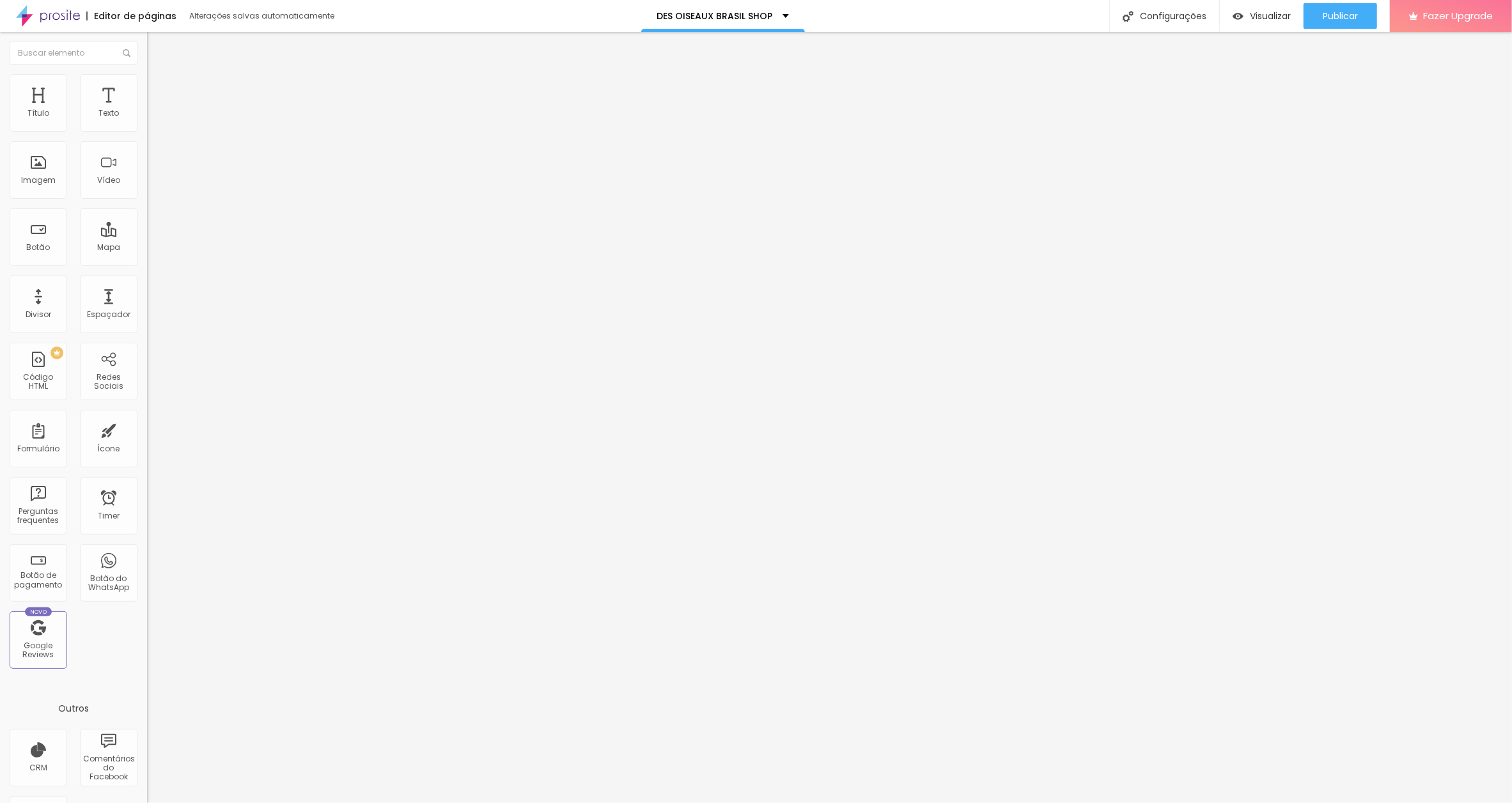
type input "15"
type input "14"
type input "15"
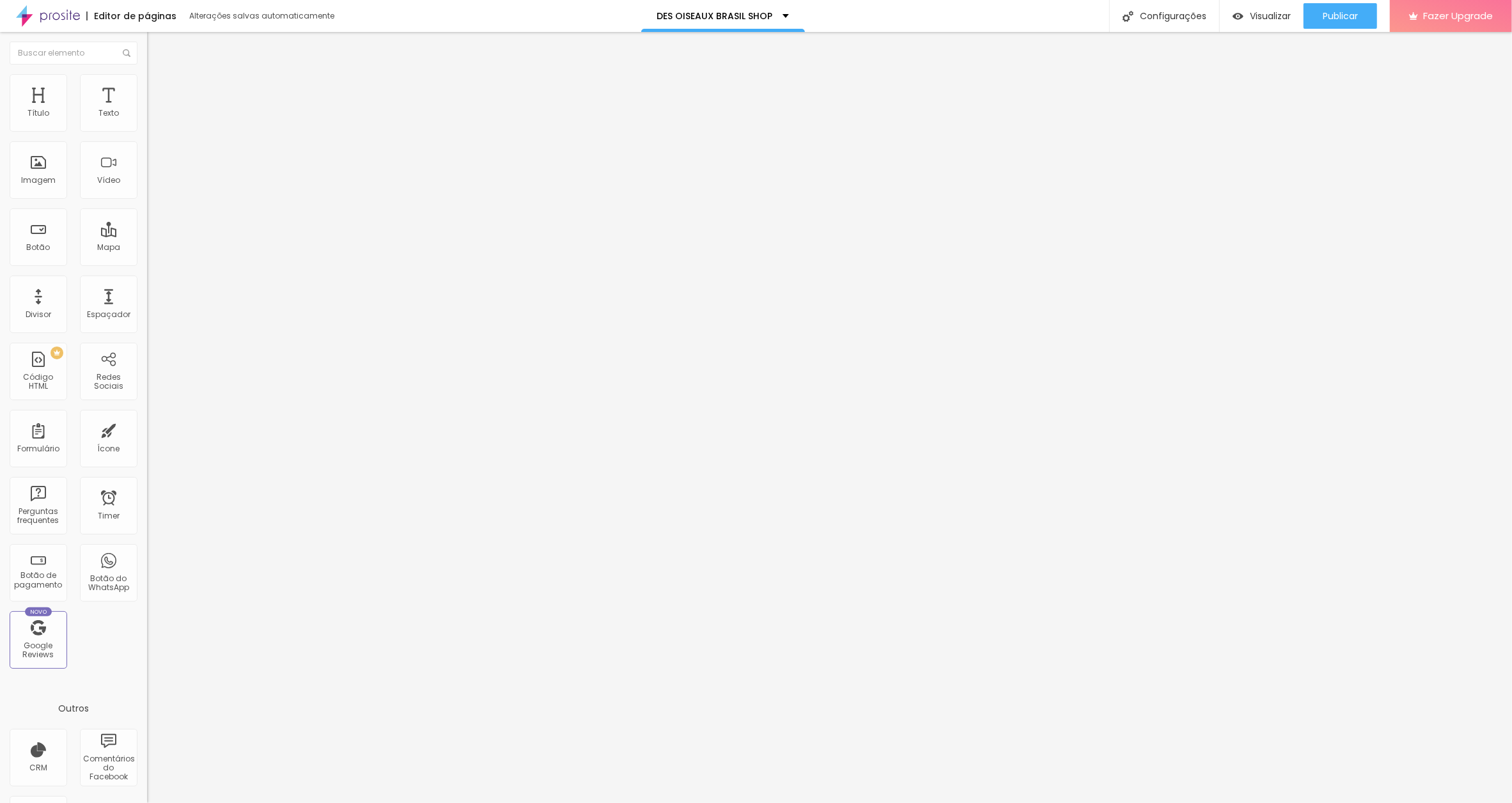
type input "16"
type input "17"
type input "19"
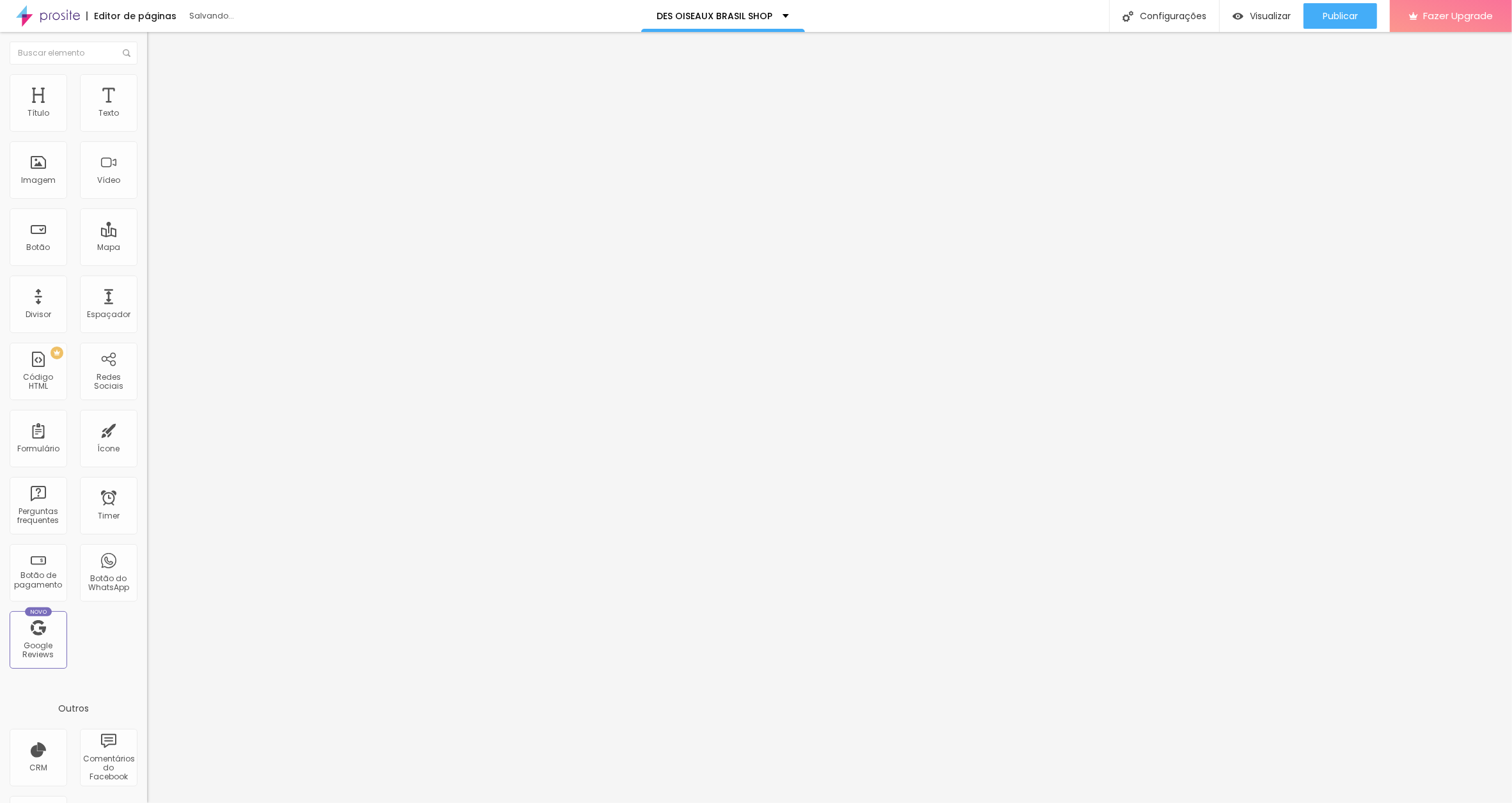
type input "19"
type input "20"
type input "21"
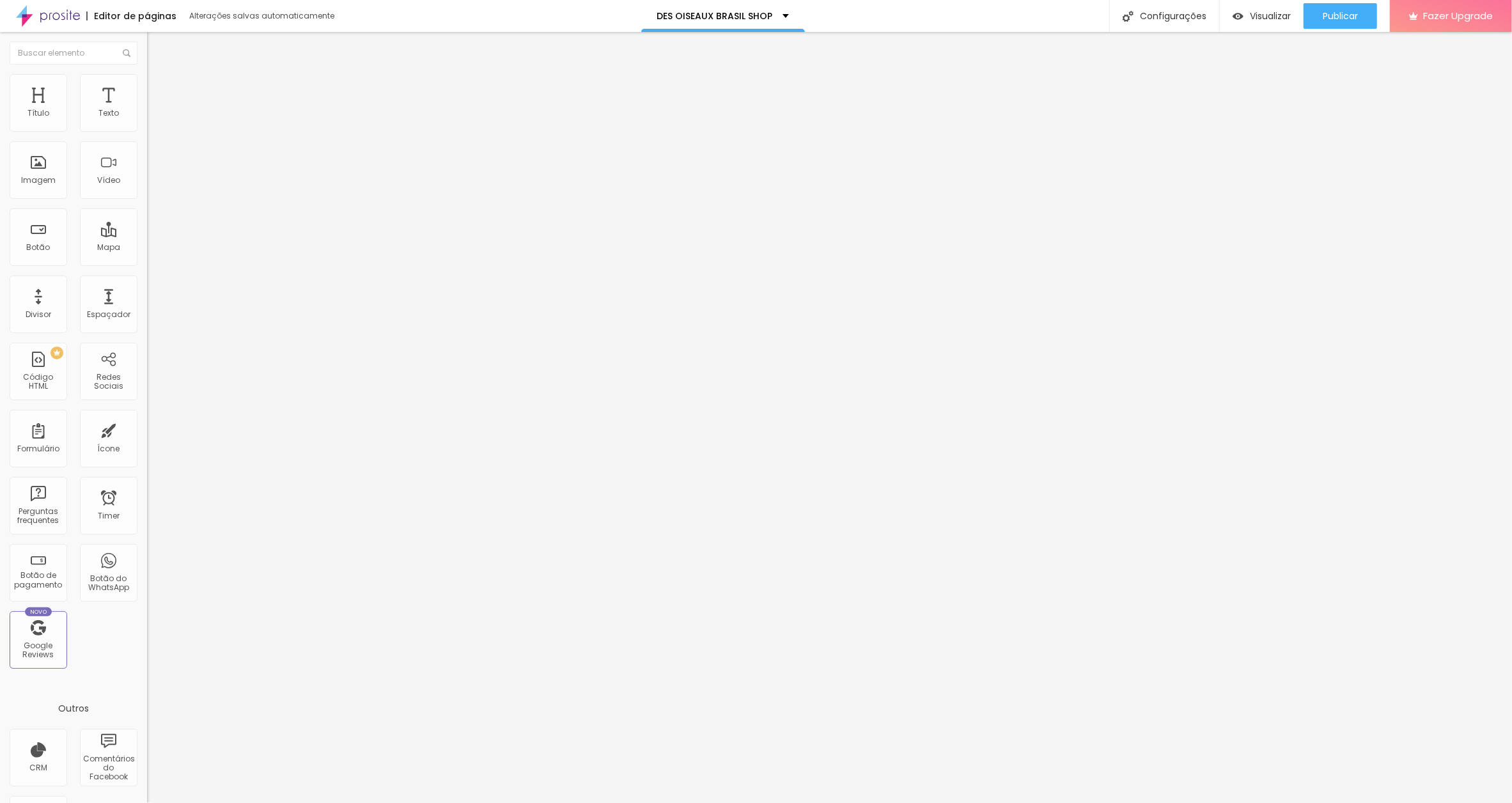
type input "20"
type input "19"
drag, startPoint x: 36, startPoint y: 149, endPoint x: 44, endPoint y: 149, distance: 8.0
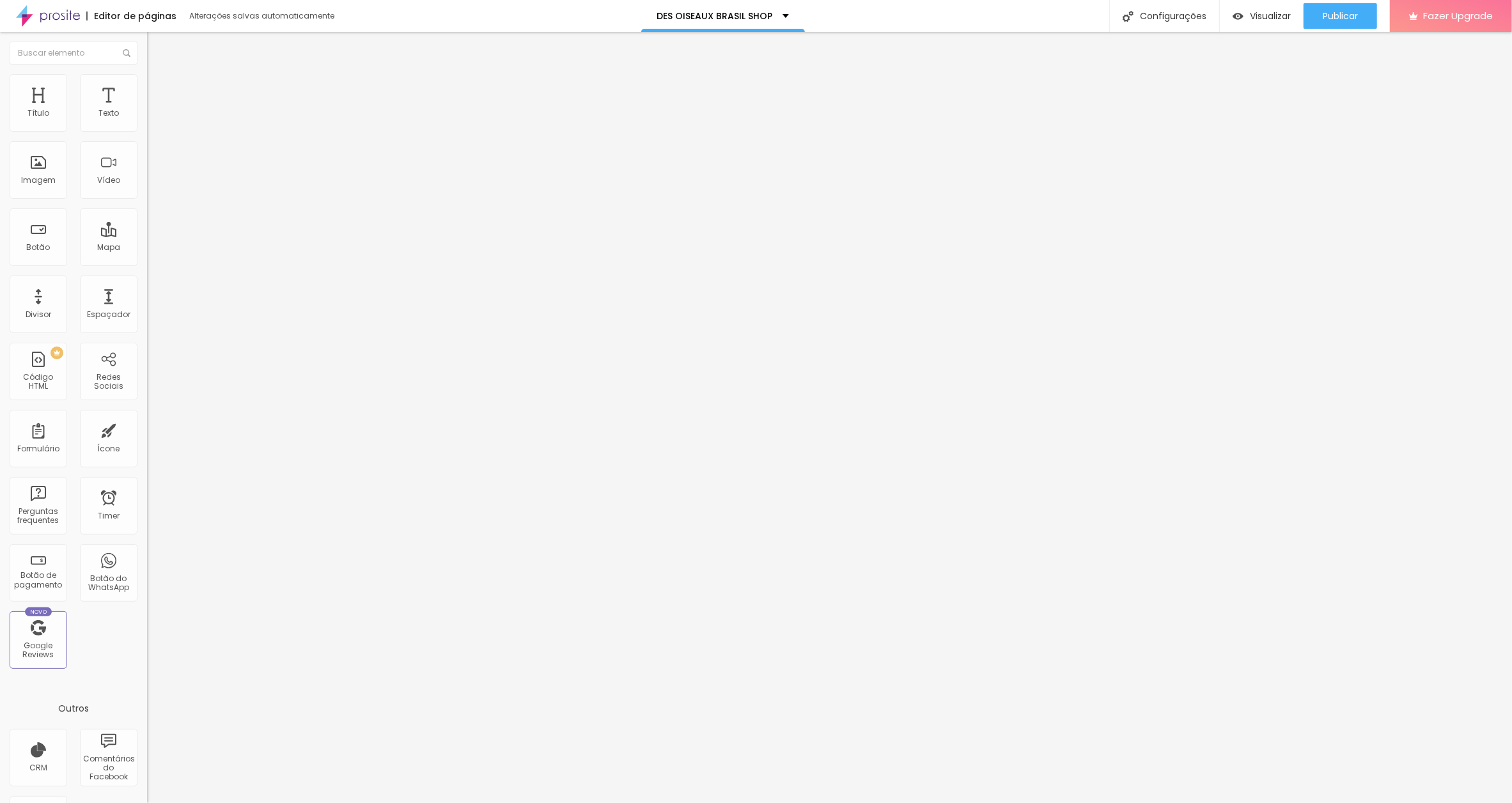
type input "19"
click at [147, 429] on input "range" at bounding box center [188, 434] width 82 height 10
click at [147, 480] on div "Editar Botão Conteúdo Estilo Avançado 10 Espaço de cima 19 Espaço de baixo ID H…" at bounding box center [221, 417] width 147 height 771
click at [159, 90] on span "Avançado" at bounding box center [180, 95] width 42 height 11
drag, startPoint x: 127, startPoint y: 149, endPoint x: 141, endPoint y: 149, distance: 14.0
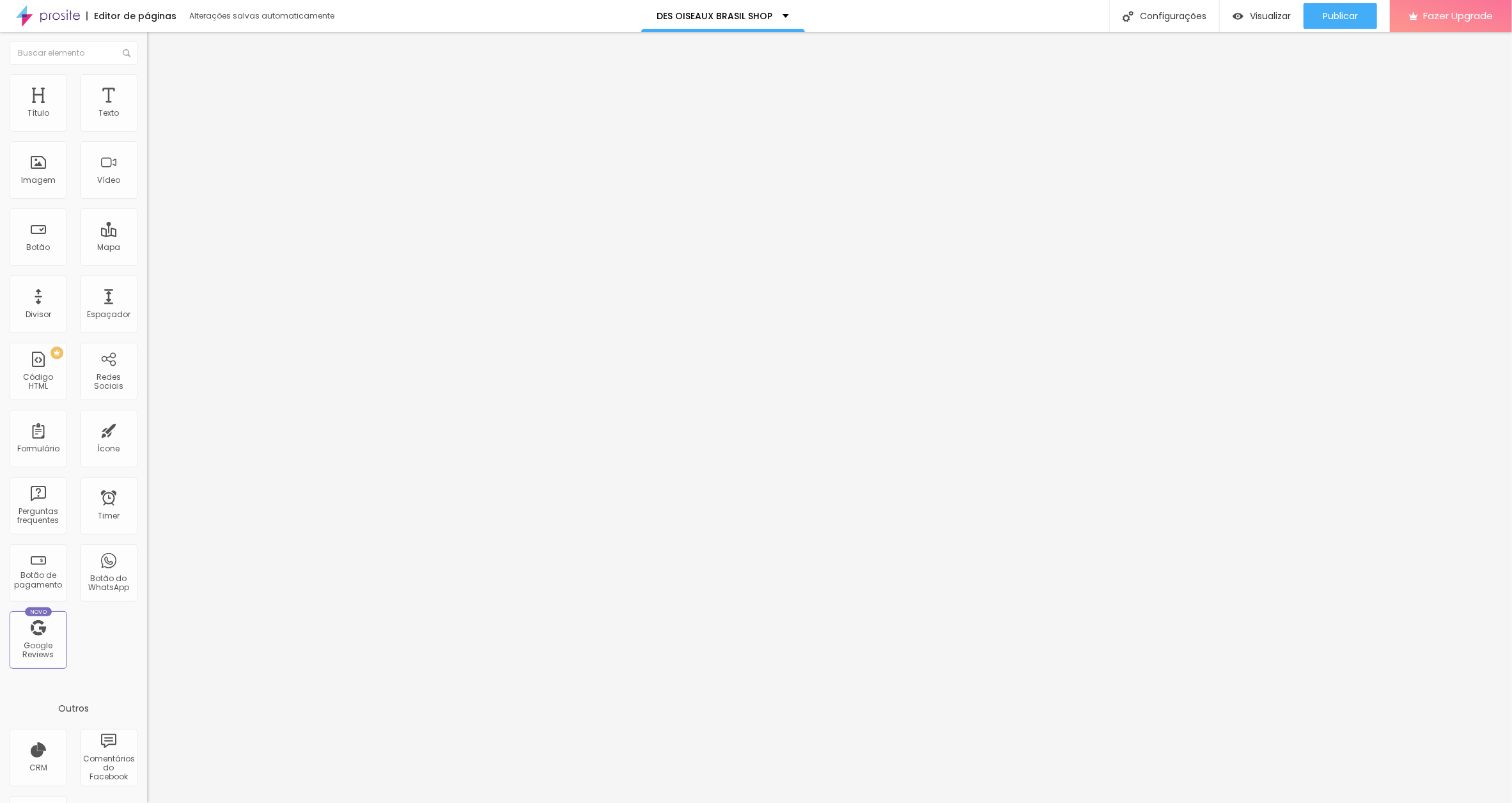
click at [147, 280] on div "10 Espaço de baixo" at bounding box center [221, 371] width 147 height 181
type input "1"
type input "15"
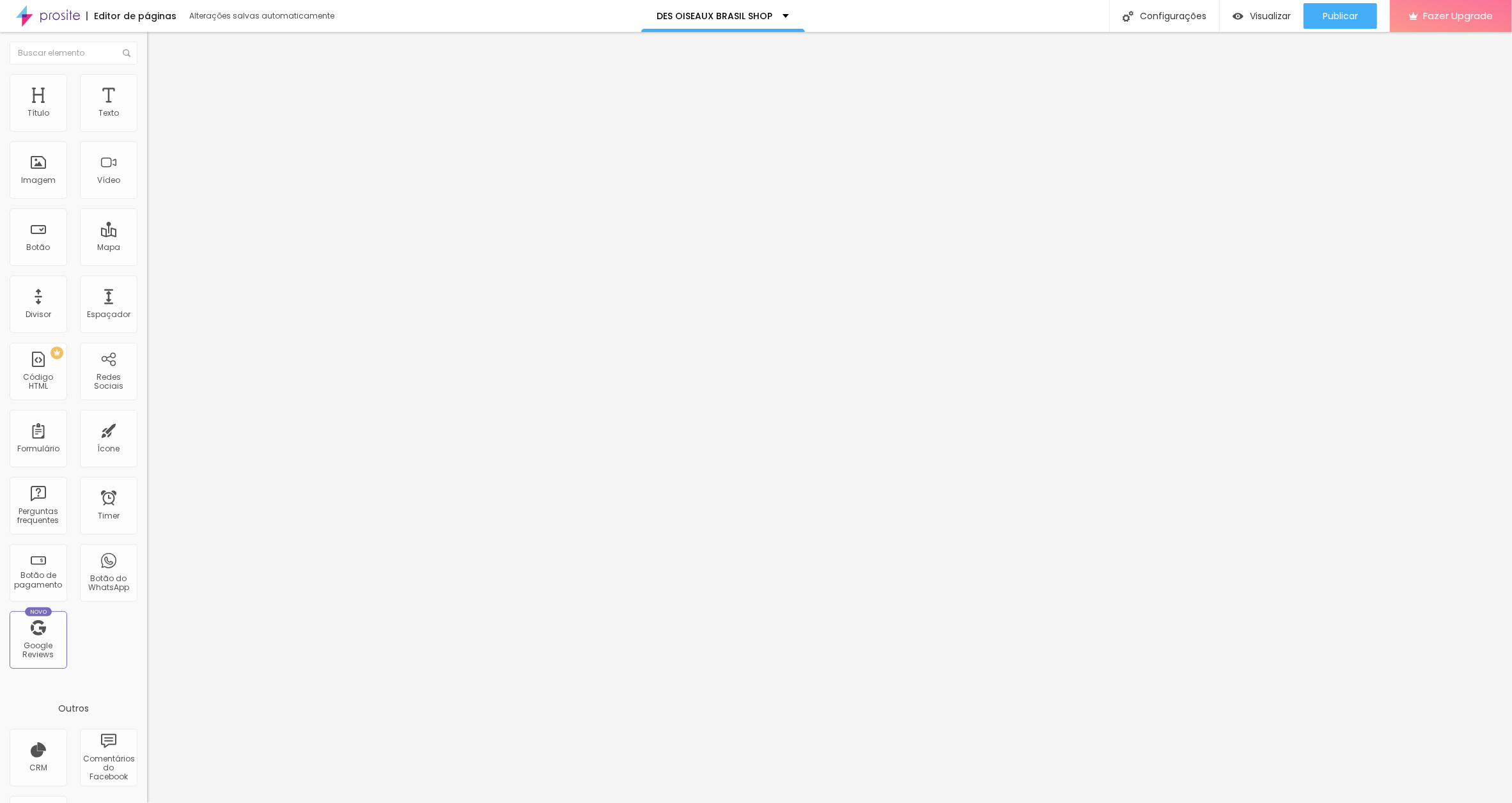
click at [159, 91] on span "Avançado" at bounding box center [180, 95] width 42 height 11
drag, startPoint x: 123, startPoint y: 149, endPoint x: 143, endPoint y: 149, distance: 20.0
click at [147, 149] on div "10 Espaço de cima 10 Espaço de baixo ID Html Classes Html Visível nos dispositi…" at bounding box center [221, 368] width 147 height 537
type input "1"
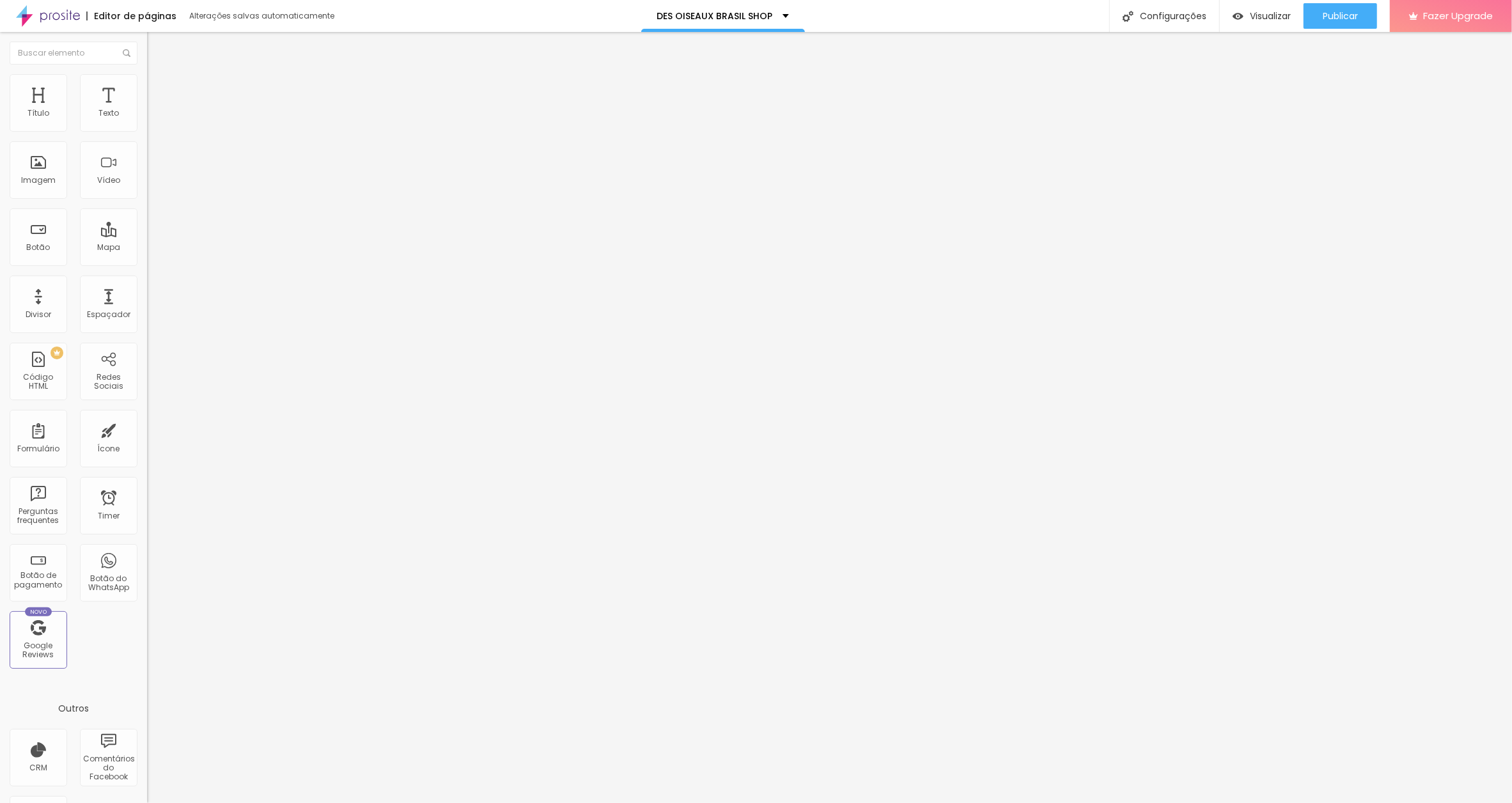
type input "15"
click at [147, 87] on li "Avançado" at bounding box center [221, 93] width 147 height 13
drag, startPoint x: 125, startPoint y: 148, endPoint x: 146, endPoint y: 148, distance: 21.0
click at [147, 148] on div "10 Espaço de cima 10 Espaço de baixo ID Html Classes Html Visível nos dispositi…" at bounding box center [221, 368] width 147 height 537
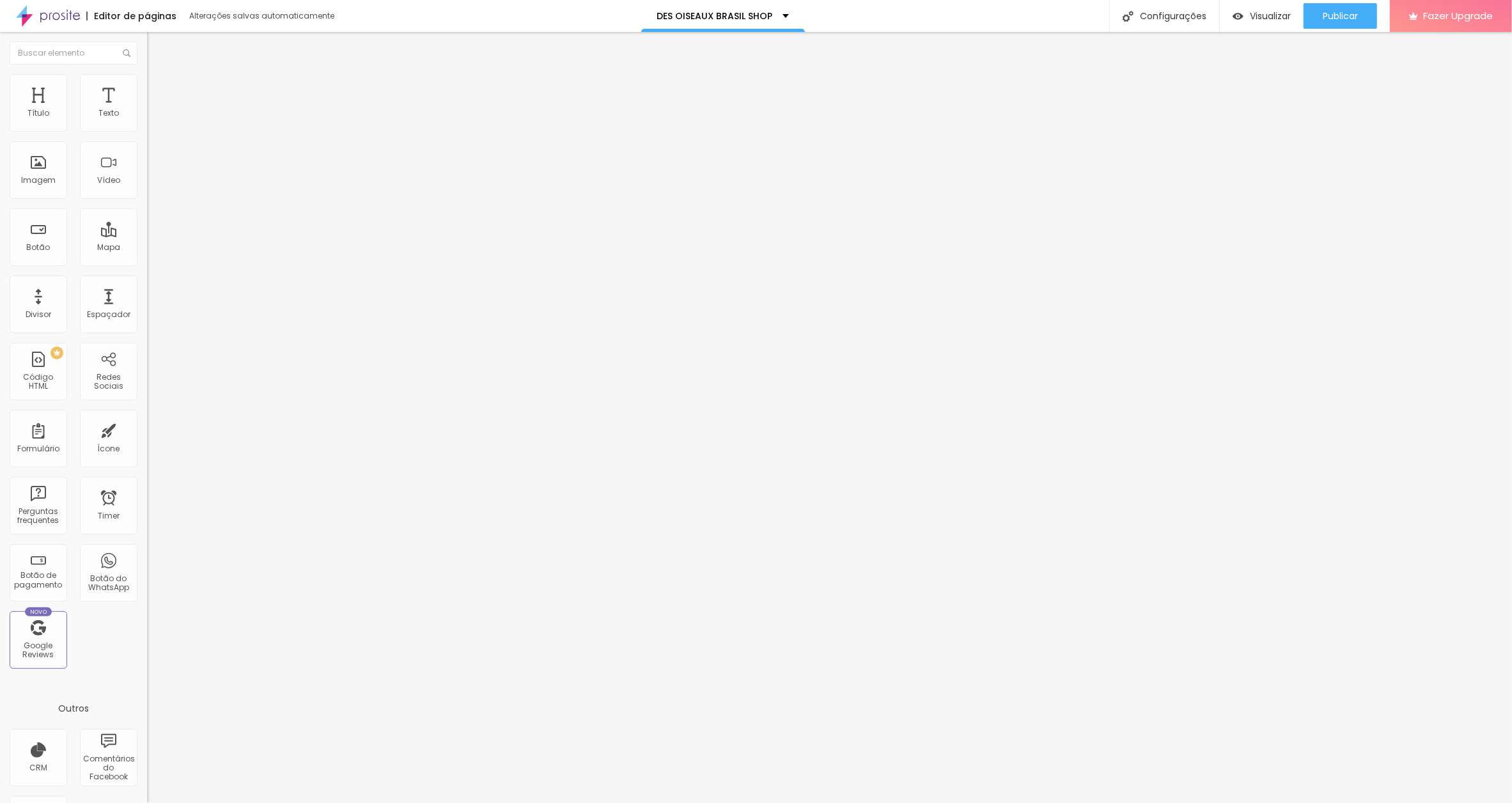
type input "1"
type input "15"
click at [159, 90] on span "Avançado" at bounding box center [180, 95] width 42 height 11
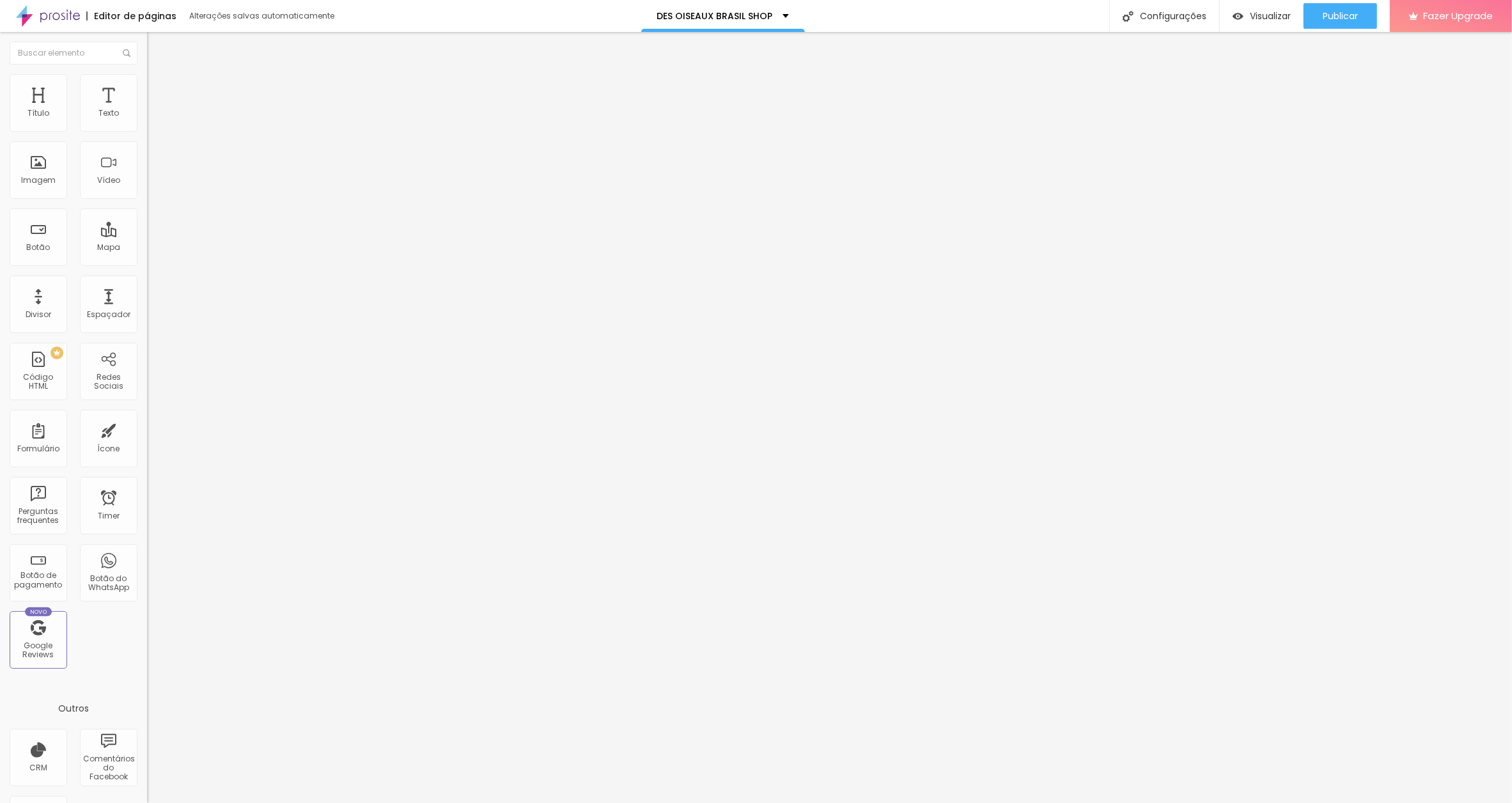
drag, startPoint x: 123, startPoint y: 150, endPoint x: 144, endPoint y: 149, distance: 21.0
click at [147, 149] on div "10 Espaço de cima 10 Espaço de baixo ID Html Classes Html Visível nos dispositi…" at bounding box center [221, 368] width 147 height 537
type input "1"
type input "15"
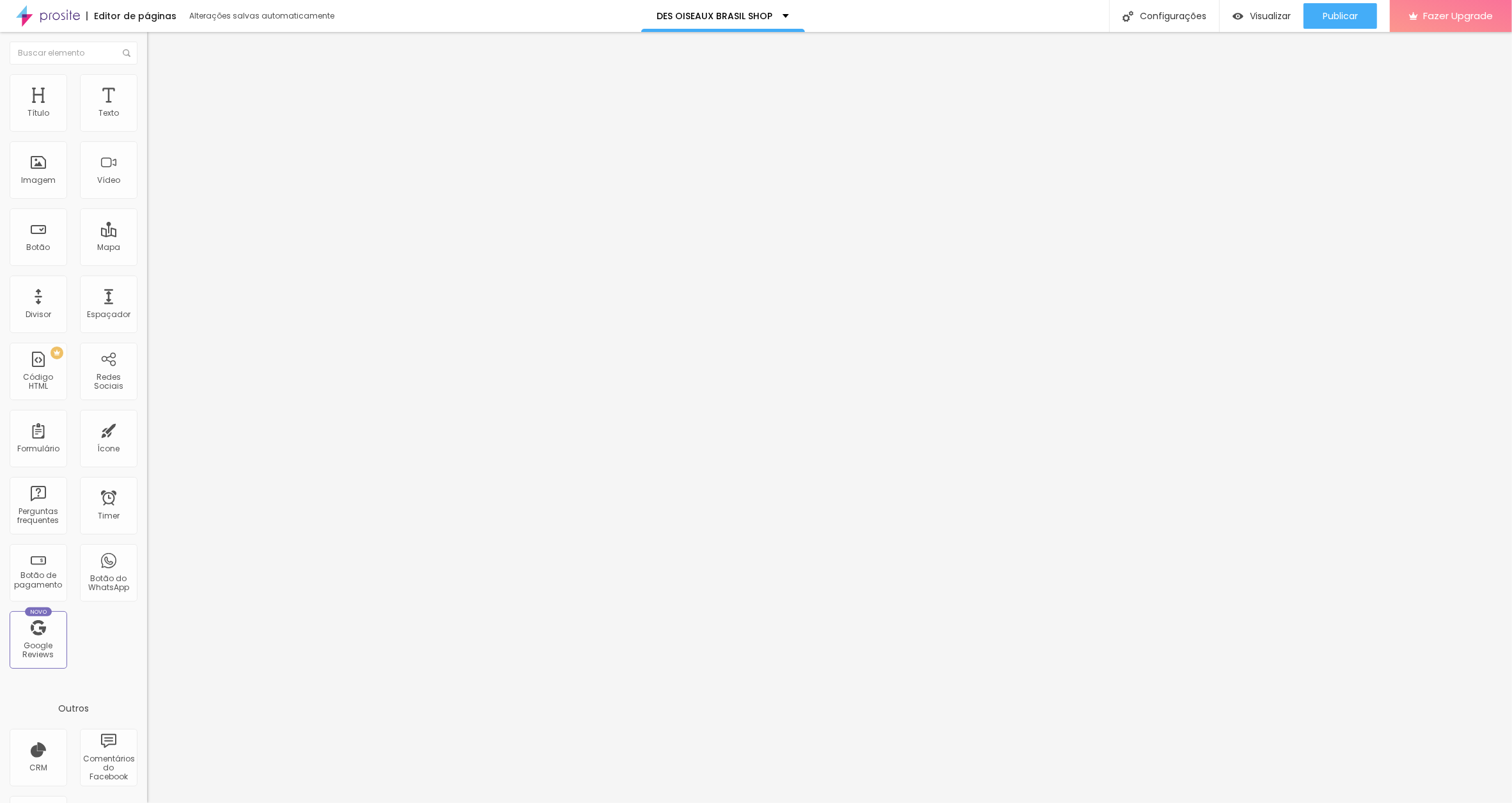
type input "15"
click at [159, 92] on span "Avançado" at bounding box center [180, 95] width 42 height 11
drag, startPoint x: 122, startPoint y: 149, endPoint x: 146, endPoint y: 148, distance: 24.0
click at [147, 148] on div "10 Espaço de cima 10 Espaço de baixo ID Html Classes Html Visível nos dispositi…" at bounding box center [221, 368] width 147 height 537
type input "1"
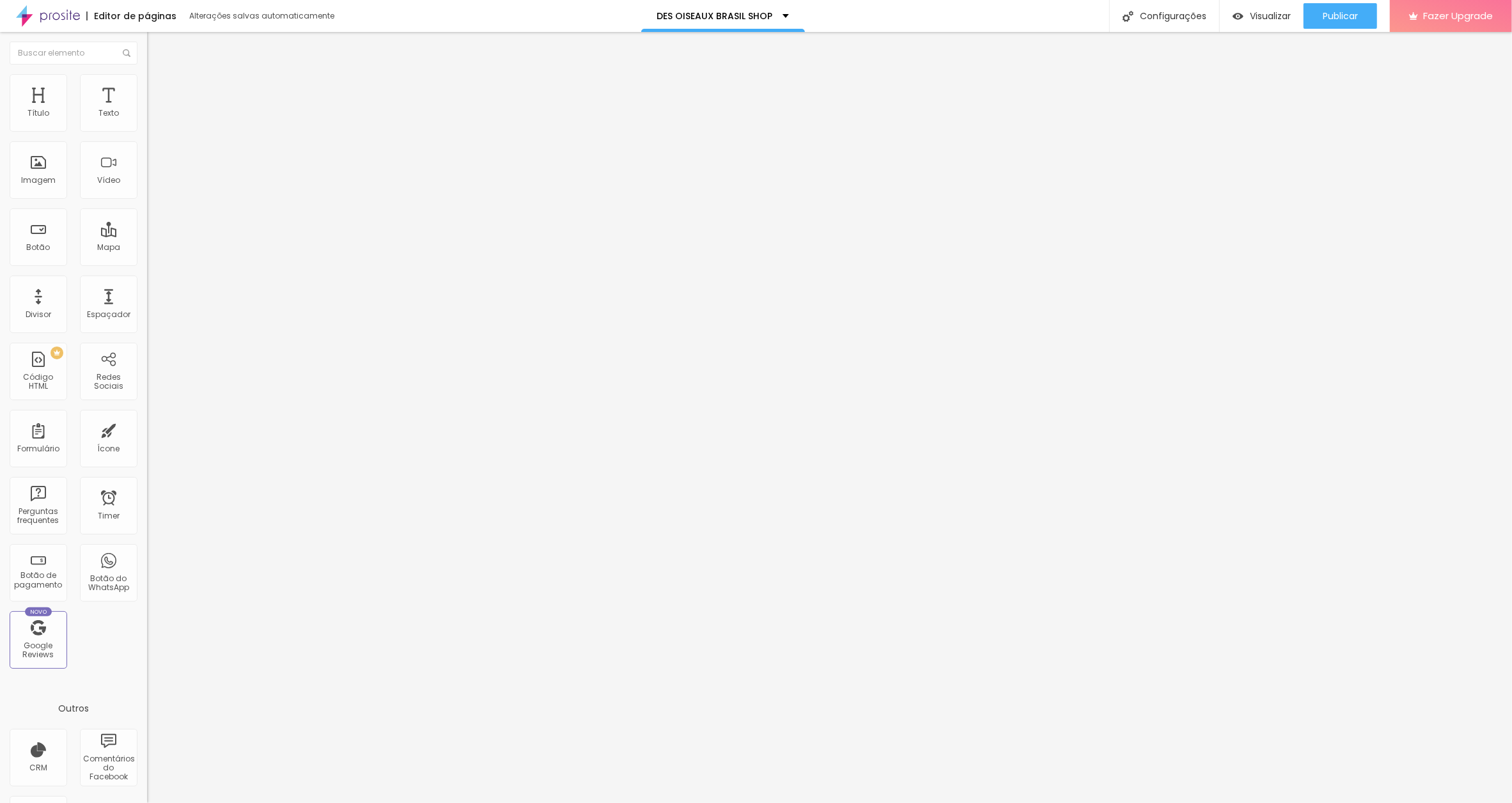
type input "1"
type input "15"
click at [147, 638] on div at bounding box center [221, 687] width 147 height 99
click at [159, 90] on span "Avançado" at bounding box center [180, 95] width 42 height 11
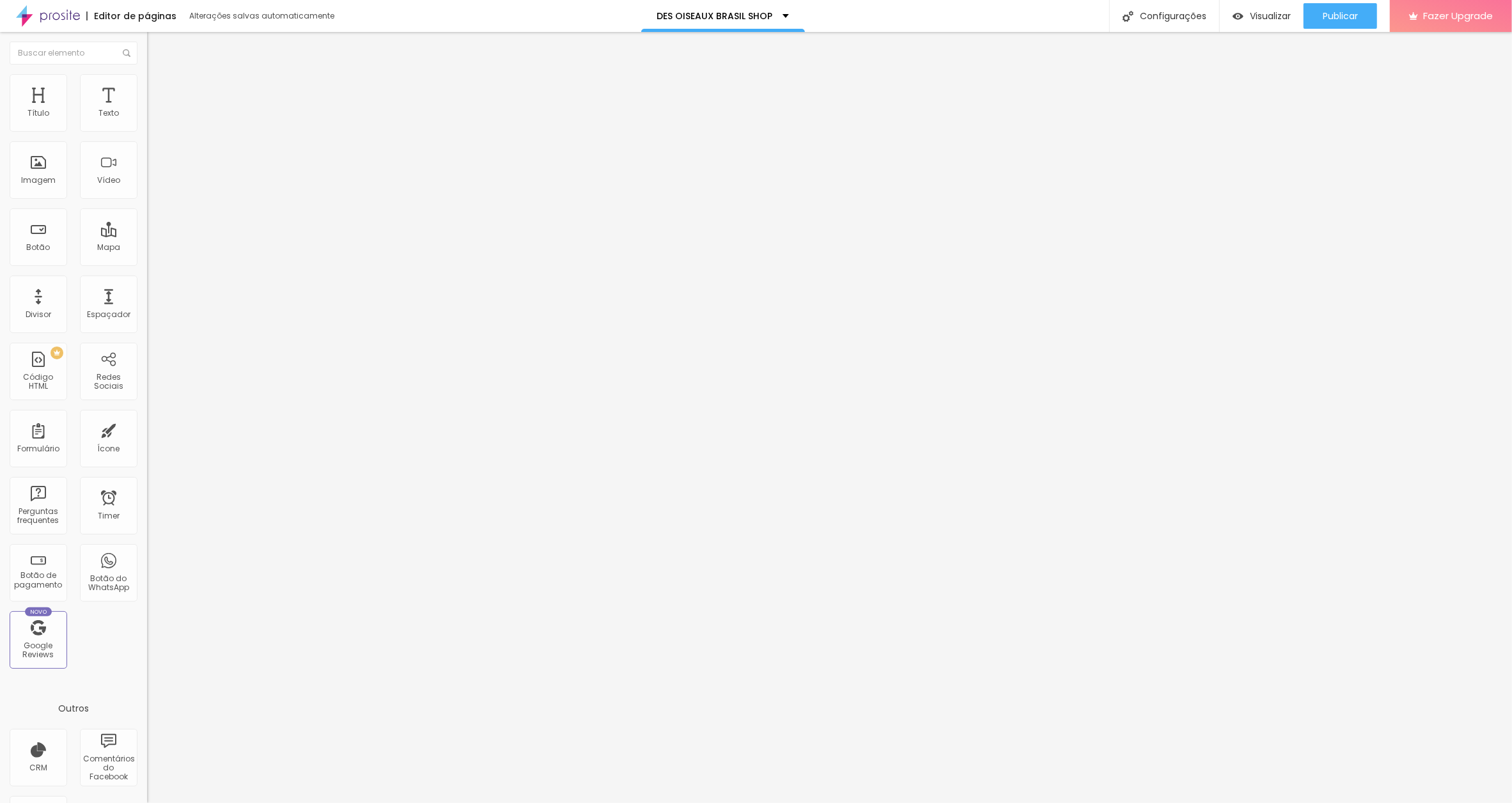
drag, startPoint x: 122, startPoint y: 146, endPoint x: 141, endPoint y: 146, distance: 19.0
click at [147, 280] on div "19 Espaço de baixo" at bounding box center [221, 371] width 147 height 181
type input "1"
type input "15"
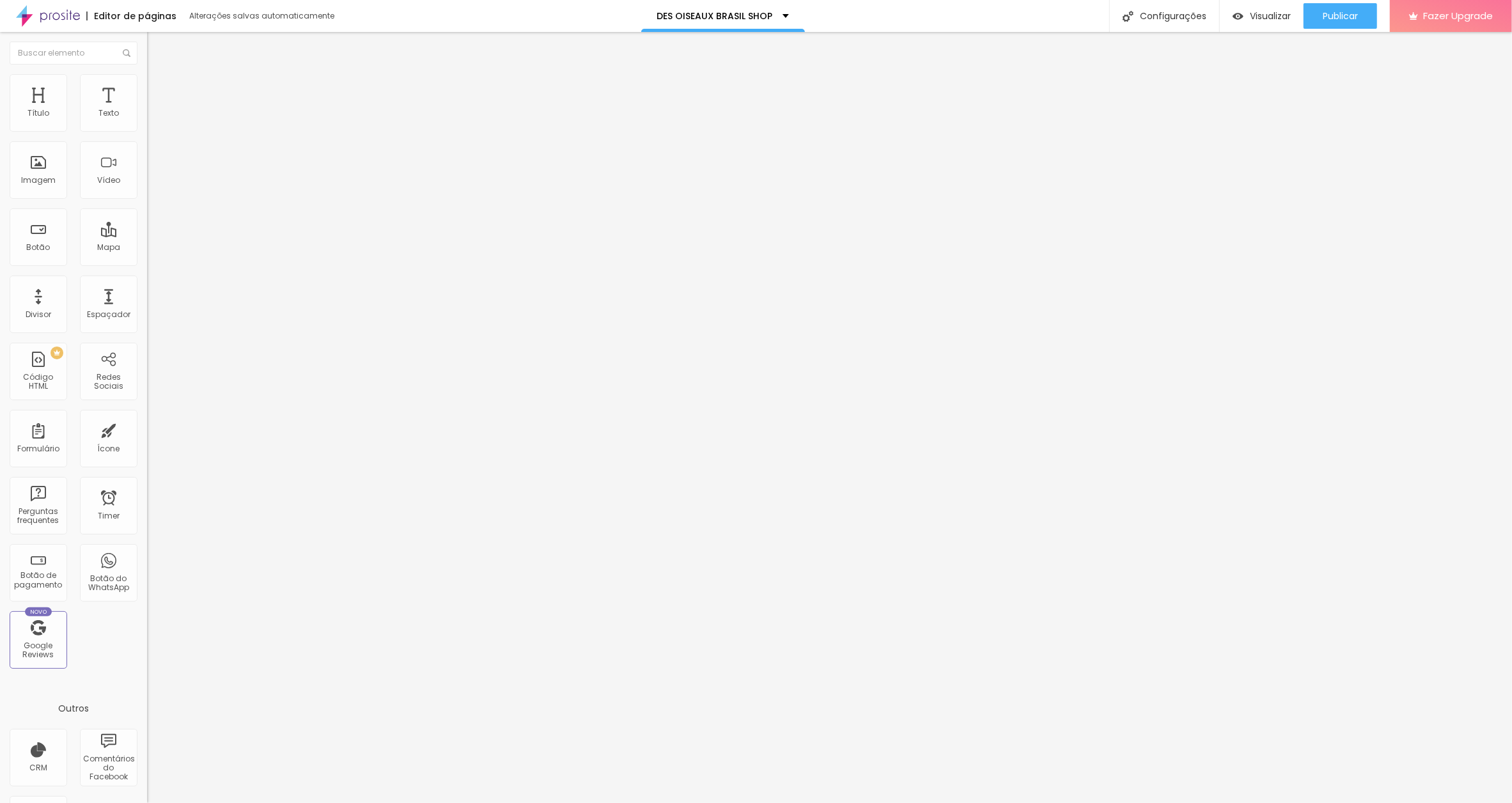
click at [147, 486] on div "Editar Botão Conteúdo Estilo Avançado 10 Espaço de cima 15 Espaço de baixo ID H…" at bounding box center [221, 417] width 147 height 771
click at [1337, 15] on span "Publicar" at bounding box center [1340, 16] width 35 height 10
click at [147, 84] on li "Estilo" at bounding box center [221, 81] width 147 height 13
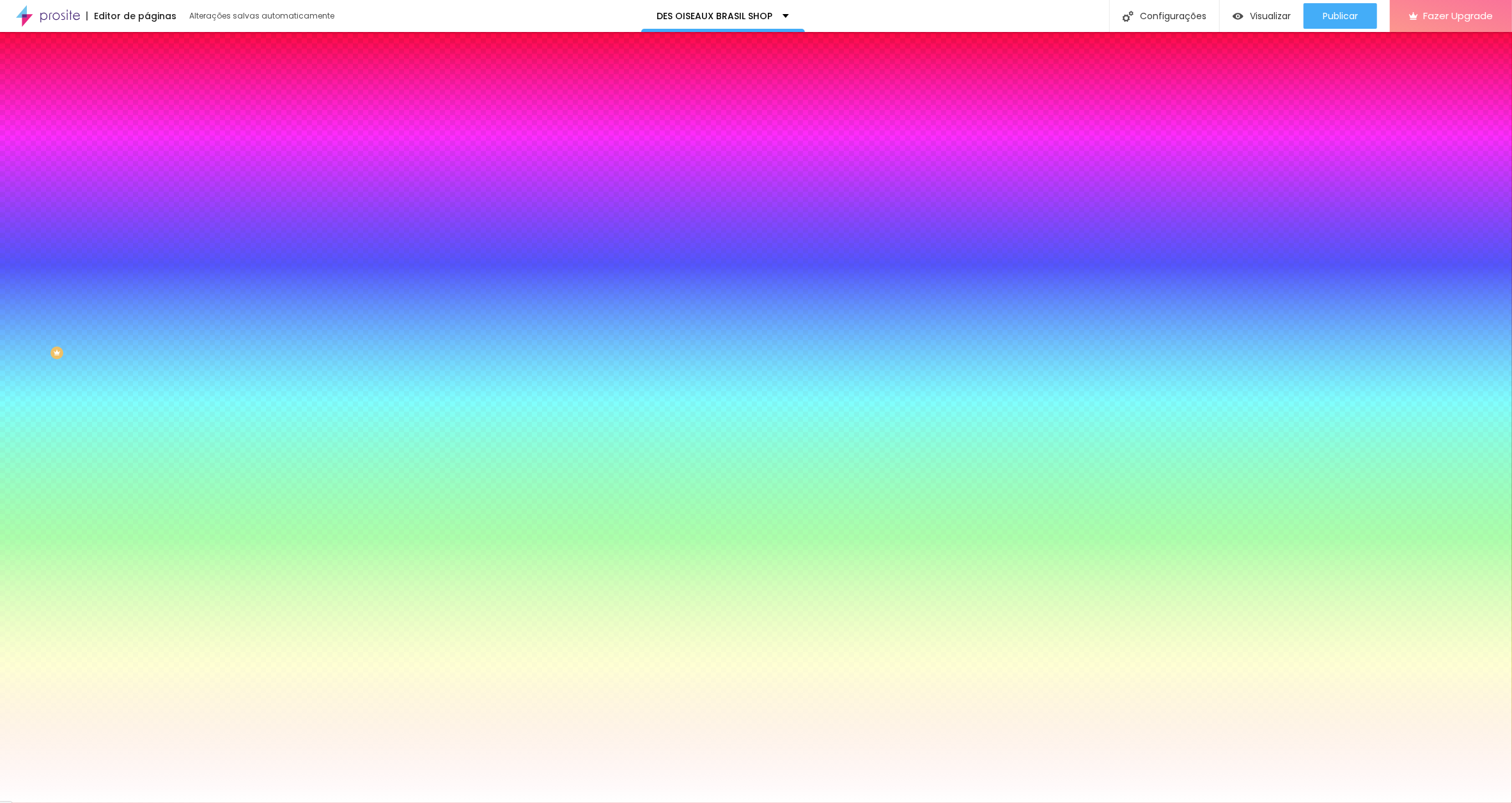
click at [152, 159] on icon "button" at bounding box center [156, 162] width 8 height 8
click at [444, 802] on div at bounding box center [756, 803] width 1512 height 0
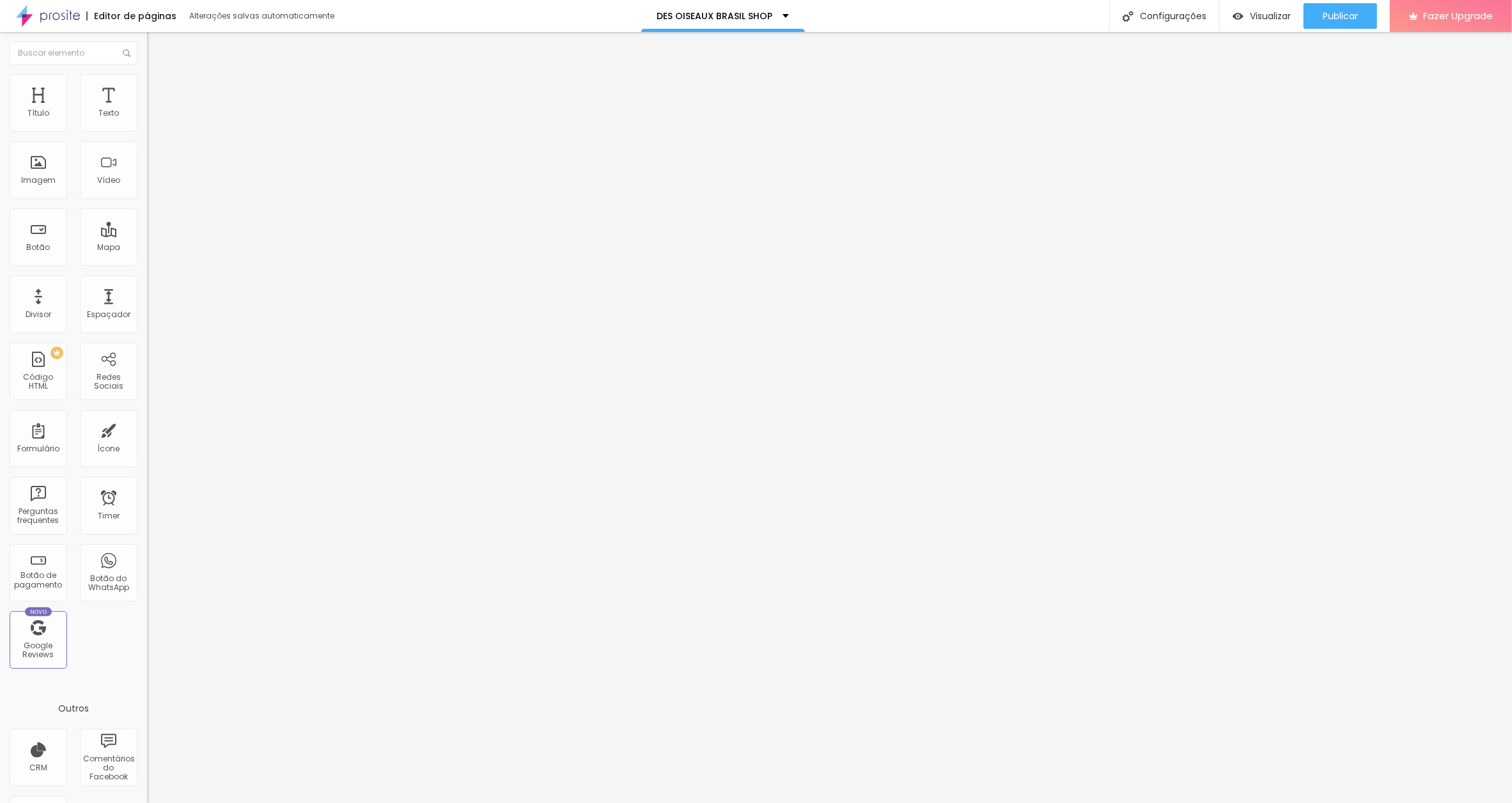
click at [159, 87] on span "Estilo" at bounding box center [168, 82] width 20 height 11
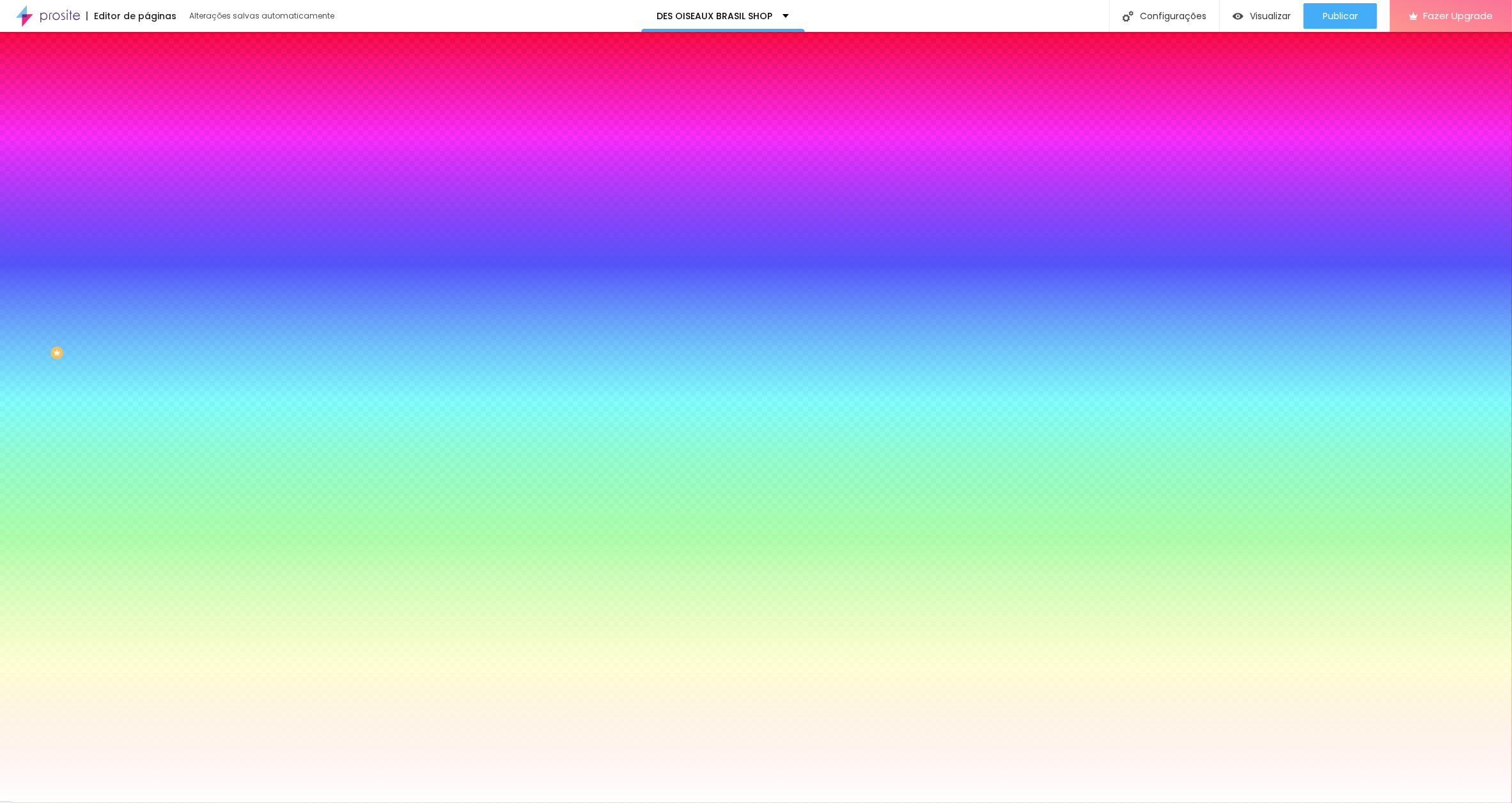
click at [152, 159] on icon "button" at bounding box center [156, 162] width 8 height 8
drag, startPoint x: 274, startPoint y: 248, endPoint x: 294, endPoint y: 246, distance: 20.1
type input "8"
type input "1"
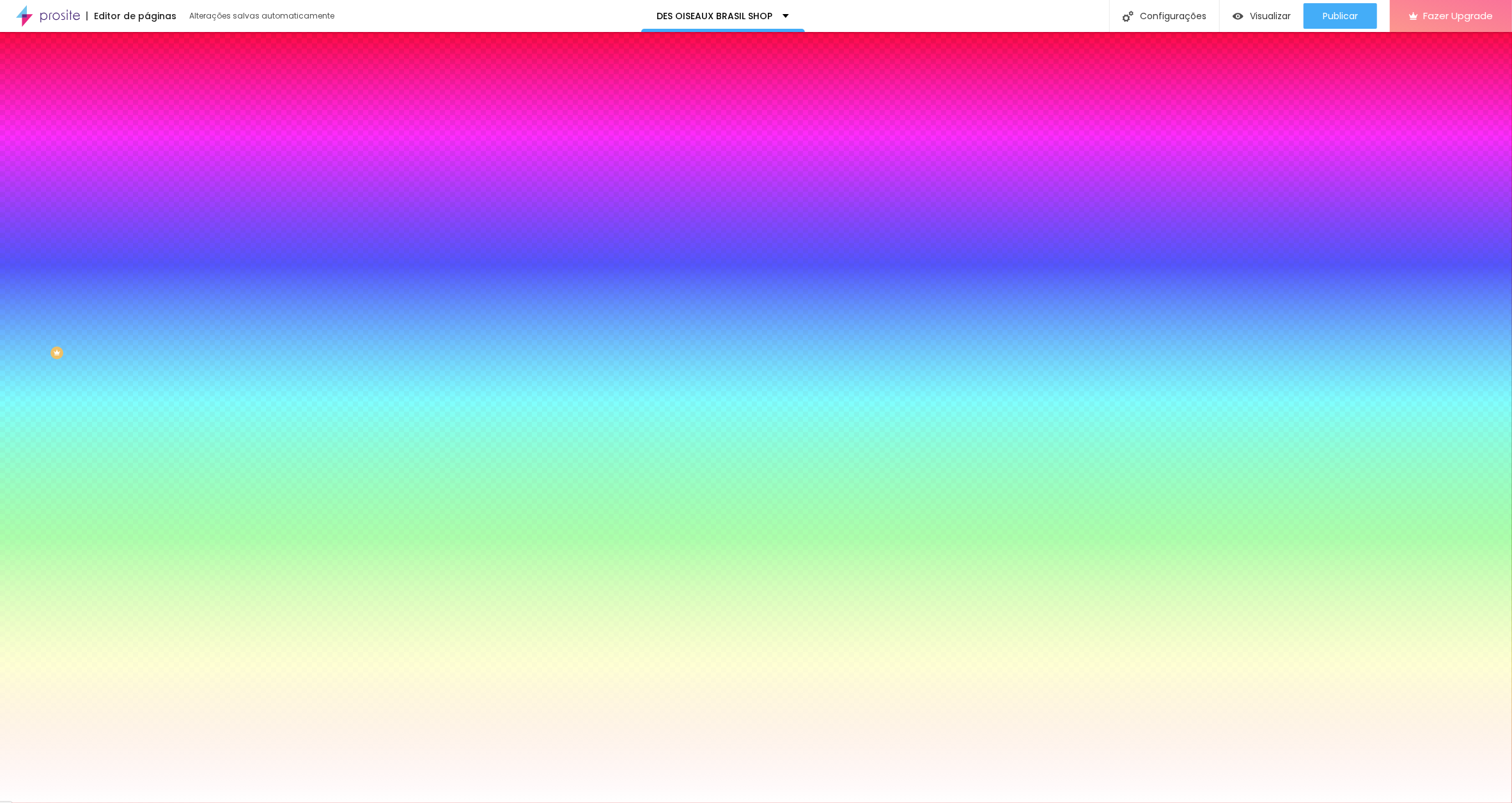
type input "14"
click at [121, 802] on div at bounding box center [756, 803] width 1512 height 0
click at [159, 90] on span "Avançado" at bounding box center [180, 95] width 42 height 11
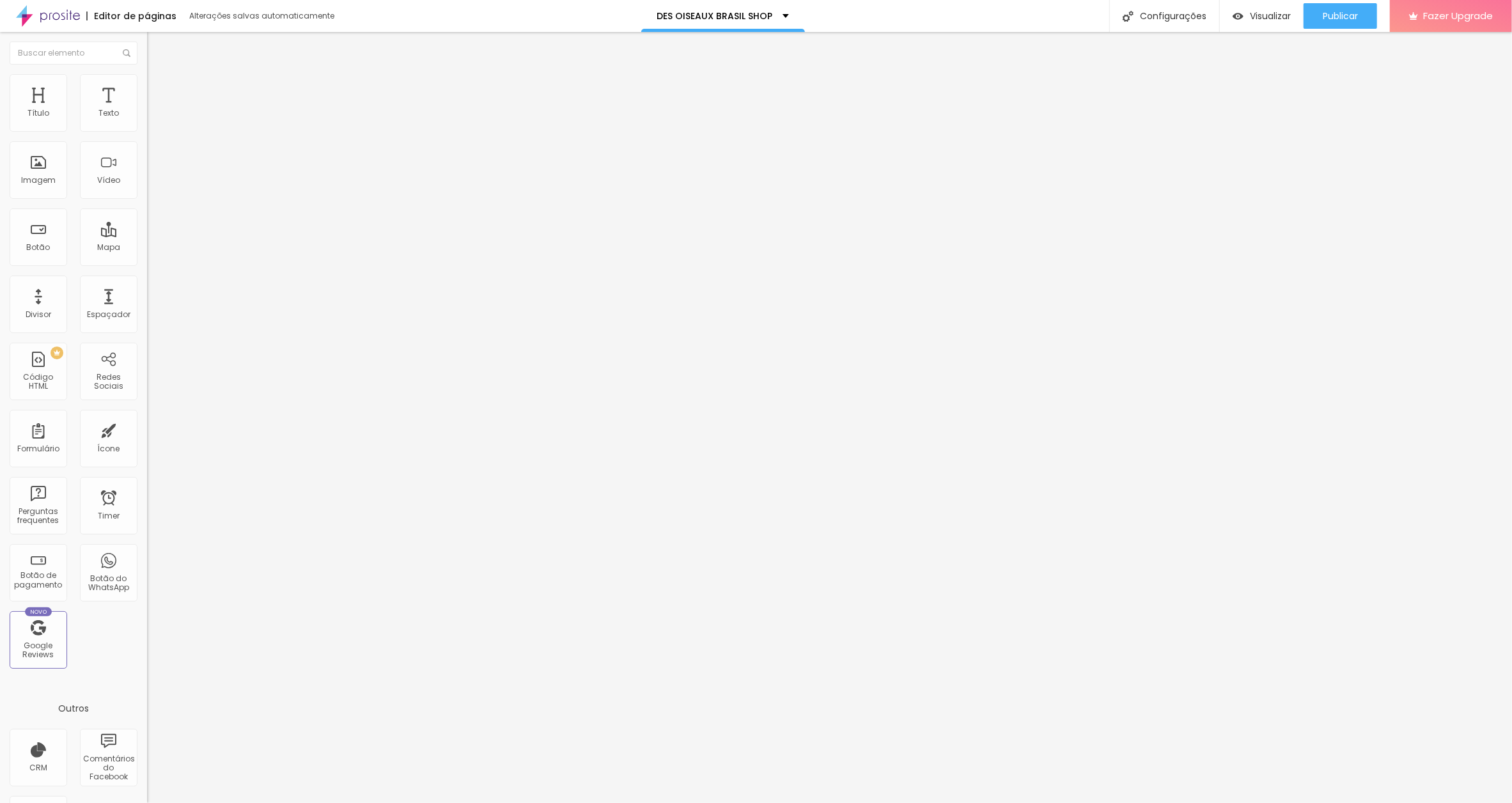
click at [147, 440] on input "10" at bounding box center [175, 447] width 55 height 13
type input "1"
type input "15"
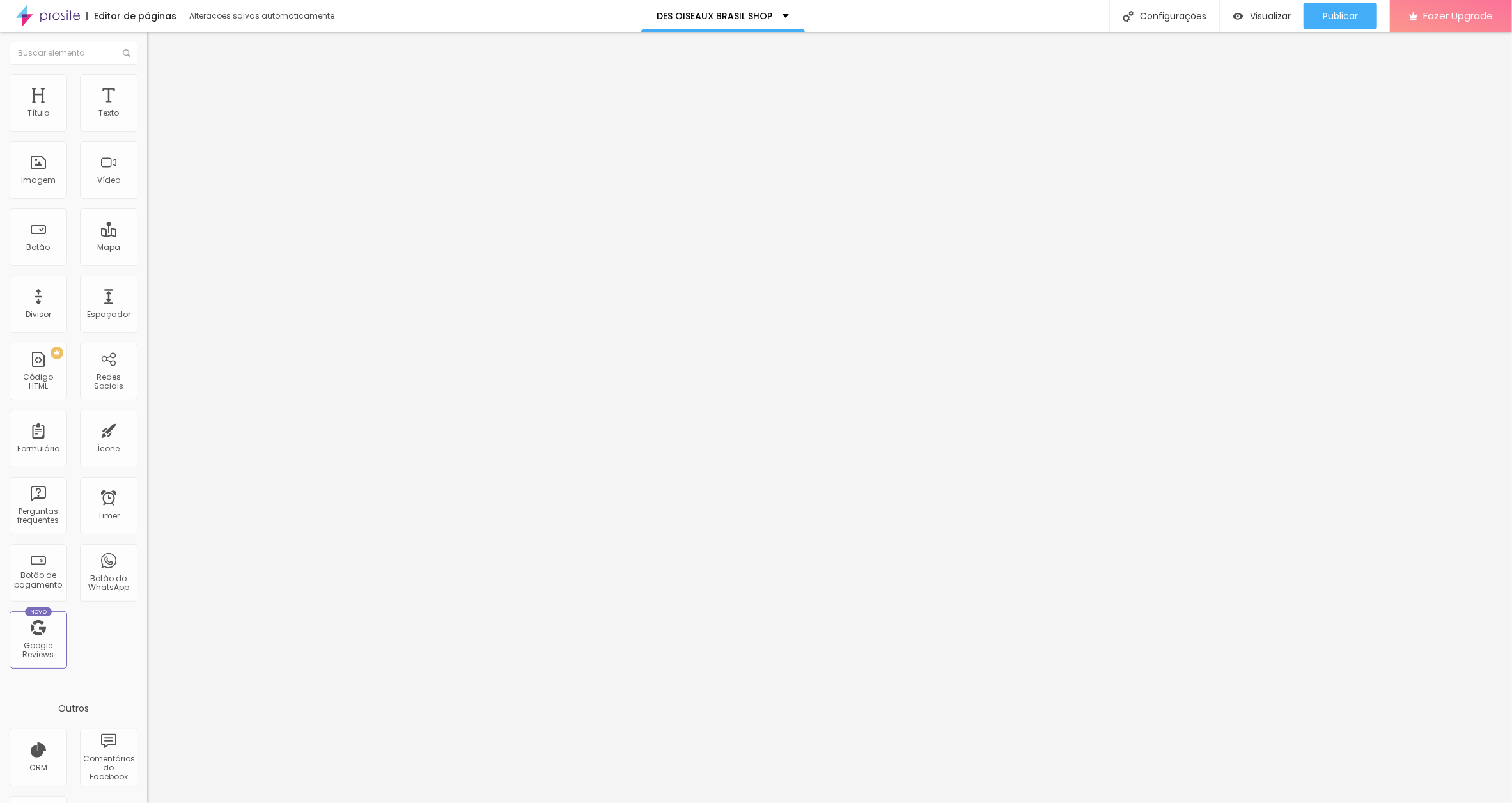
click at [159, 88] on span "Estilo" at bounding box center [168, 82] width 20 height 11
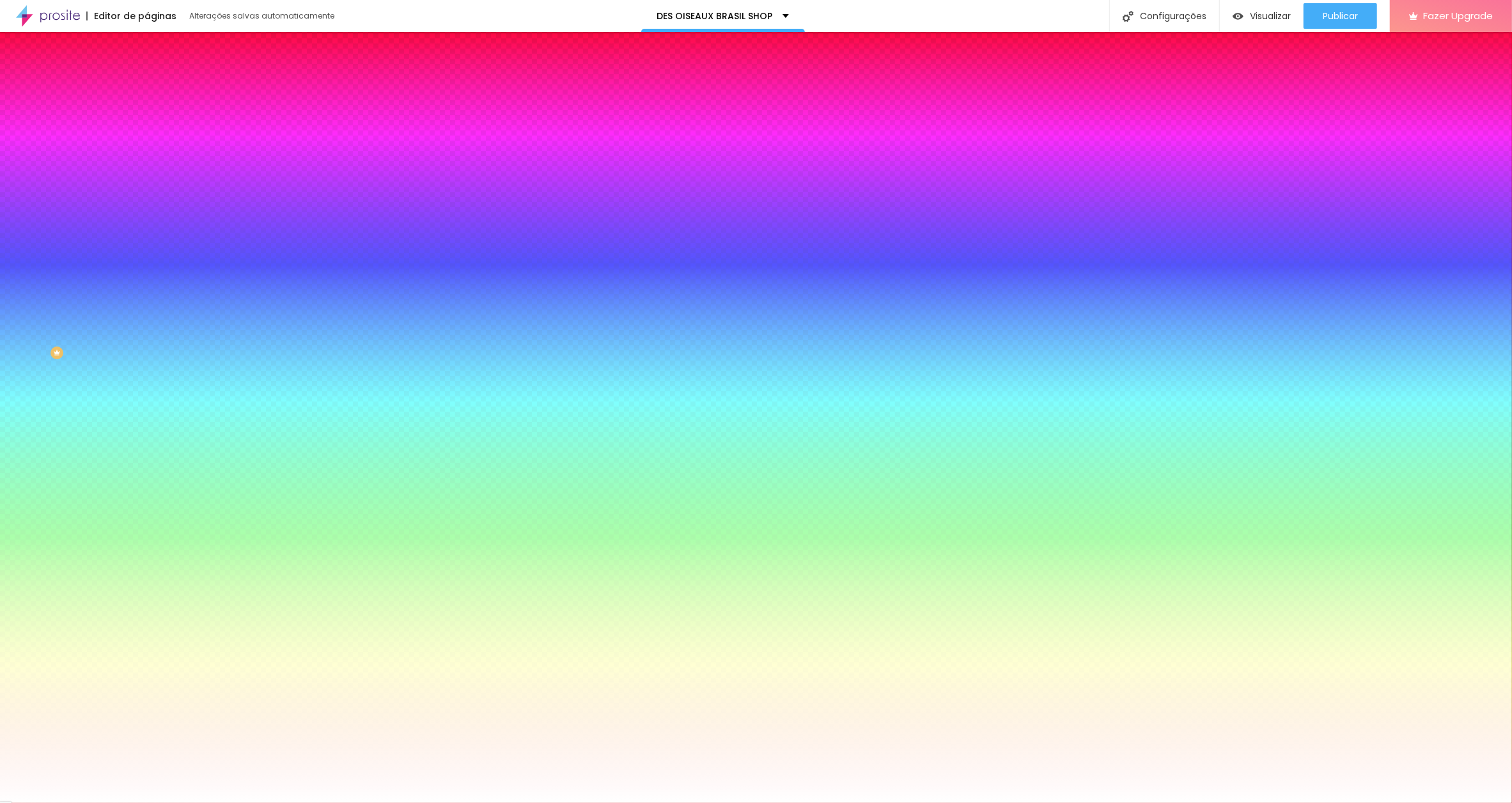
click at [152, 159] on icon "button" at bounding box center [156, 162] width 8 height 8
drag, startPoint x: 279, startPoint y: 246, endPoint x: 292, endPoint y: 246, distance: 13.0
type input "8"
type input "1"
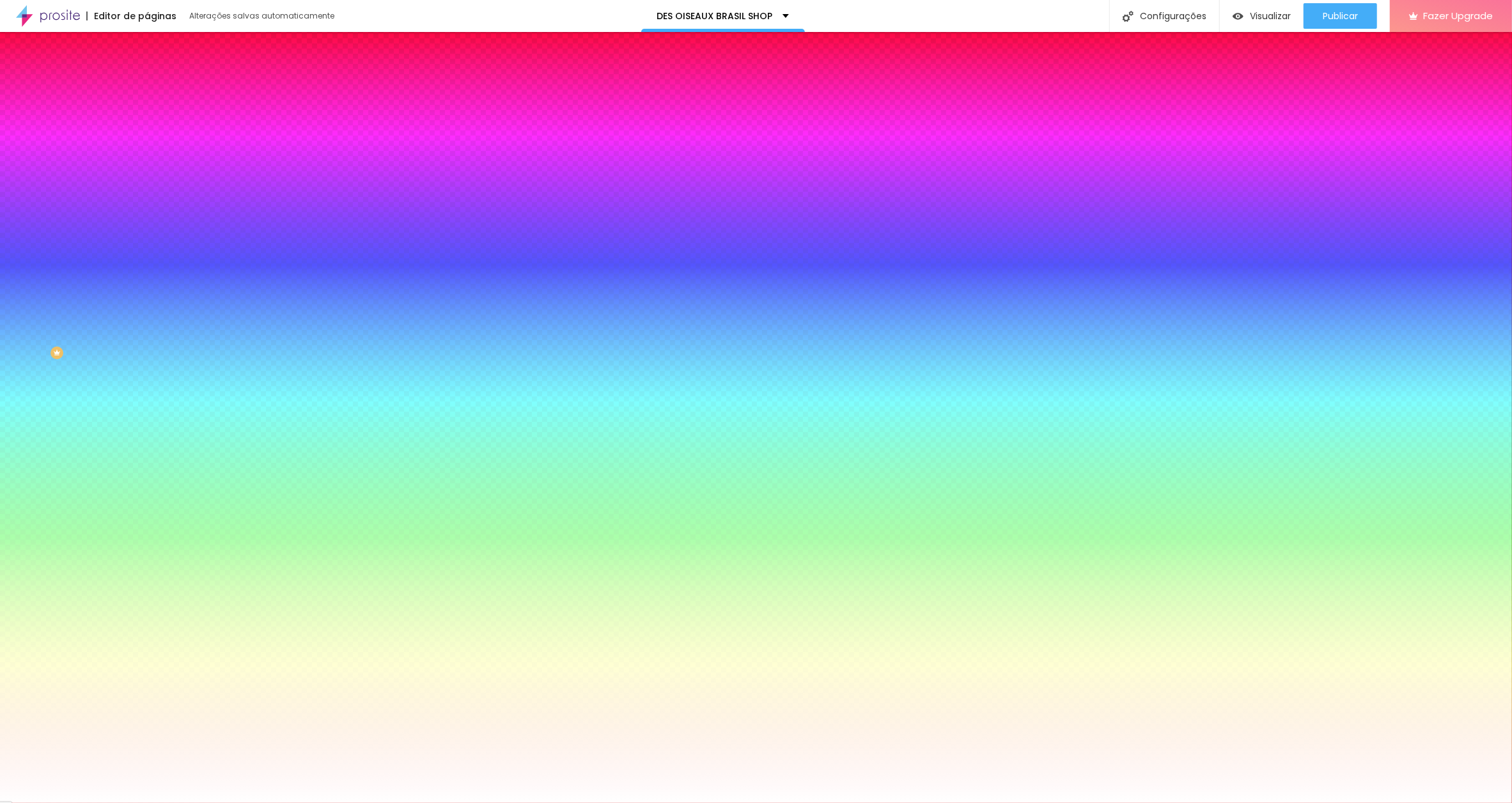
type input "14"
click at [125, 802] on div at bounding box center [756, 803] width 1512 height 0
click at [159, 91] on span "Avançado" at bounding box center [180, 95] width 42 height 11
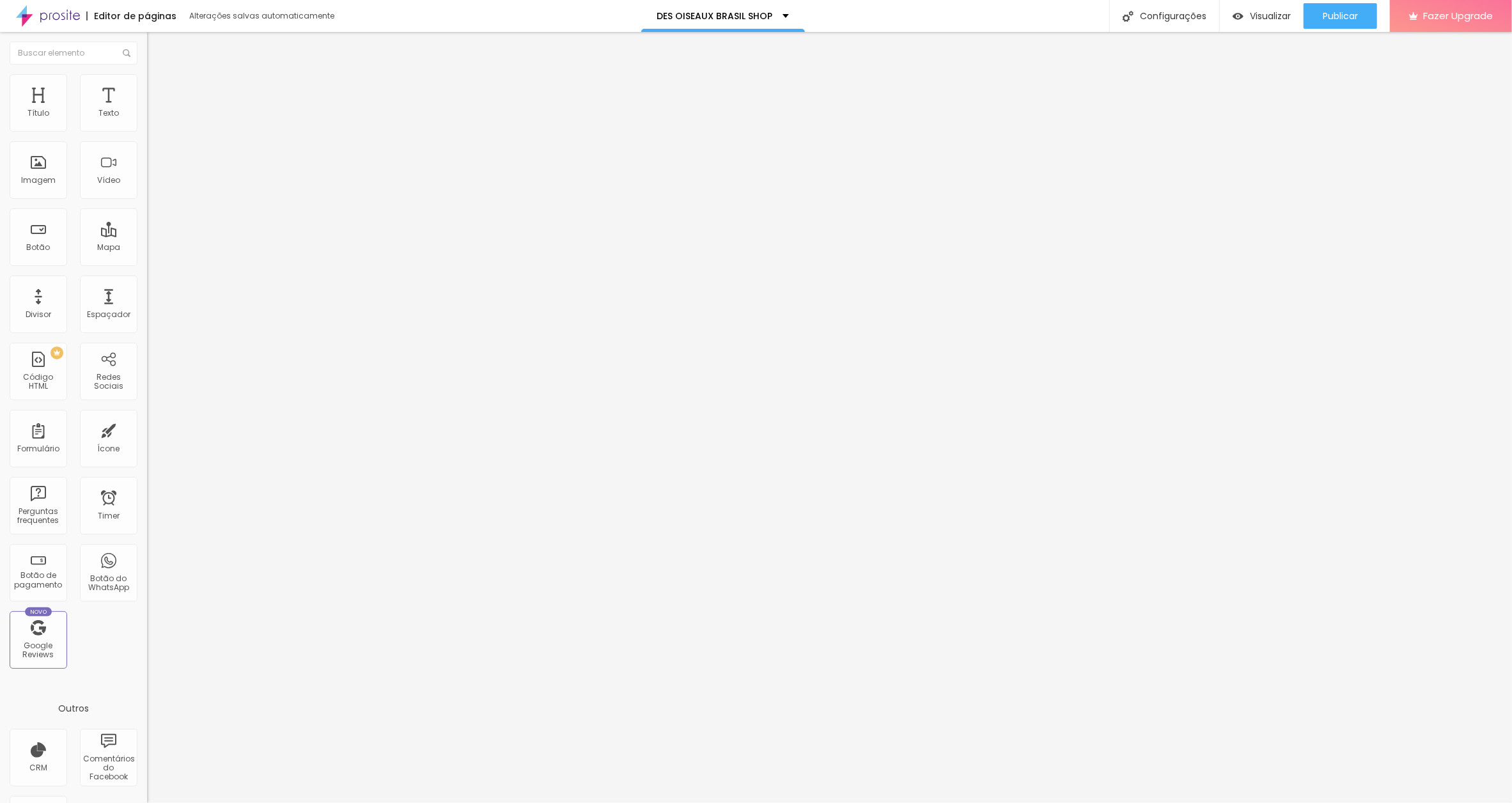
click at [159, 91] on span "Avançado" at bounding box center [180, 95] width 42 height 11
drag, startPoint x: 128, startPoint y: 147, endPoint x: 146, endPoint y: 146, distance: 18.0
click at [147, 146] on div "10 Espaço de cima 10 Espaço de baixo ID Html Classes Html Visível nos dispositi…" at bounding box center [221, 368] width 147 height 537
type input "1"
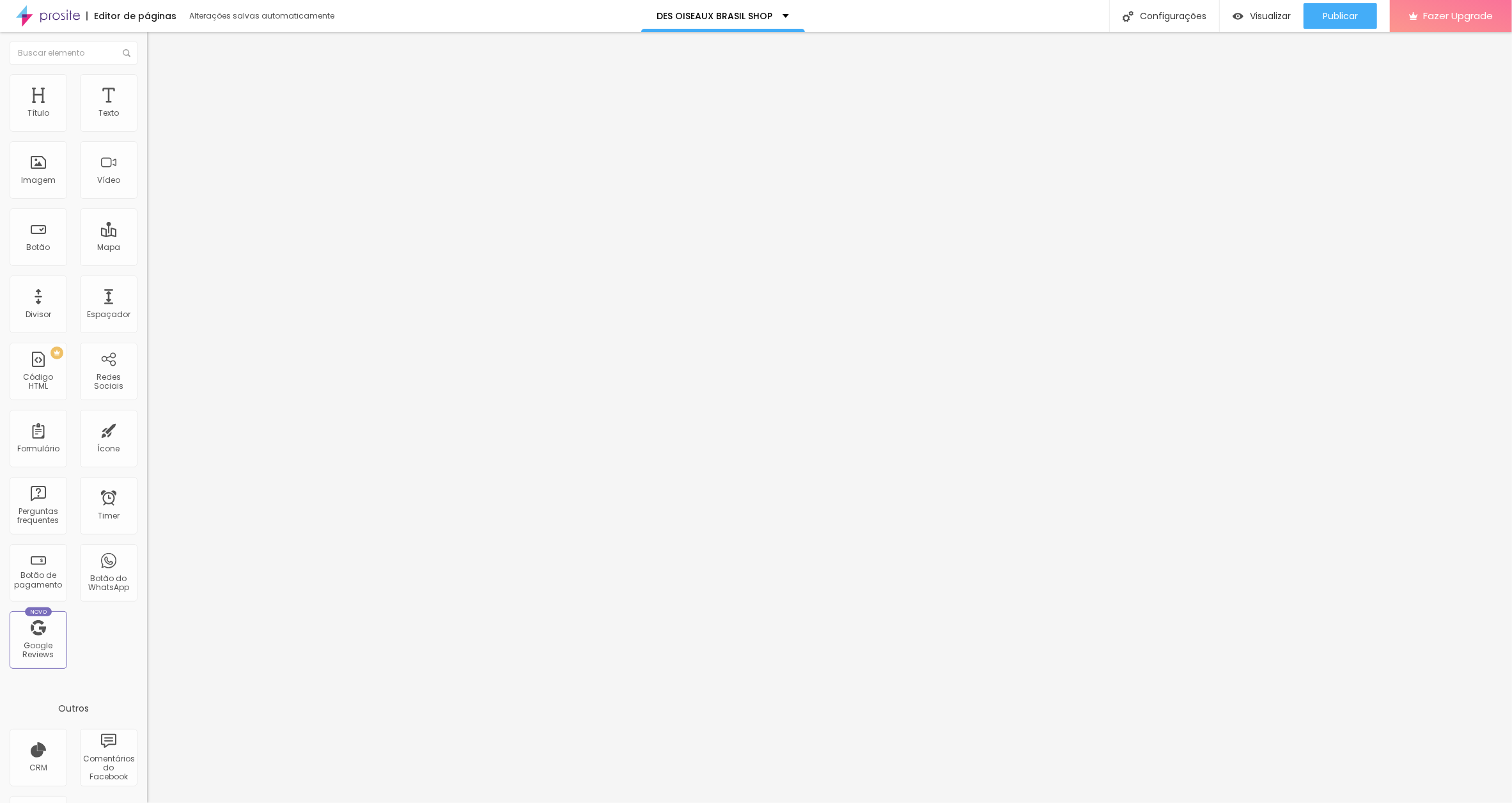
type input "15"
click at [159, 88] on span "Estilo" at bounding box center [168, 82] width 20 height 11
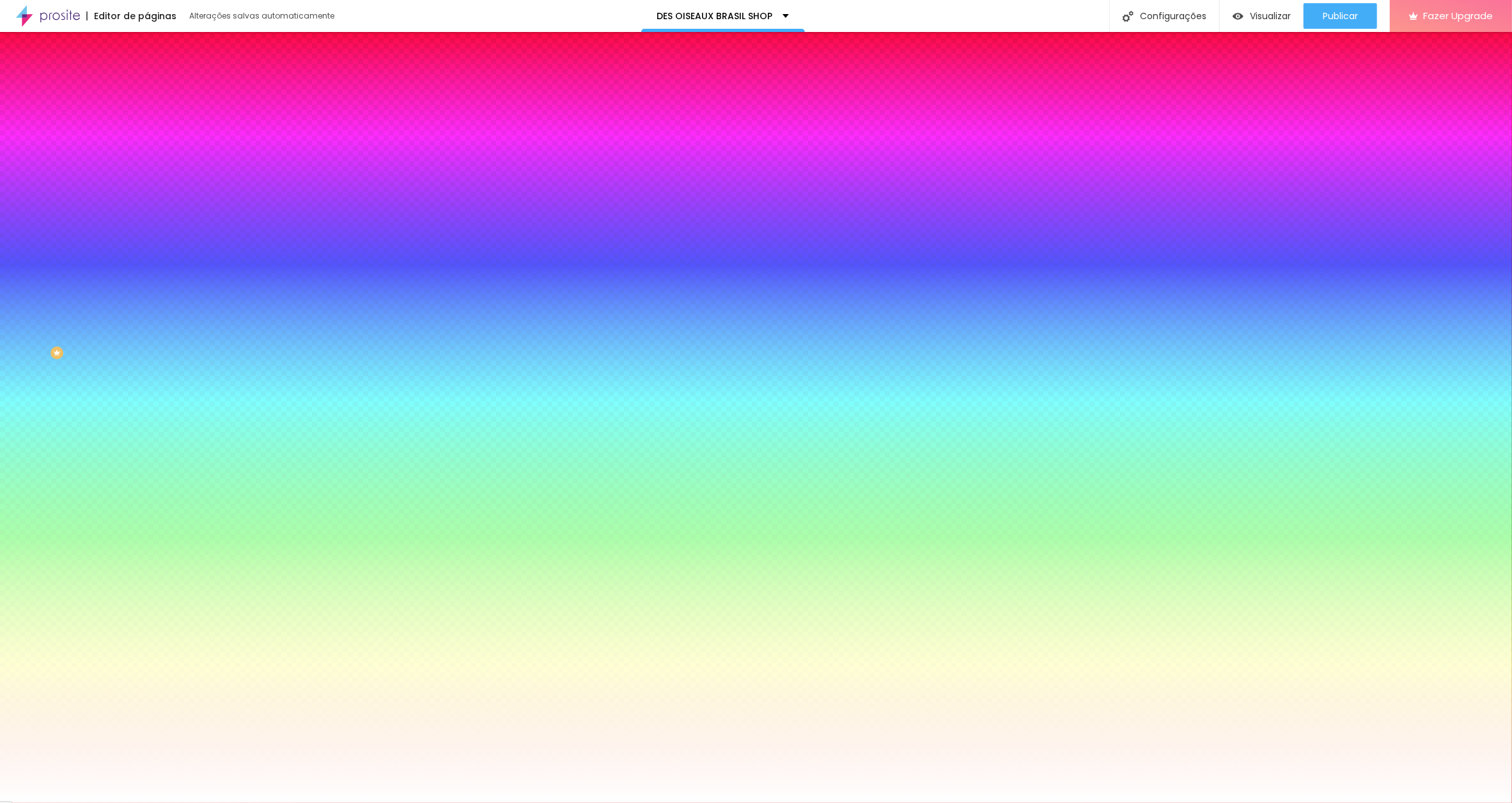
click at [152, 159] on icon "button" at bounding box center [156, 162] width 8 height 8
drag, startPoint x: 278, startPoint y: 245, endPoint x: 294, endPoint y: 245, distance: 16.0
type input "8"
type input "1"
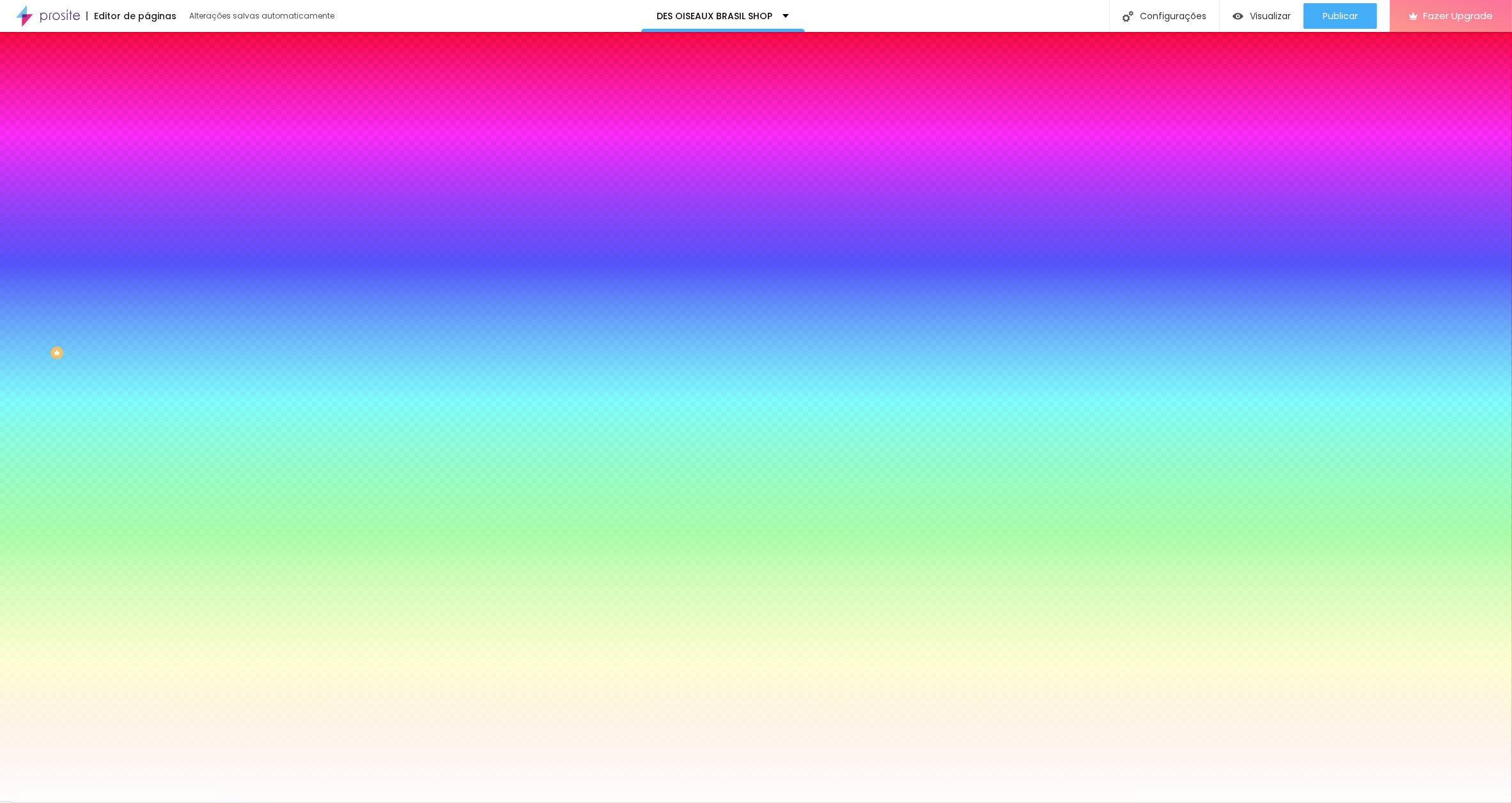
type input "14"
click at [118, 802] on div at bounding box center [756, 803] width 1512 height 0
click at [159, 90] on span "Avançado" at bounding box center [180, 95] width 42 height 11
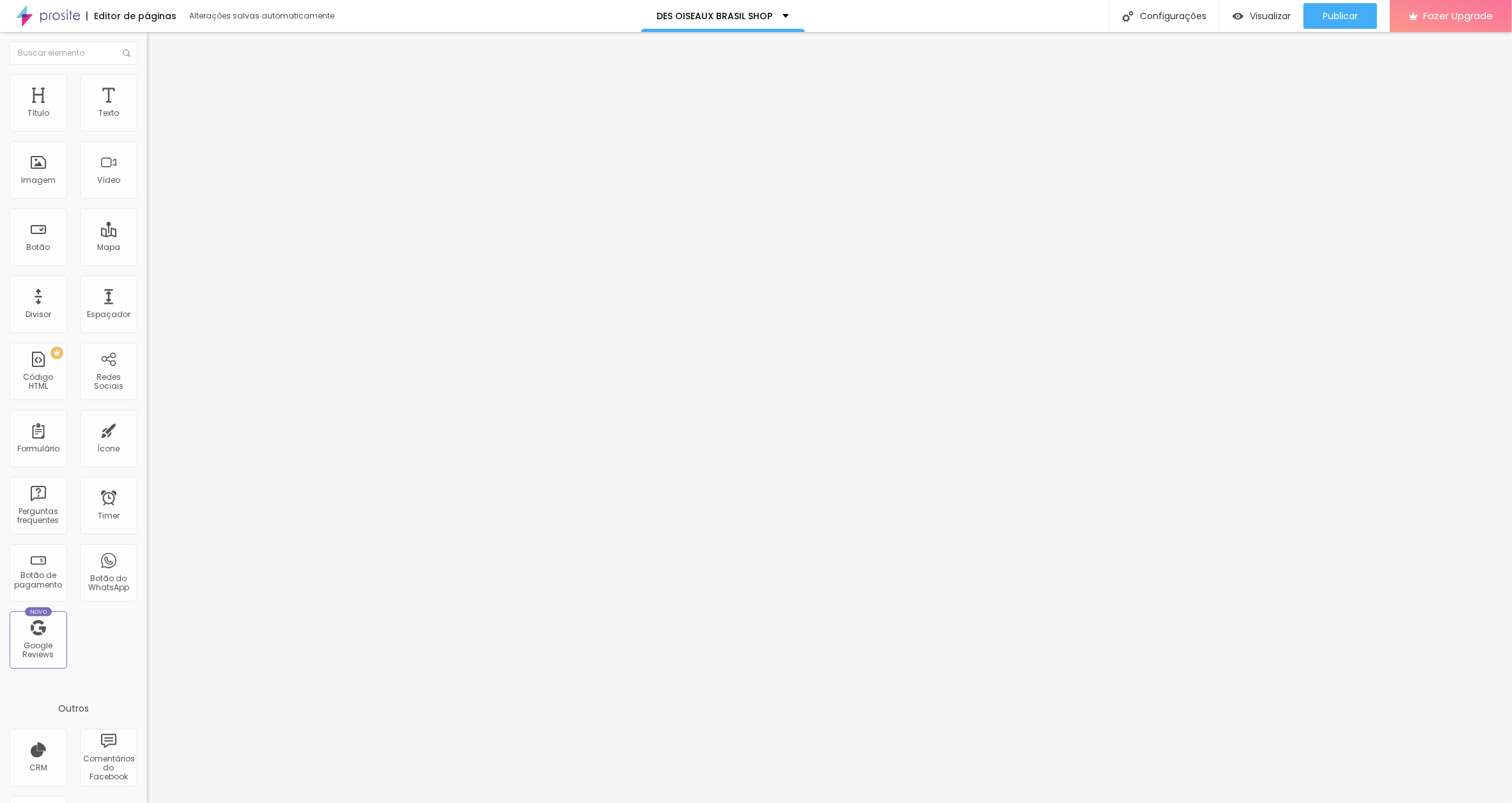
drag, startPoint x: 123, startPoint y: 149, endPoint x: 146, endPoint y: 149, distance: 23.0
click at [147, 149] on div "10 Espaço de cima 10 Espaço de baixo ID Html Classes Html Visível nos dispositi…" at bounding box center [221, 368] width 147 height 537
type input "1"
type input "15"
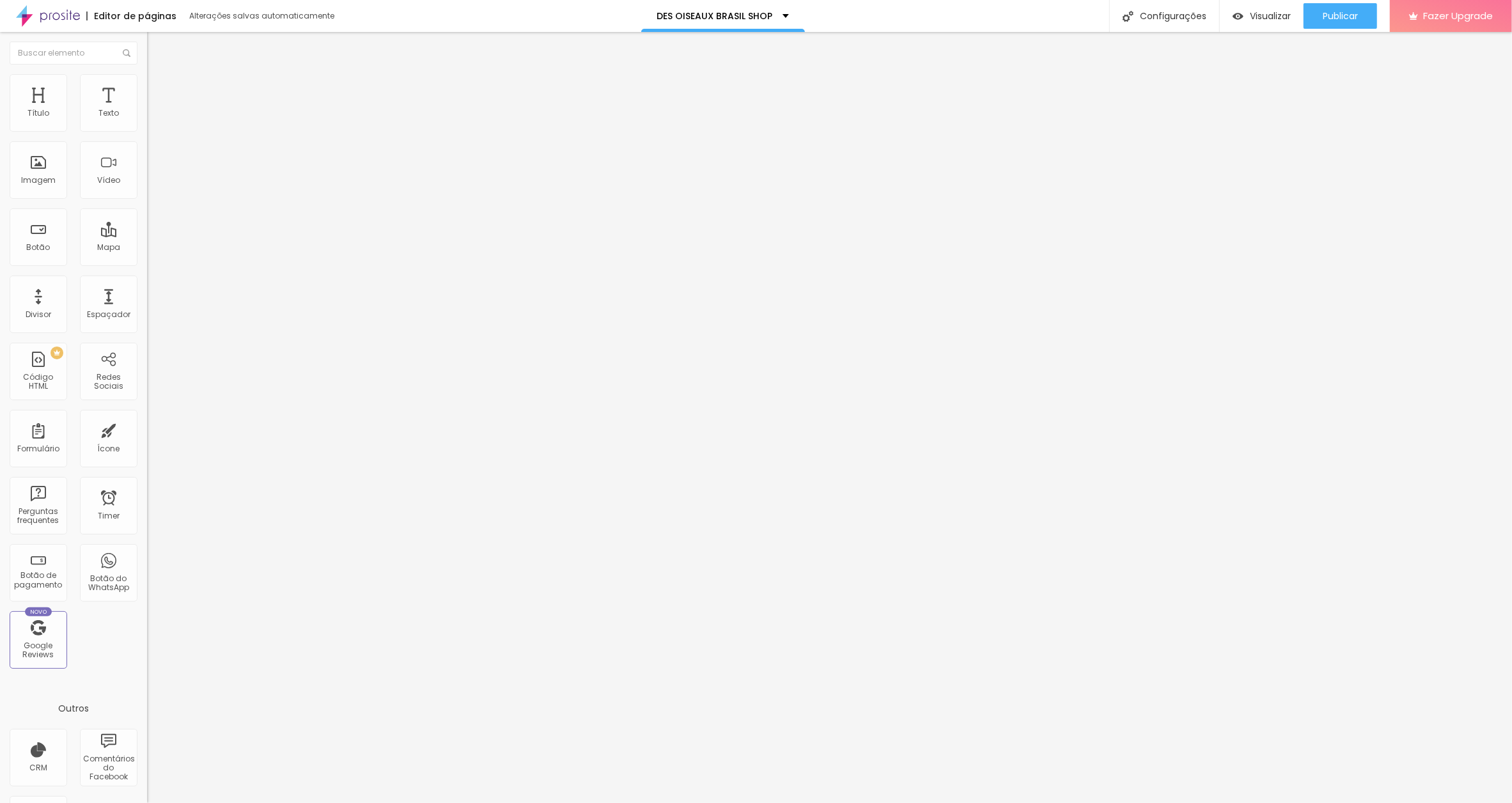
type input "15"
drag, startPoint x: 73, startPoint y: 87, endPoint x: 101, endPoint y: 108, distance: 35.0
click at [159, 87] on span "Estilo" at bounding box center [168, 82] width 20 height 11
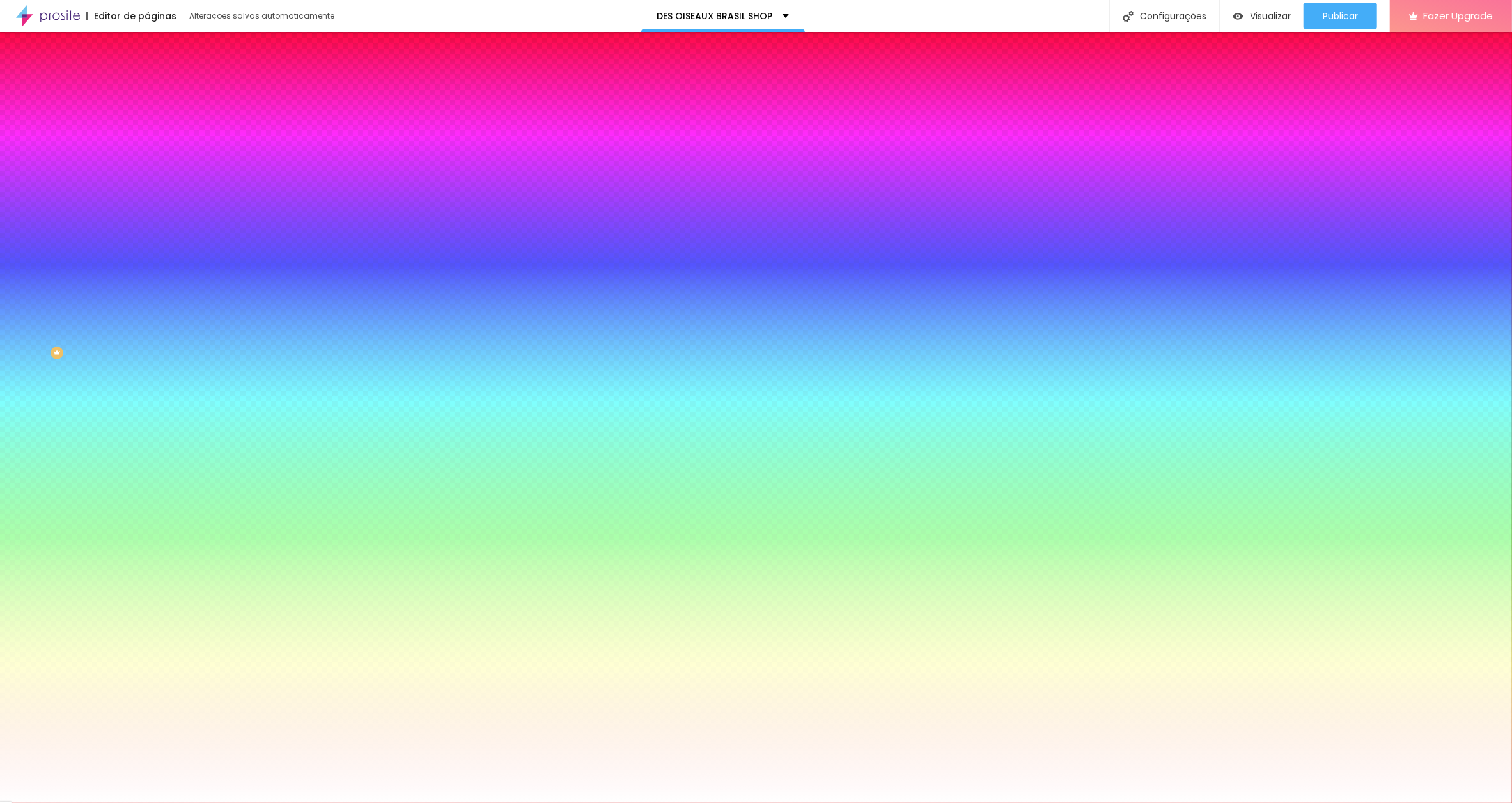
click at [154, 159] on icon "button" at bounding box center [156, 162] width 5 height 5
drag, startPoint x: 280, startPoint y: 247, endPoint x: 304, endPoint y: 246, distance: 24.0
type input "8"
type input "1"
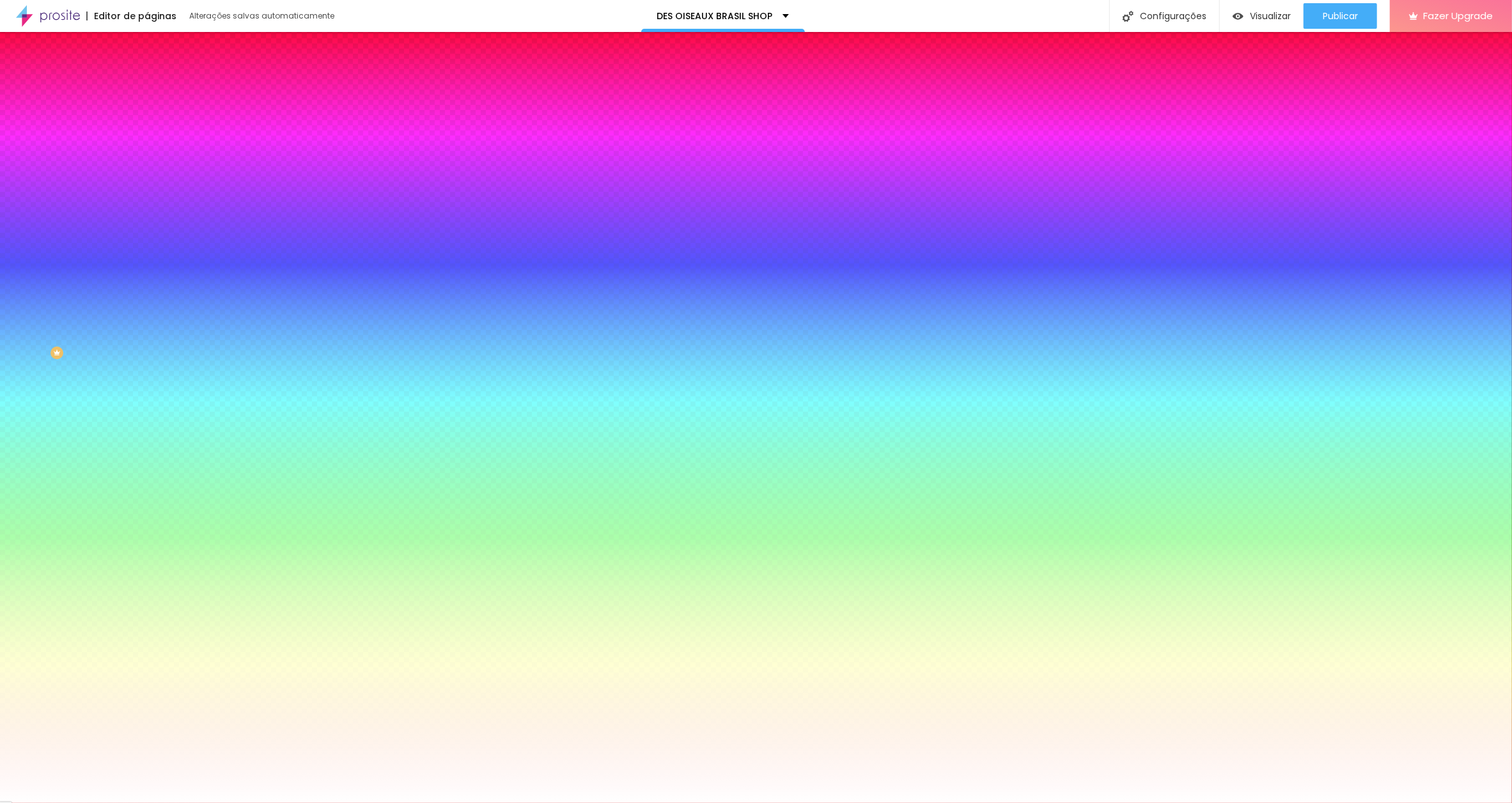
type input "14"
click at [85, 802] on div at bounding box center [756, 803] width 1512 height 0
click at [159, 90] on span "Avançado" at bounding box center [180, 95] width 42 height 11
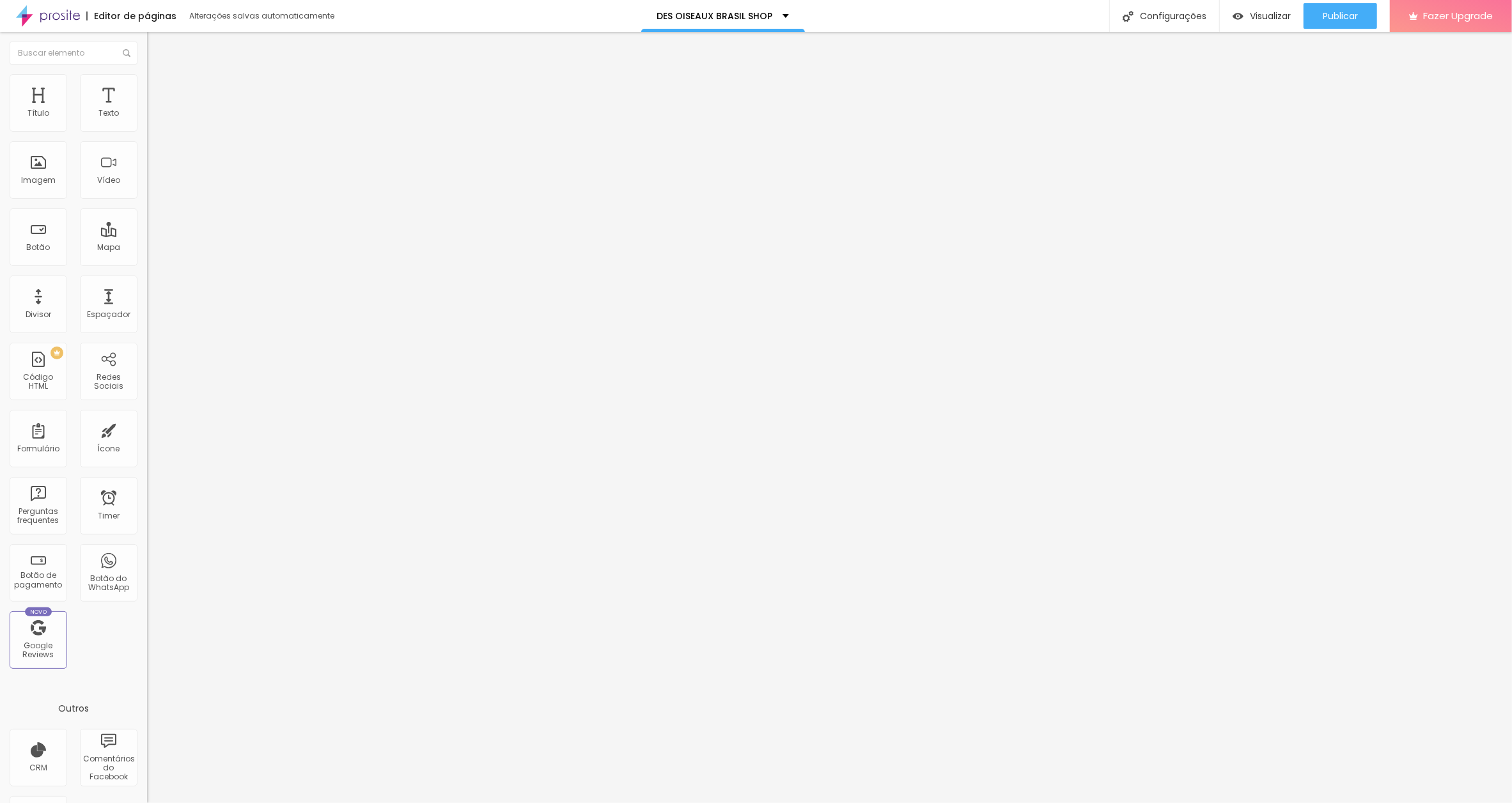
drag, startPoint x: 135, startPoint y: 149, endPoint x: 144, endPoint y: 149, distance: 9.0
click at [147, 149] on div "10 Espaço de cima 10 Espaço de baixo ID Html Classes Html Visível nos dispositi…" at bounding box center [221, 368] width 147 height 537
type input "1"
type input "15"
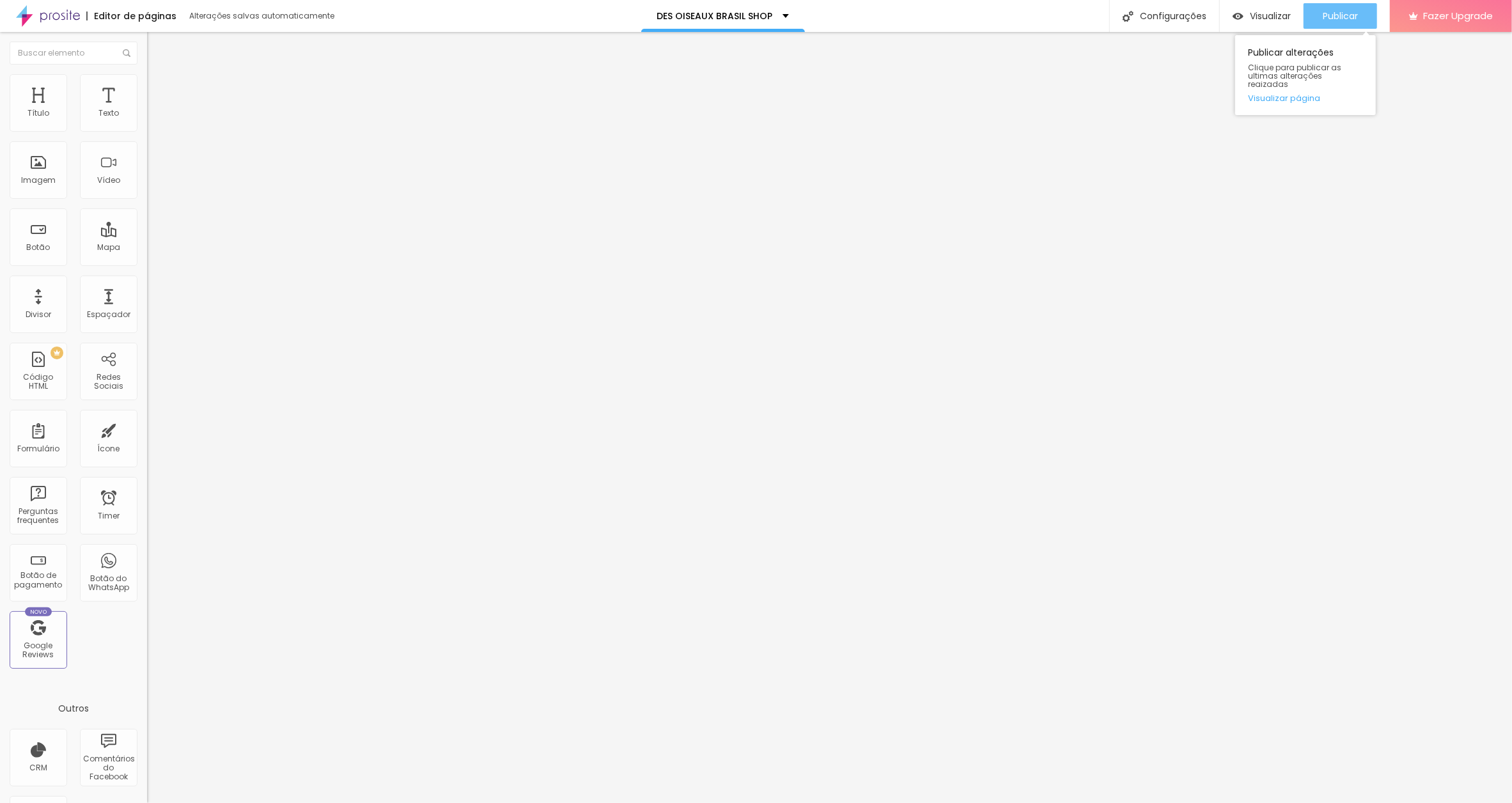
type input "15"
click at [1334, 15] on span "Publicar" at bounding box center [1340, 16] width 35 height 10
click at [1265, 11] on span "Visualizar" at bounding box center [1259, 16] width 41 height 10
drag, startPoint x: 1330, startPoint y: 17, endPoint x: 1301, endPoint y: 7, distance: 30.7
click at [1328, 16] on span "Publicar" at bounding box center [1340, 16] width 35 height 10
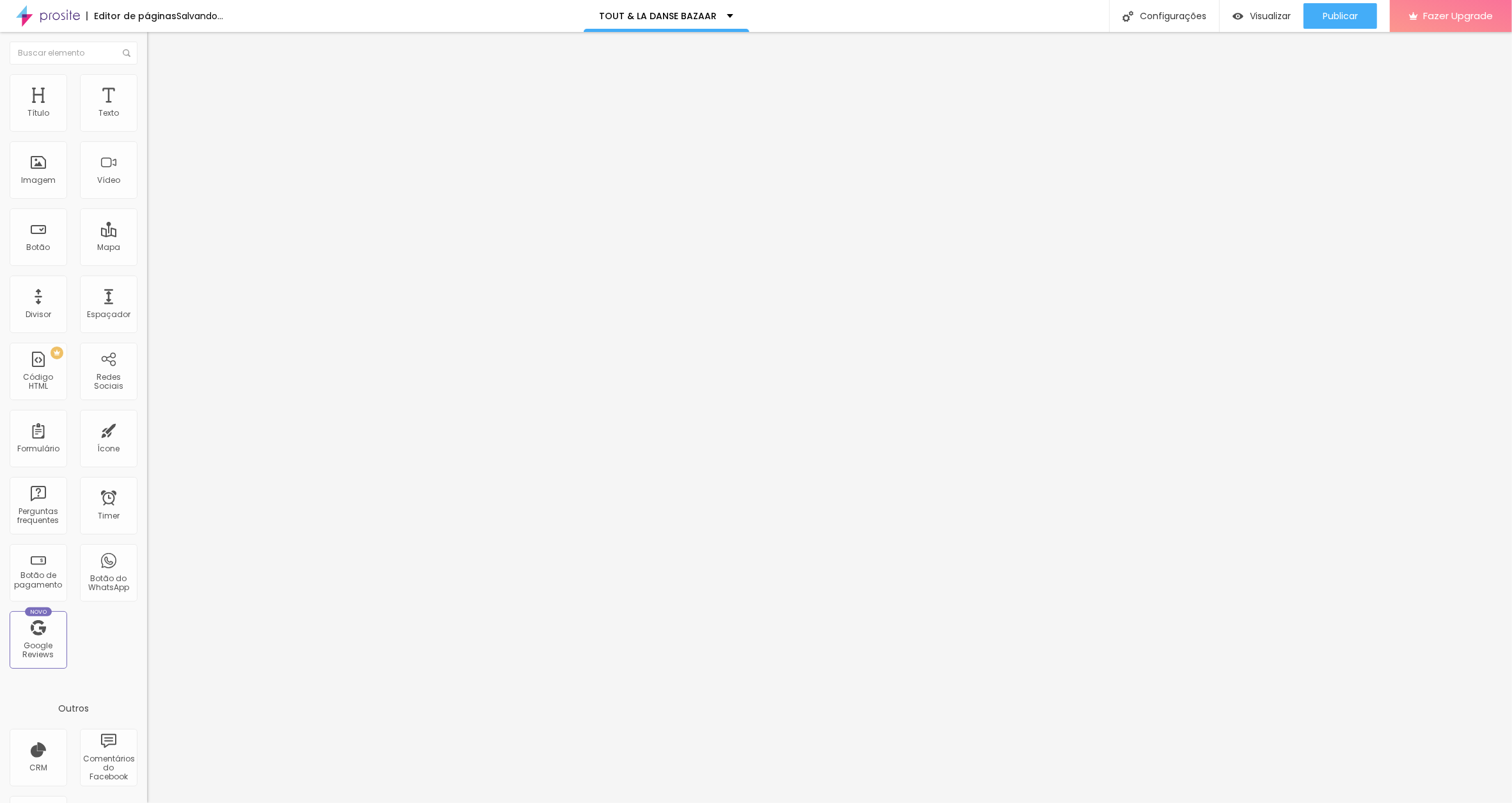
drag, startPoint x: 64, startPoint y: 345, endPoint x: 7, endPoint y: 340, distance: 57.2
click at [147, 292] on div "Trocar imagem Descrição da imagem (Alt) Alinhamento Proporção Original Cinema 1…" at bounding box center [221, 196] width 147 height 192
paste input "www.contrado.co.uk/stores/toutladansebazaar/des-oiseaux-brasil/cushion-black-is…"
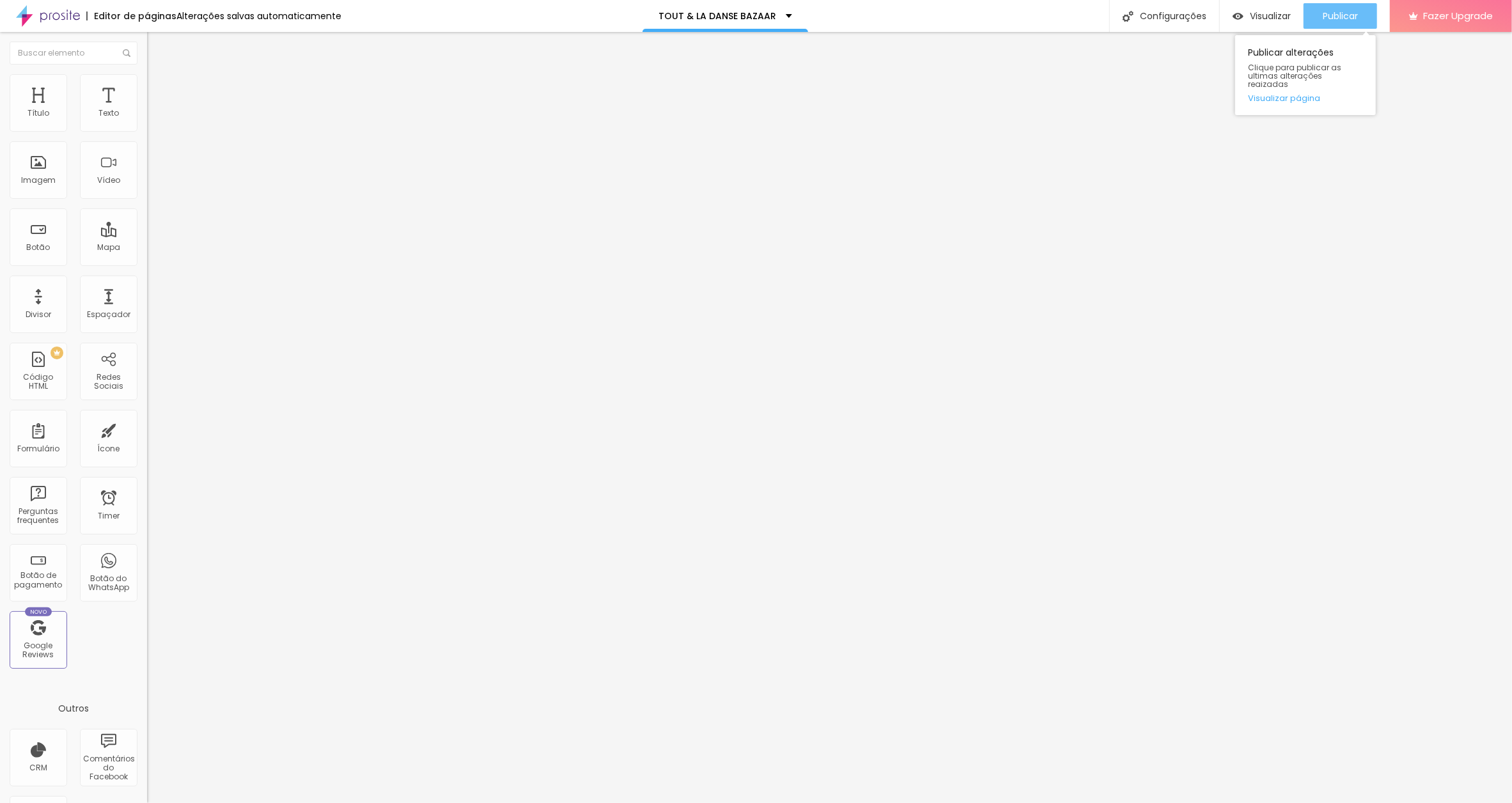
type input "[URL][DOMAIN_NAME]"
drag, startPoint x: 1342, startPoint y: 13, endPoint x: 1275, endPoint y: 56, distance: 79.6
click at [1342, 13] on span "Publicar" at bounding box center [1340, 16] width 35 height 10
drag, startPoint x: 55, startPoint y: 342, endPoint x: -50, endPoint y: 337, distance: 105.1
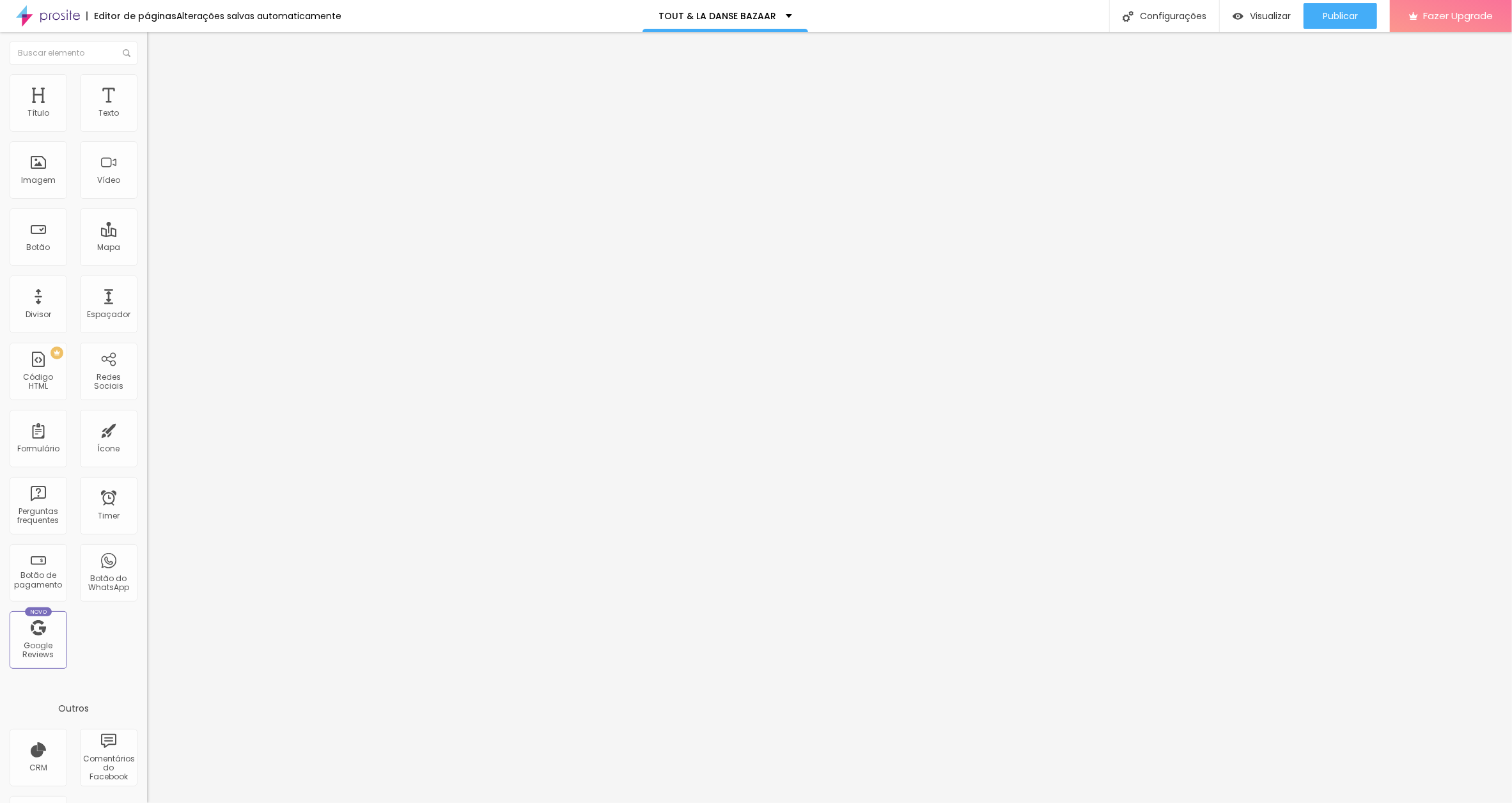
click at [0, 337] on html "Editor de páginas Alterações salvas automaticamente TOUT & LA DANSE BAZAAR Conf…" at bounding box center [756, 401] width 1512 height 803
paste input "www.contrado.co.uk/stores/toutladansebazaar/des-oiseaux-brasil/cushion-black-is…"
type input "[URL][DOMAIN_NAME]"
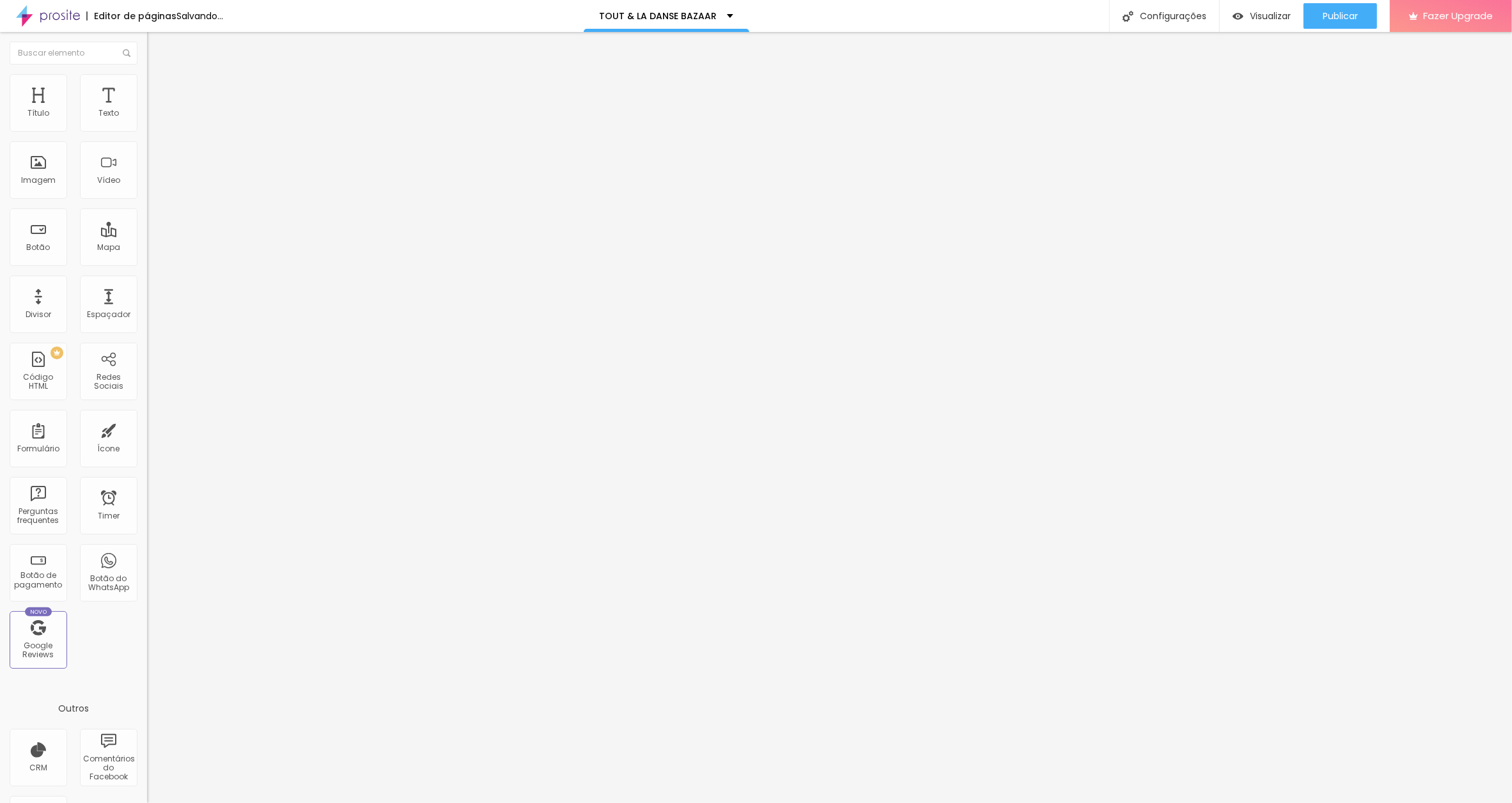
drag, startPoint x: 38, startPoint y: 579, endPoint x: 101, endPoint y: 559, distance: 66.1
click at [147, 579] on div "Editar Imagem Conteúdo Estilo Avançado Trocar imagem Descrição da imagem (Alt) …" at bounding box center [221, 417] width 147 height 771
drag, startPoint x: 66, startPoint y: 347, endPoint x: -3, endPoint y: 343, distance: 69.1
click at [0, 343] on html "Editor de páginas Alterações salvas automaticamente TOUT & LA DANSE BAZAAR Conf…" at bounding box center [756, 401] width 1512 height 803
drag, startPoint x: 55, startPoint y: 345, endPoint x: -7, endPoint y: 344, distance: 62.0
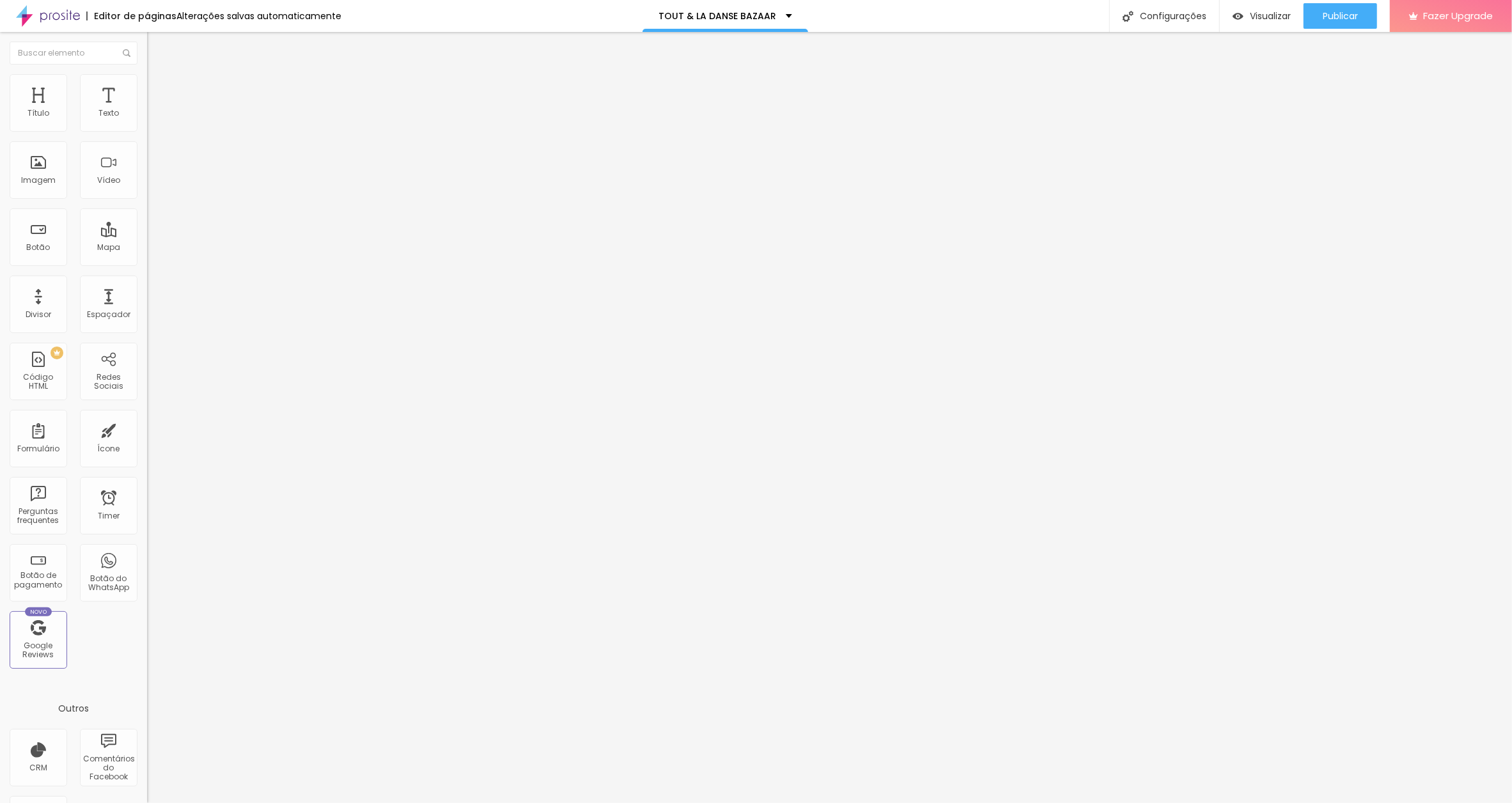
click at [0, 344] on html "Editor de páginas Alterações salvas automaticamente TOUT & LA DANSE BAZAAR Conf…" at bounding box center [756, 401] width 1512 height 803
paste input "[DOMAIN_NAME][URL]"
type input "[URL][DOMAIN_NAME]"
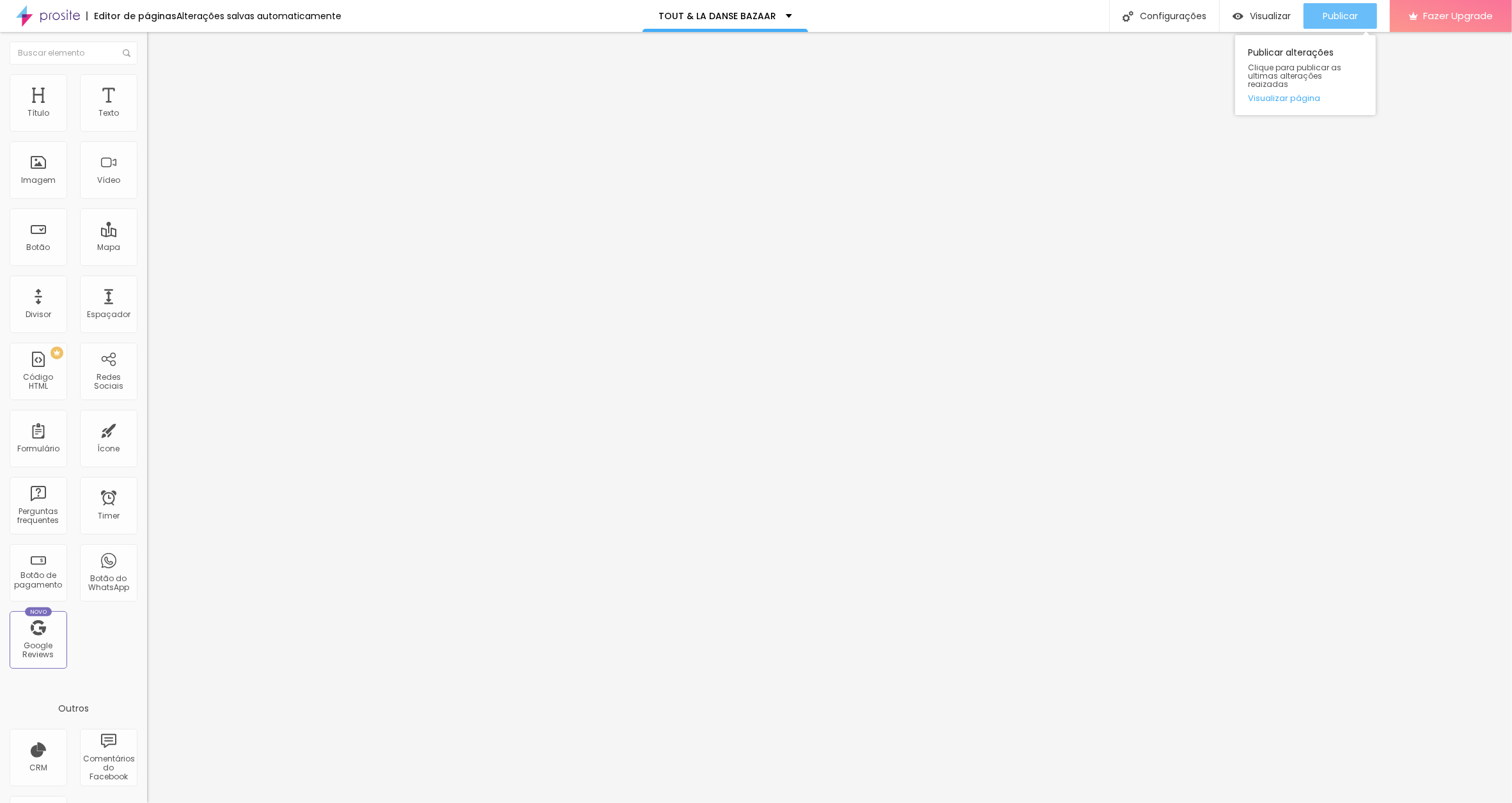
click at [1339, 12] on span "Publicar" at bounding box center [1340, 16] width 35 height 10
